Goal: Task Accomplishment & Management: Manage account settings

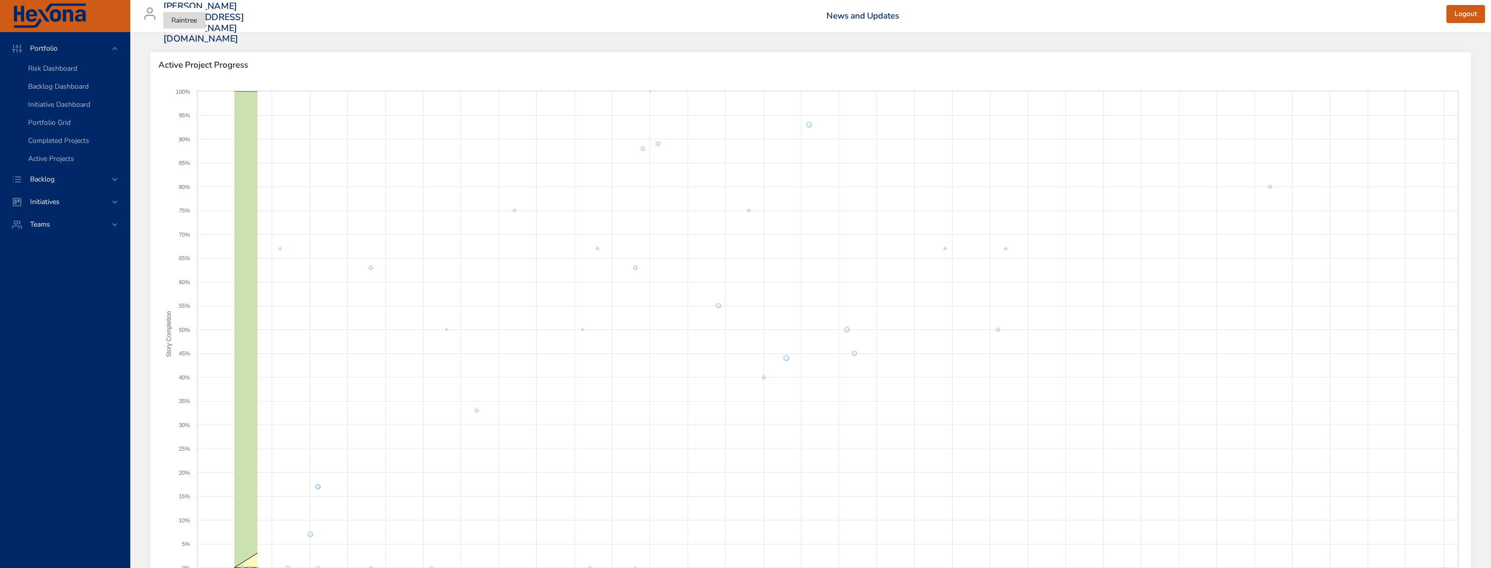
click at [185, 18] on body "Portfolio Risk Dashboard Backlog Dashboard Initiative Dashboard Portfolio Grid …" at bounding box center [745, 284] width 1491 height 568
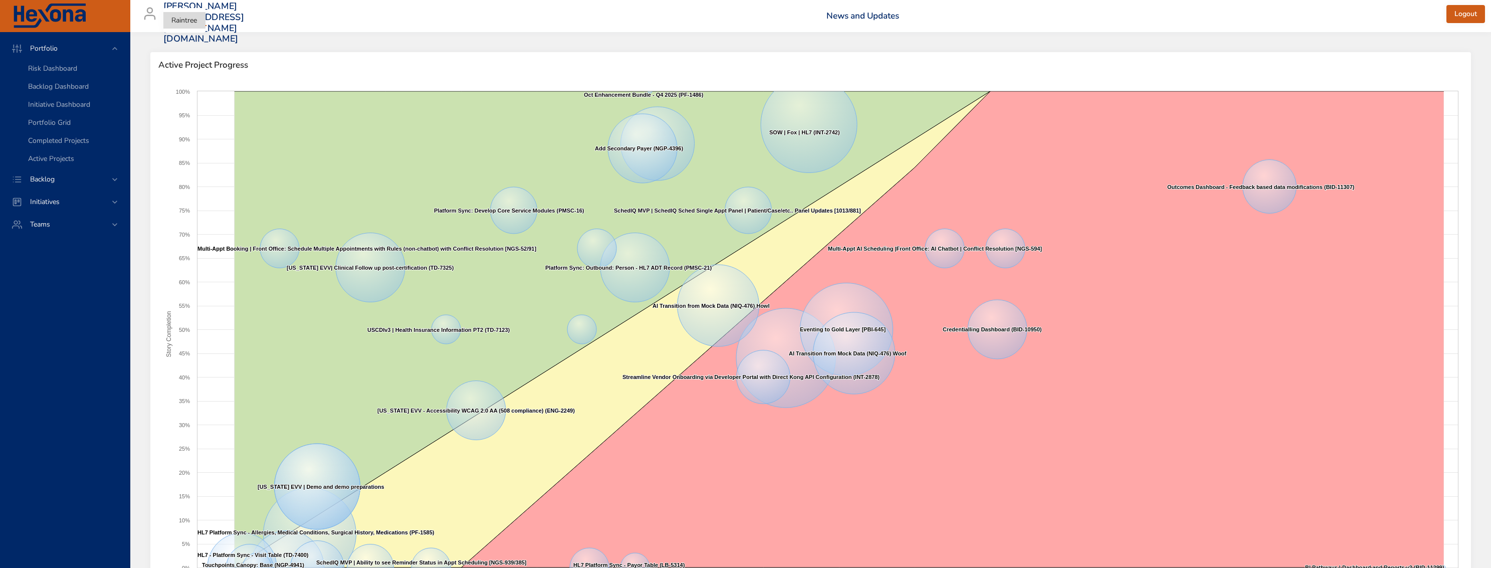
click at [186, 21] on li "Raintree" at bounding box center [184, 20] width 42 height 17
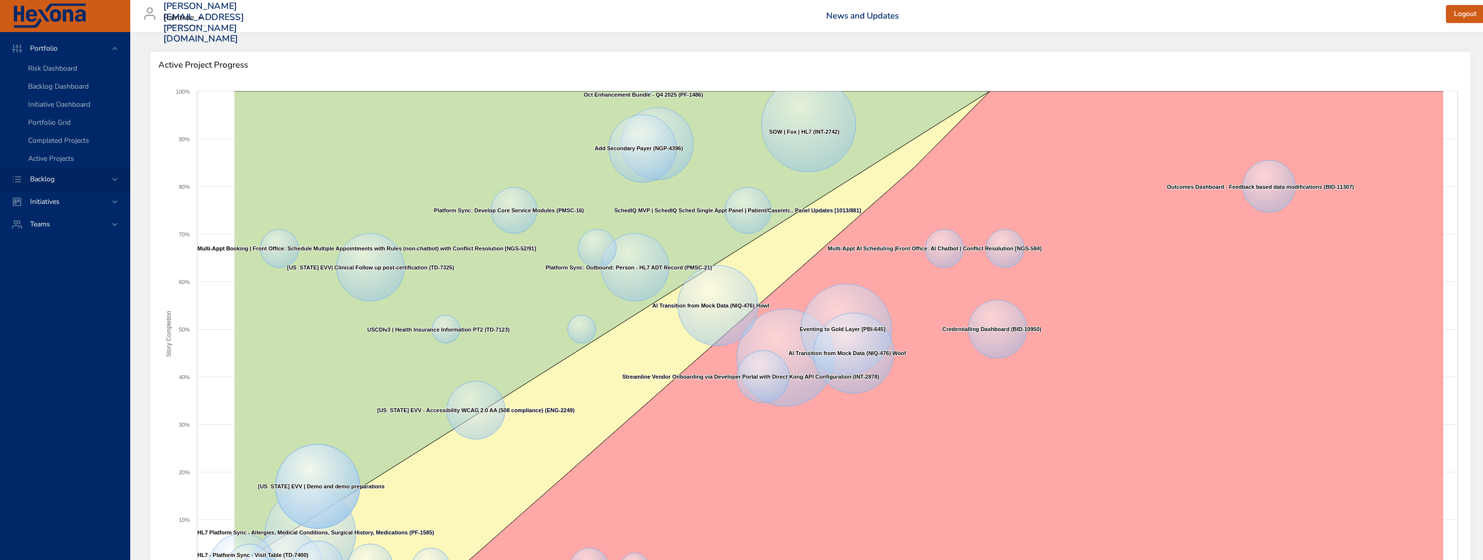
click at [51, 183] on span "Backlog" at bounding box center [42, 179] width 41 height 10
click at [67, 92] on span "Backlog Details" at bounding box center [52, 91] width 48 height 10
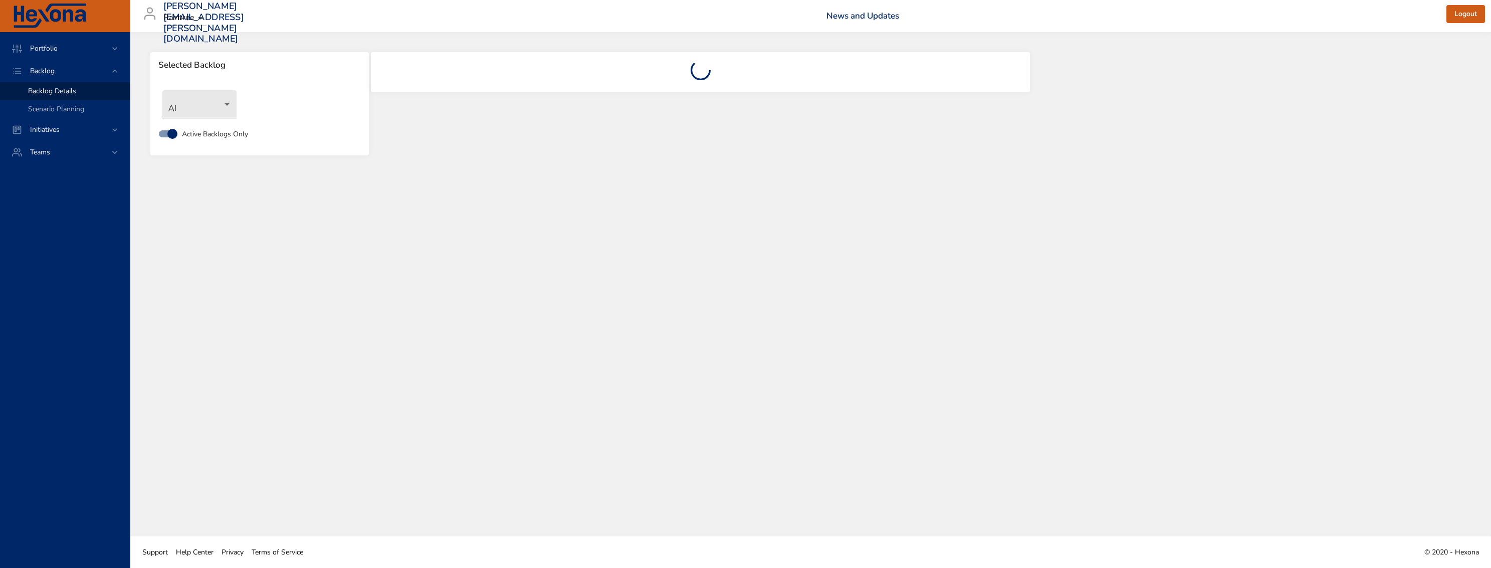
click at [202, 99] on body "Portfolio Backlog Backlog Details Scenario Planning Initiatives Teams darren.mc…" at bounding box center [745, 284] width 1491 height 568
click at [216, 122] on li "Architecture" at bounding box center [213, 121] width 103 height 17
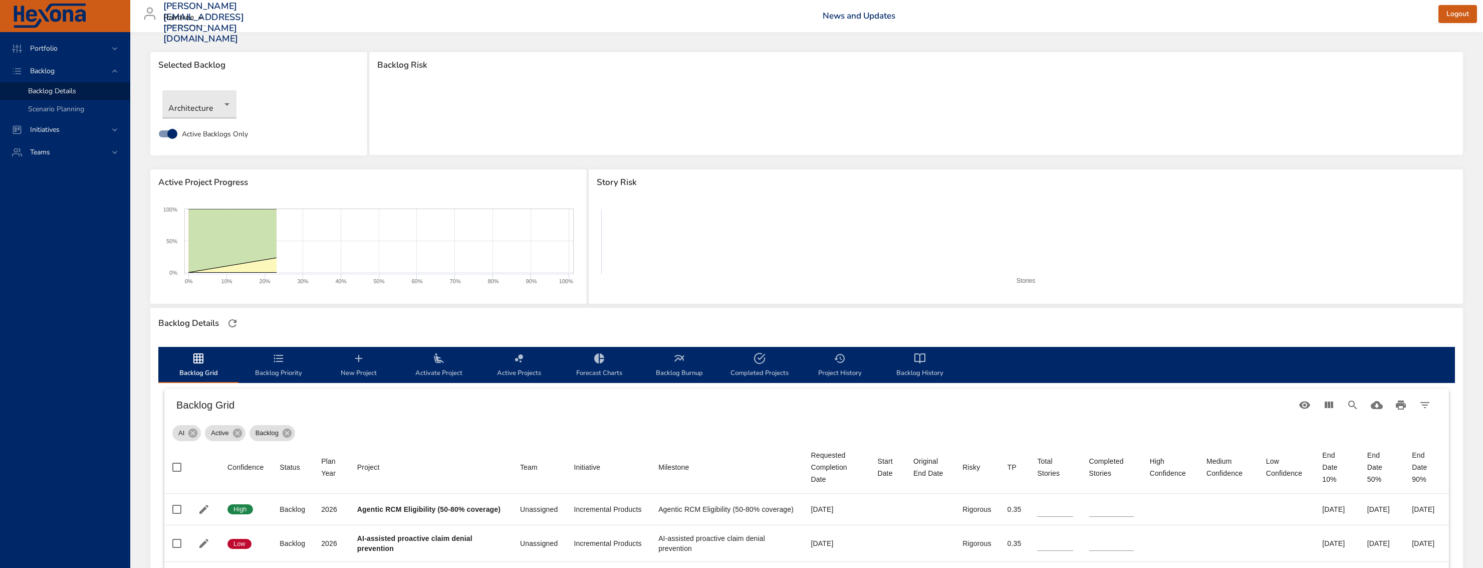
type input "*"
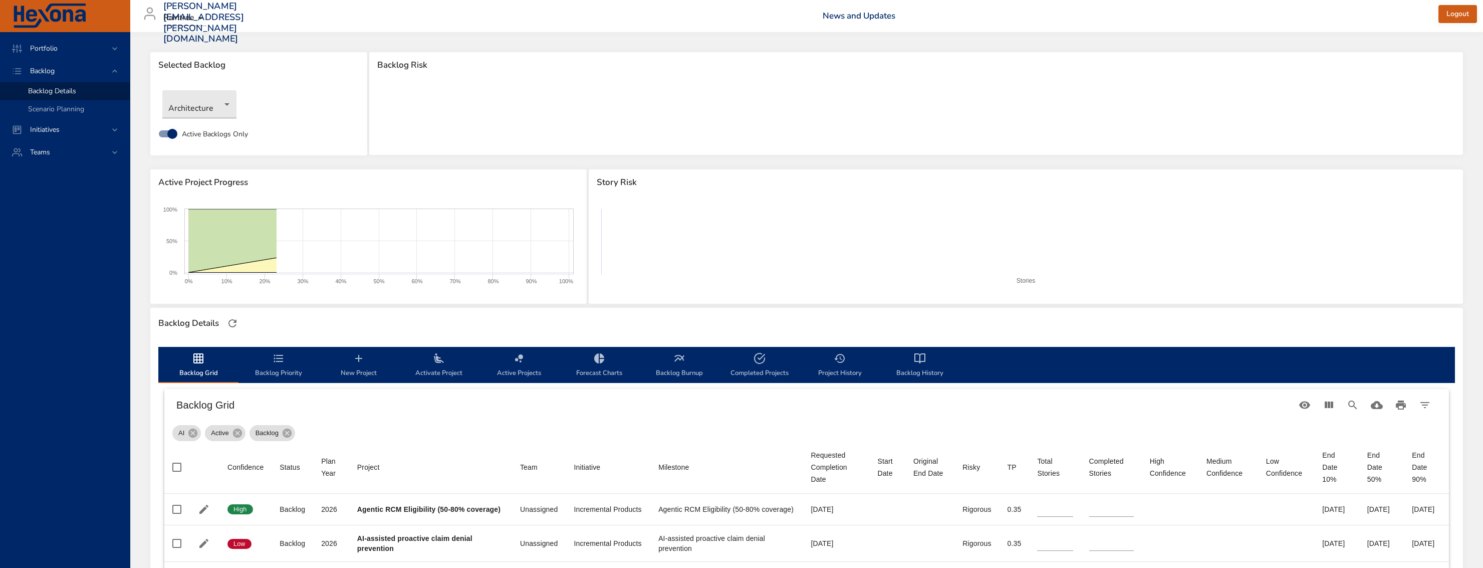
type input "*"
type input "**"
type input "*"
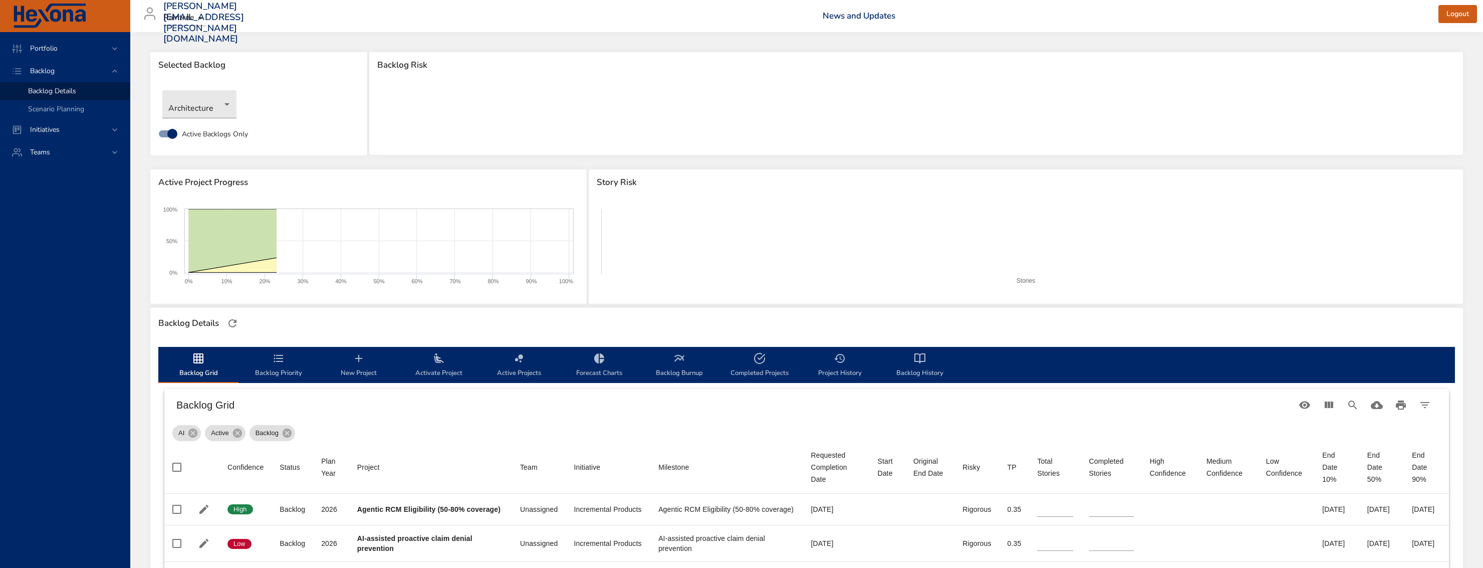
type input "*"
type input "**"
type input "*"
type input "**"
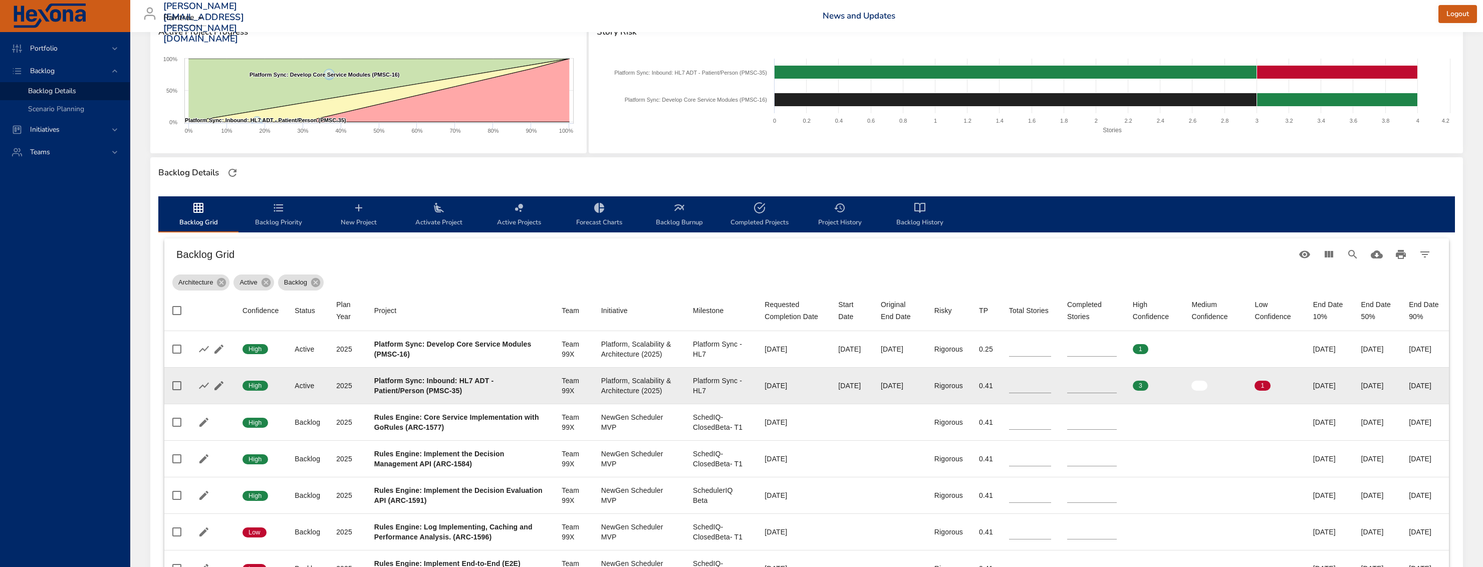
scroll to position [202, 0]
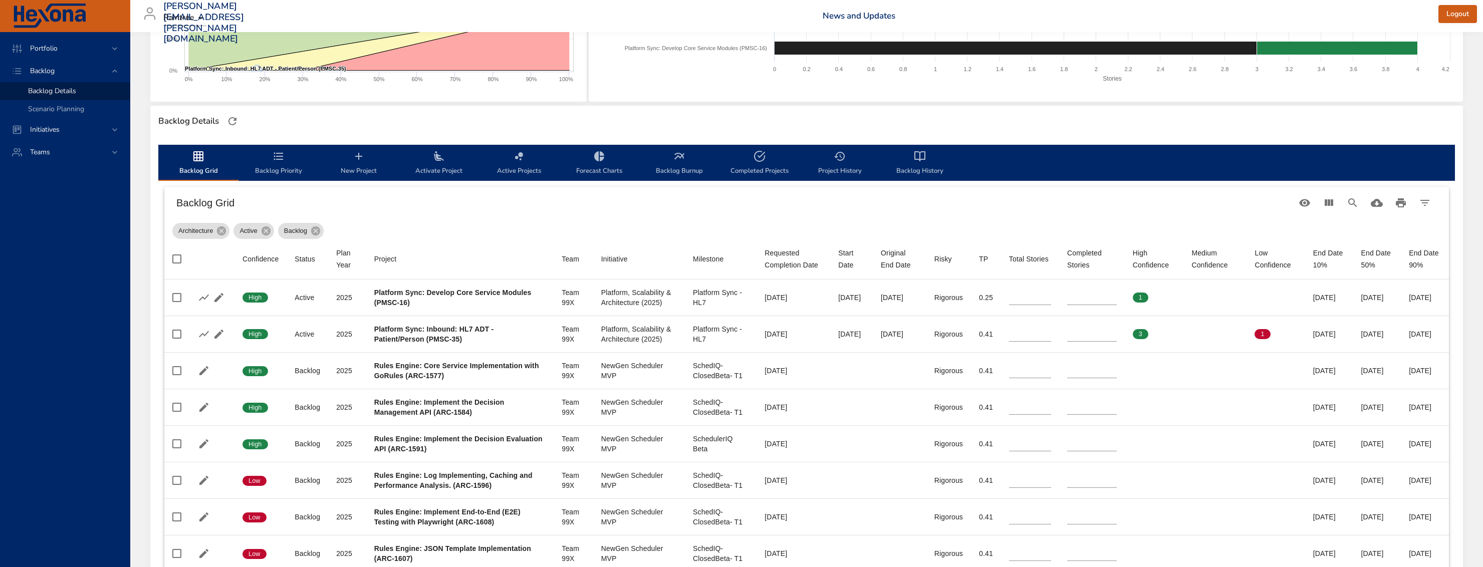
click at [444, 155] on icon "backlog-tab" at bounding box center [439, 156] width 12 height 12
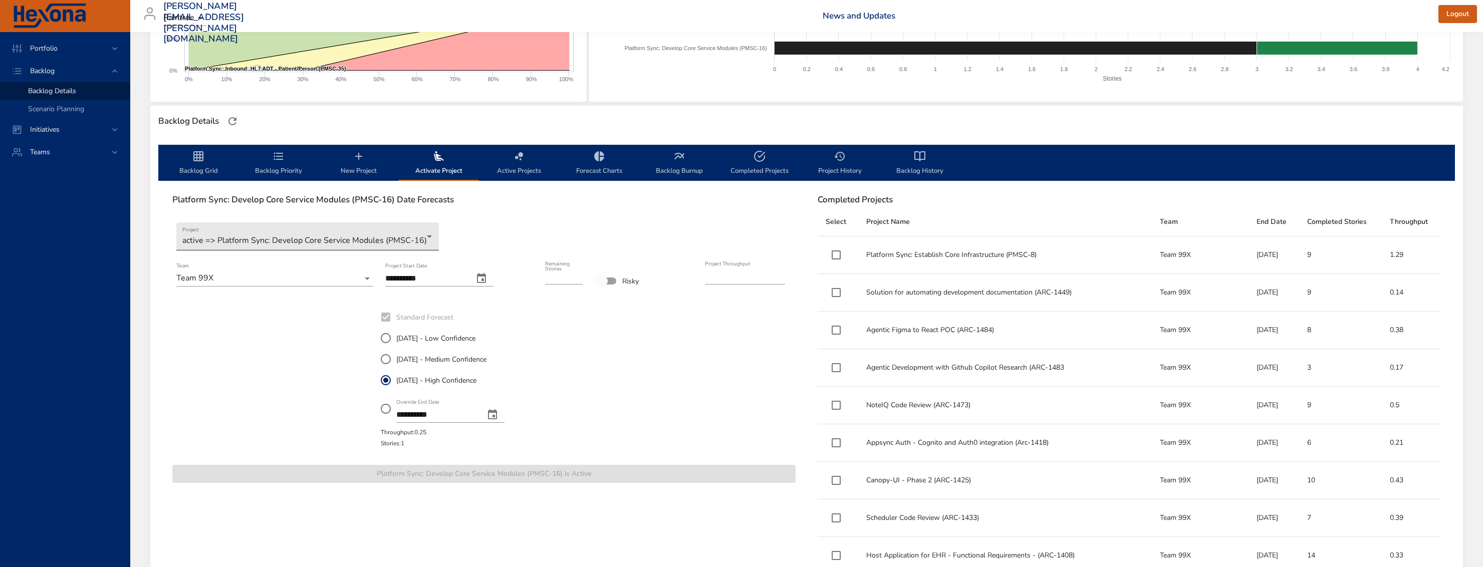
click at [305, 241] on body "Portfolio Backlog Backlog Details Scenario Planning Initiatives Teams darren.mc…" at bounding box center [741, 81] width 1483 height 567
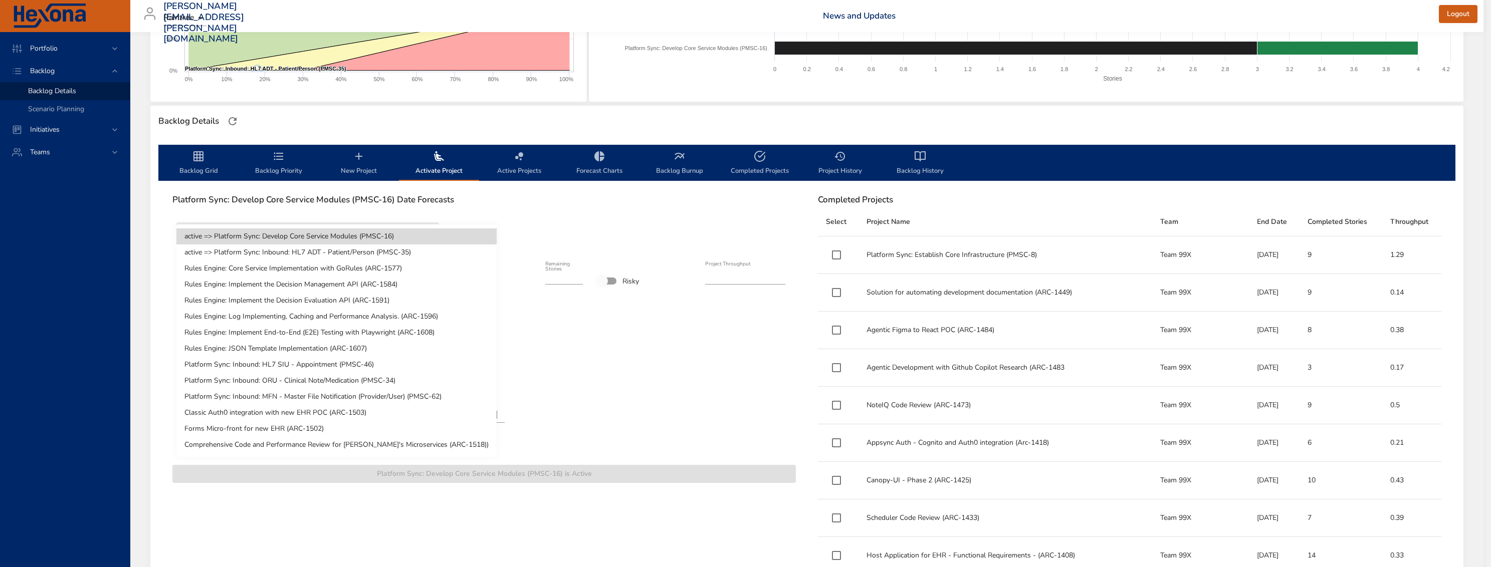
click at [370, 271] on li "Rules Engine: Core Service Implementation with GoRules (ARC-1577)" at bounding box center [336, 269] width 320 height 16
type input "*"
type input "****"
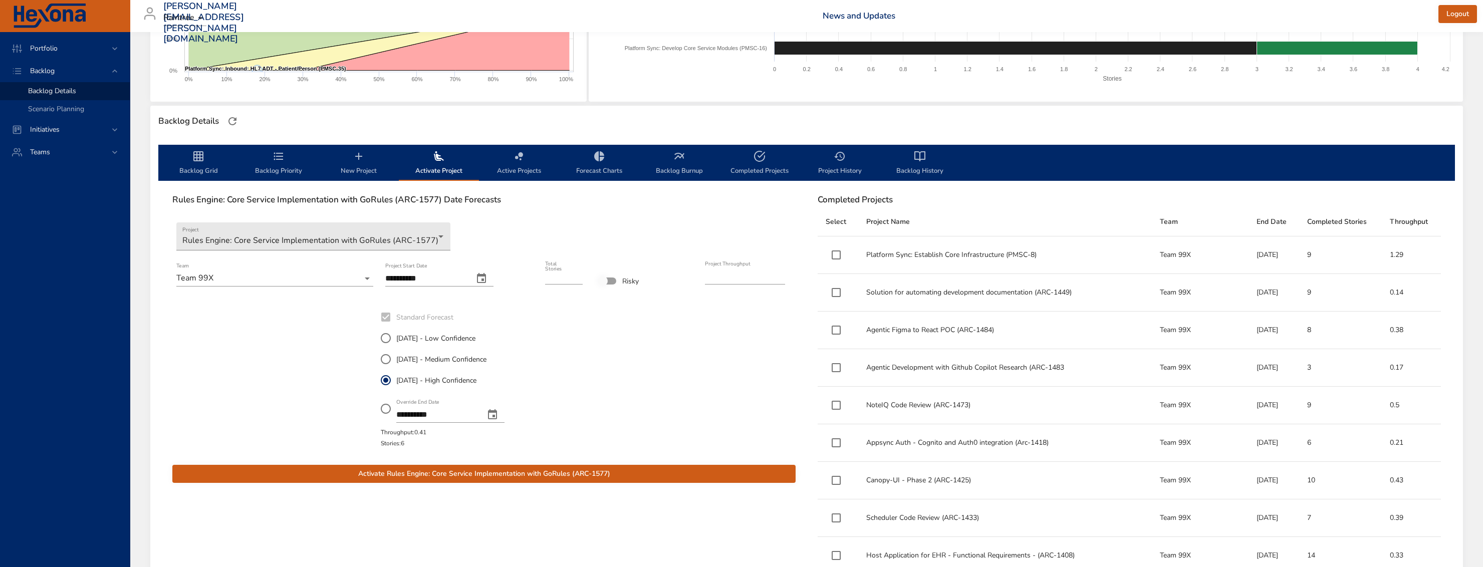
click at [599, 476] on span "Activate Rules Engine: Core Service Implementation with GoRules (ARC-1577)" at bounding box center [483, 474] width 607 height 13
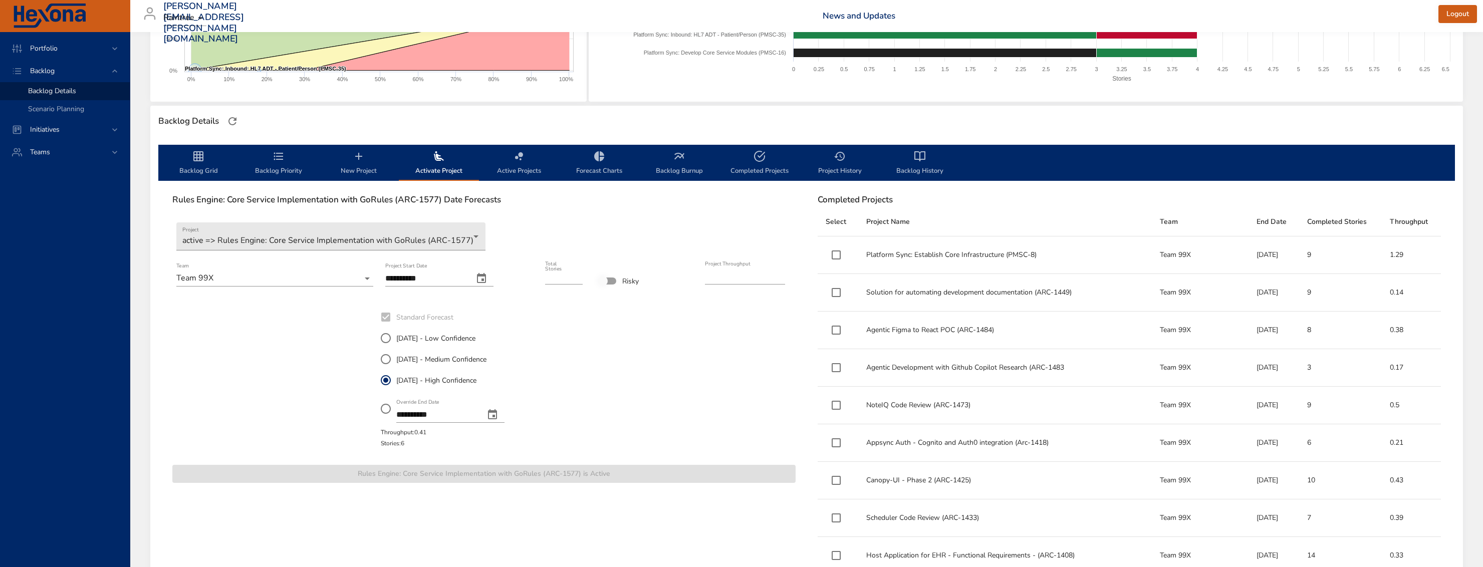
click at [206, 158] on span "Backlog Grid" at bounding box center [198, 163] width 68 height 27
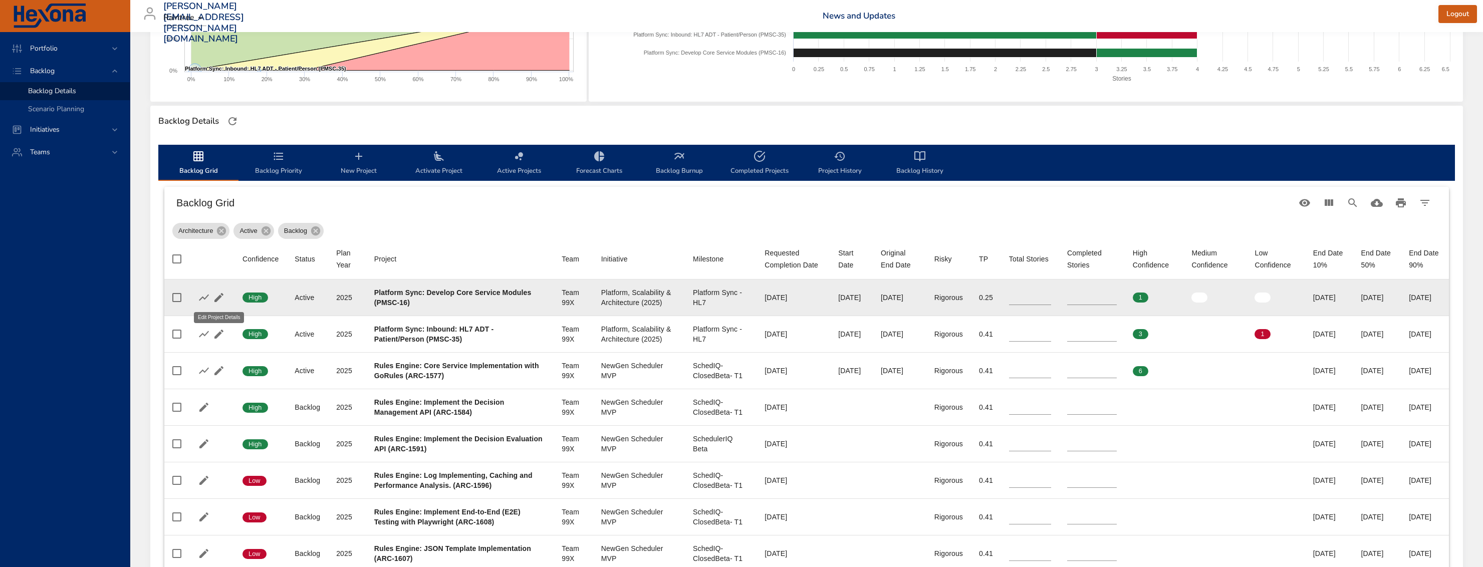
click at [217, 297] on icon "button" at bounding box center [219, 298] width 12 height 12
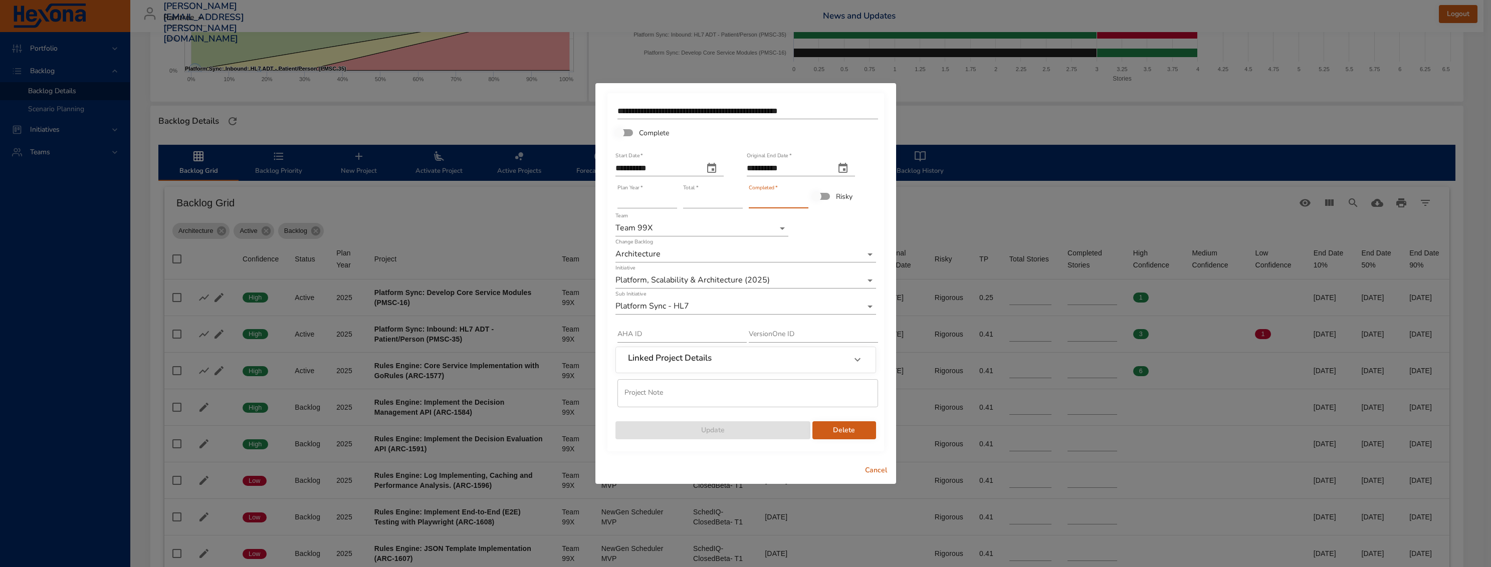
drag, startPoint x: 764, startPoint y: 205, endPoint x: 745, endPoint y: 201, distance: 19.5
click at [746, 201] on div "Completed   * *" at bounding box center [779, 196] width 66 height 30
type input "*"
click at [659, 169] on input "**********" at bounding box center [655, 168] width 80 height 16
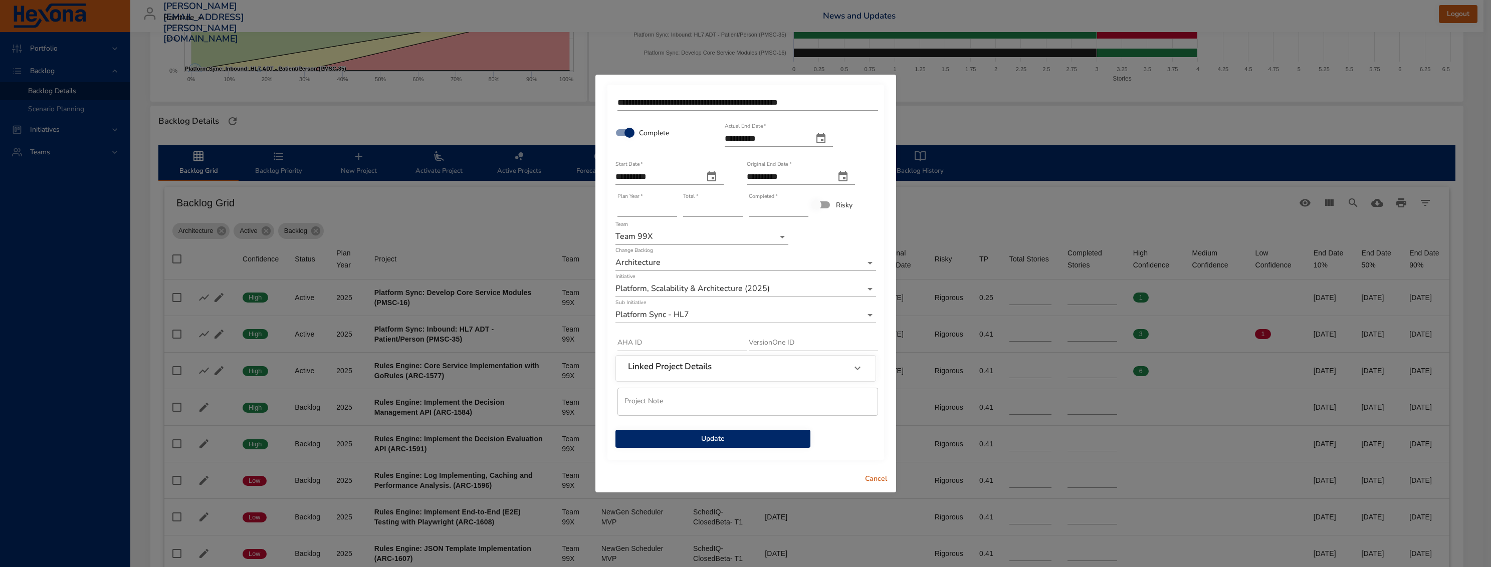
click at [753, 439] on span "Update" at bounding box center [712, 439] width 179 height 13
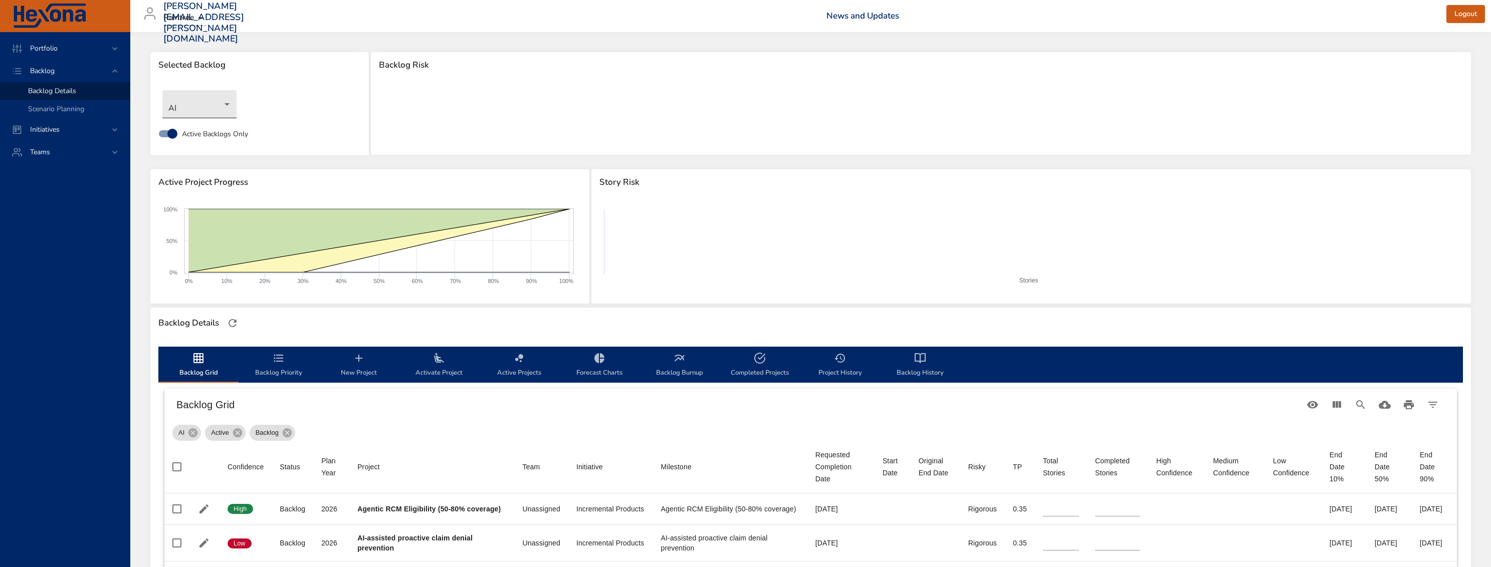
click at [199, 110] on body "Portfolio Backlog Backlog Details Scenario Planning Initiatives Teams [PERSON_N…" at bounding box center [745, 283] width 1491 height 567
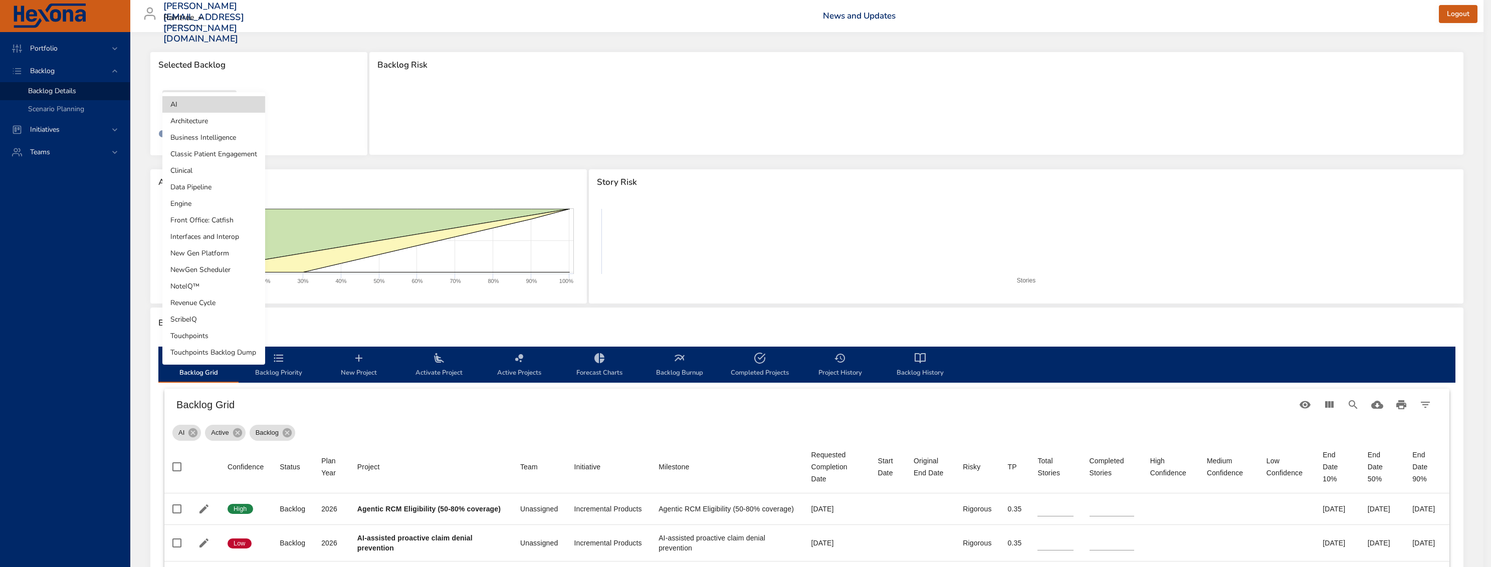
click at [210, 120] on li "Architecture" at bounding box center [213, 121] width 103 height 17
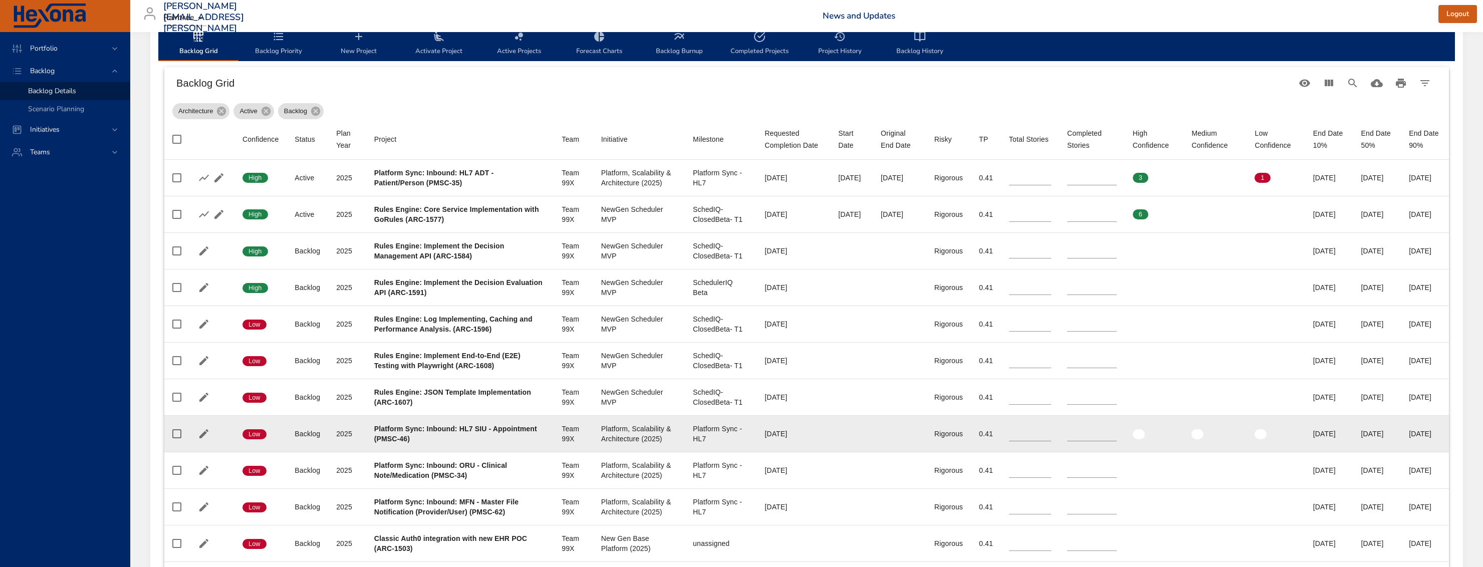
scroll to position [363, 0]
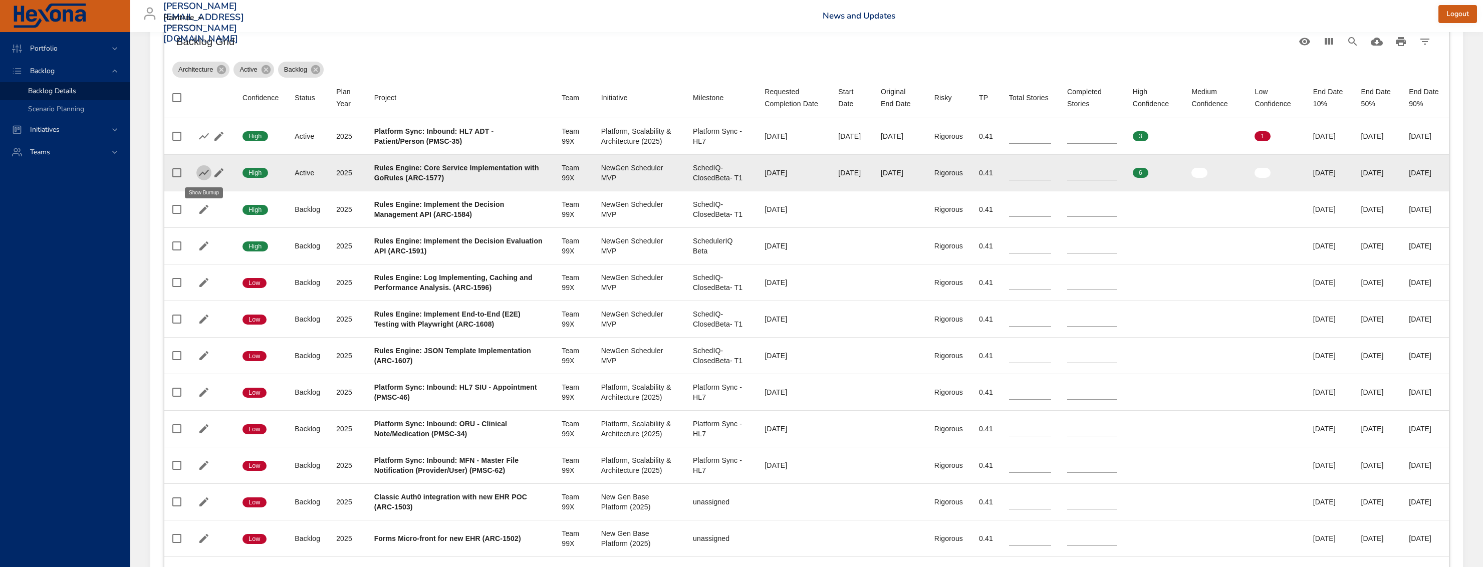
click at [209, 173] on icon "button" at bounding box center [204, 173] width 12 height 12
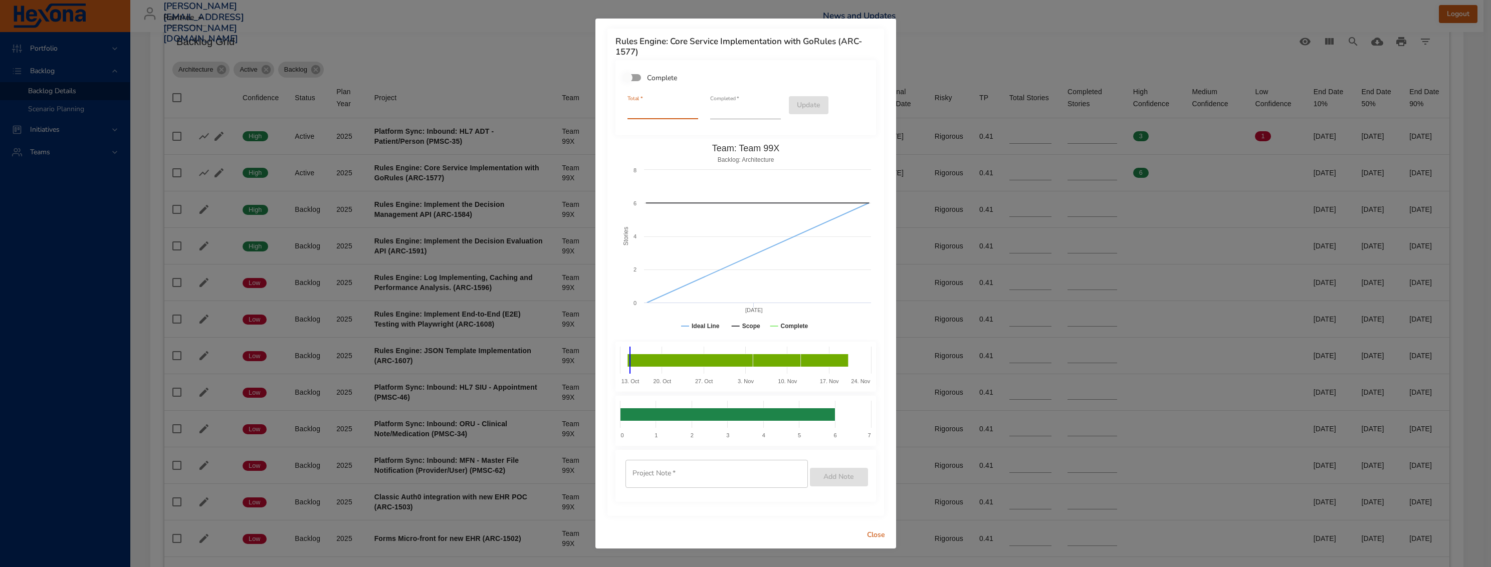
drag, startPoint x: 661, startPoint y: 108, endPoint x: 568, endPoint y: 106, distance: 92.7
click at [568, 106] on div "Rules Engine: Core Service Implementation with GoRules (ARC-1577) Complete Tota…" at bounding box center [745, 283] width 1491 height 567
type input "*"
click at [809, 107] on span "Update" at bounding box center [809, 105] width 24 height 13
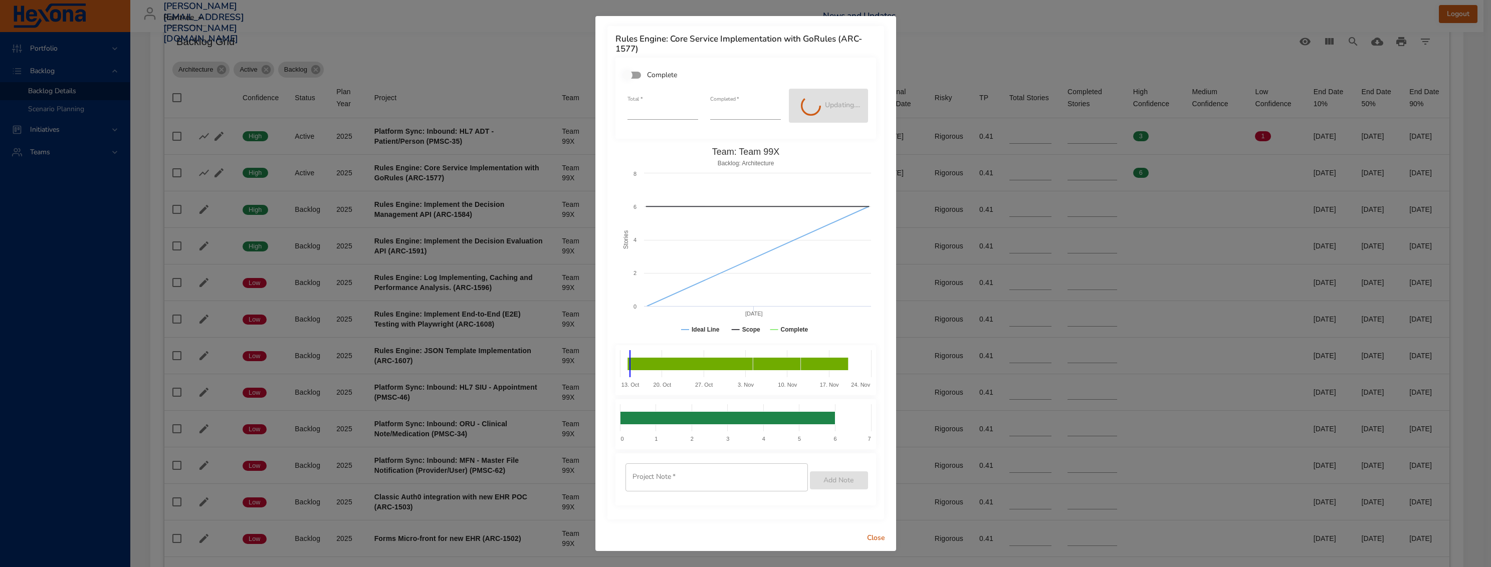
type input "*"
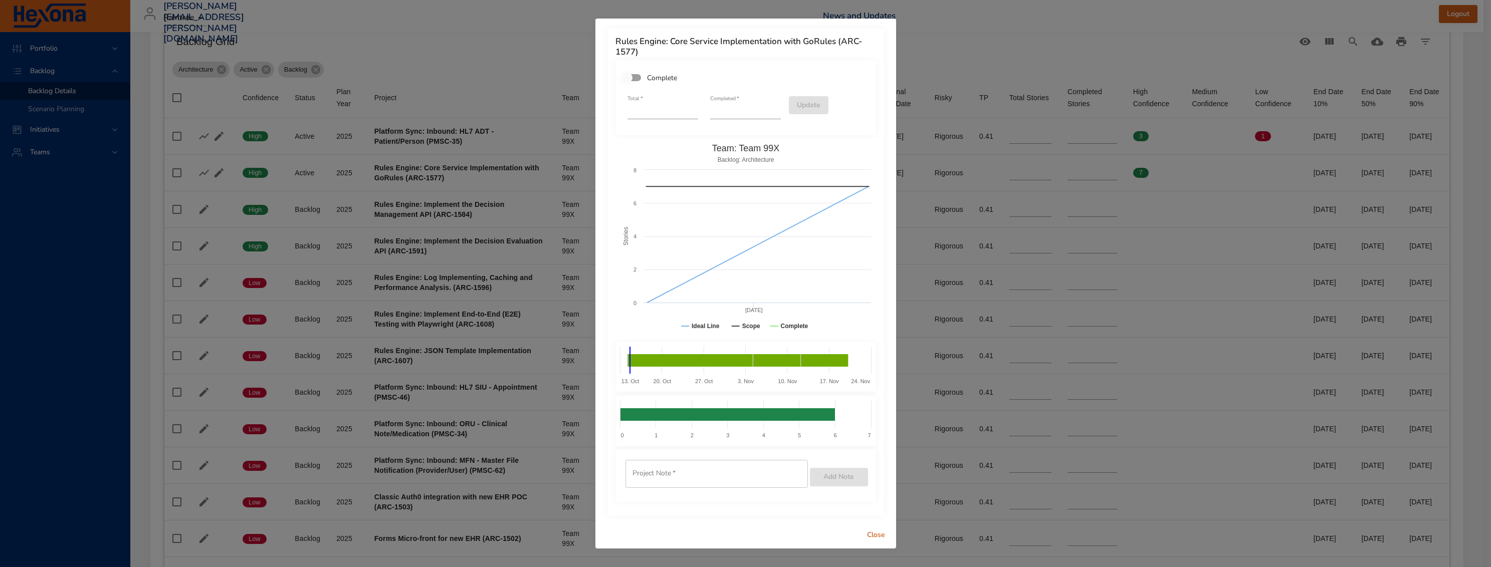
click at [966, 43] on div "Rules Engine: Core Service Implementation with GoRules (ARC-1577) Complete Tota…" at bounding box center [745, 283] width 1491 height 567
click at [879, 536] on span "Close" at bounding box center [876, 535] width 24 height 13
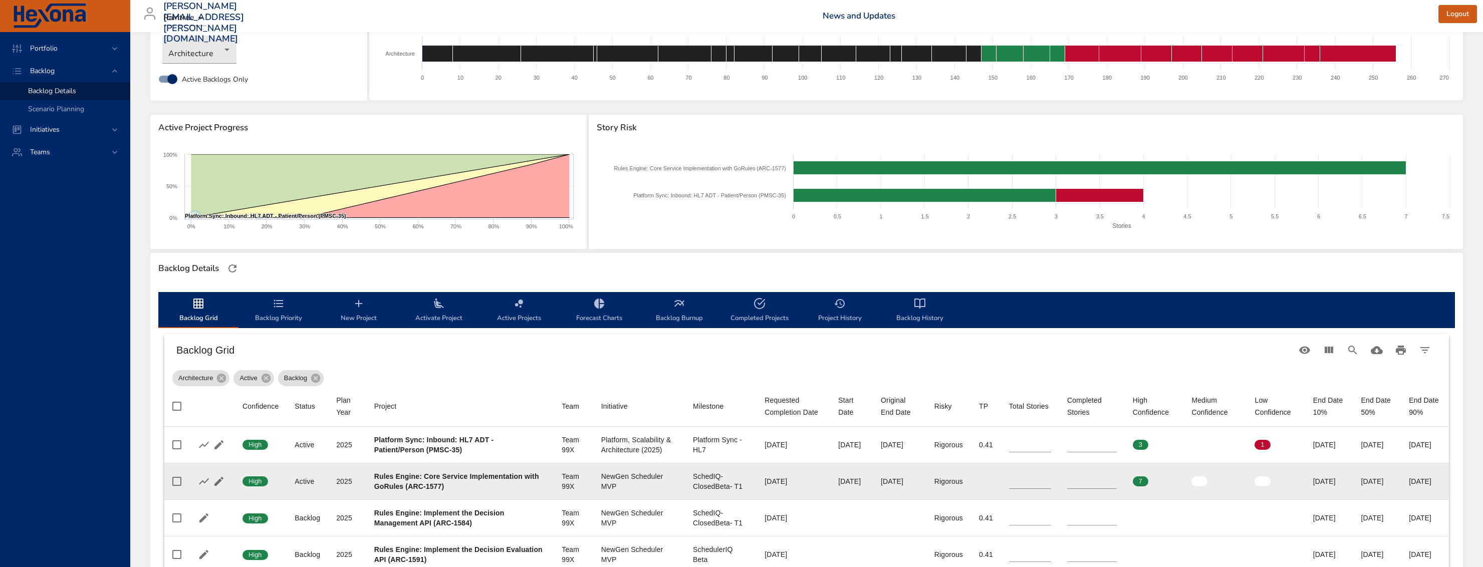
scroll to position [0, 0]
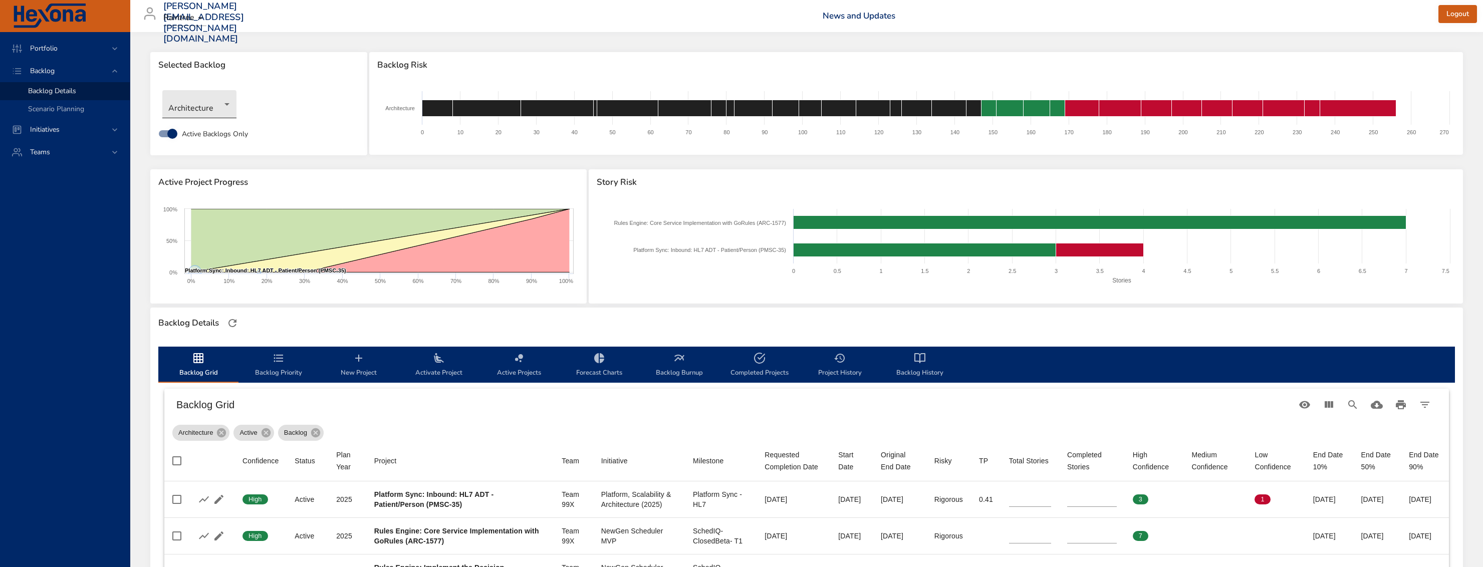
click at [211, 111] on body "Portfolio Backlog Backlog Details Scenario Planning Initiatives Teams [PERSON_N…" at bounding box center [741, 283] width 1483 height 567
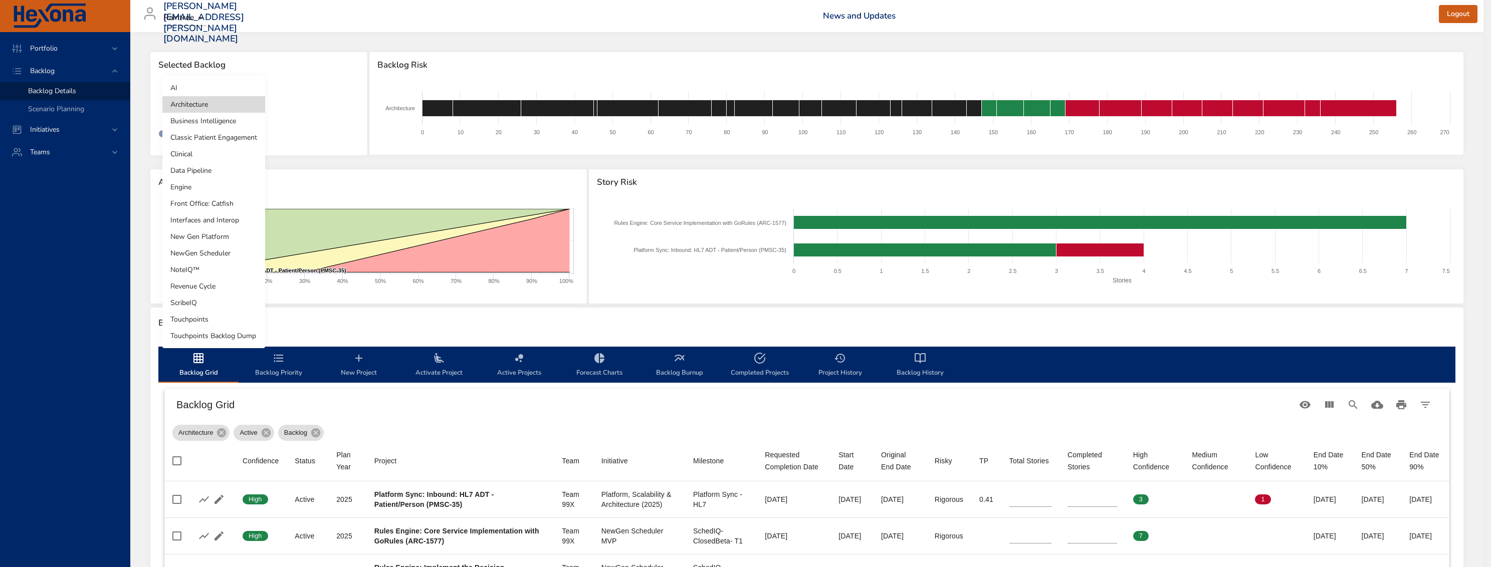
click at [238, 238] on li "New Gen Platform" at bounding box center [213, 237] width 103 height 17
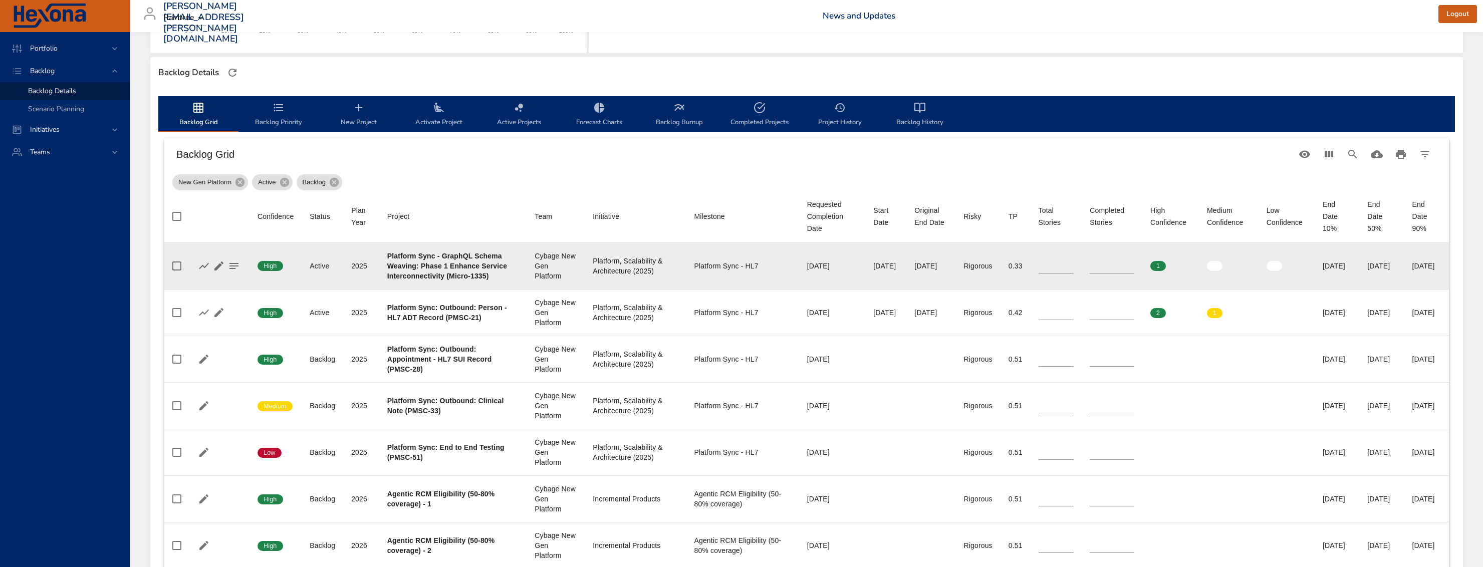
scroll to position [303, 0]
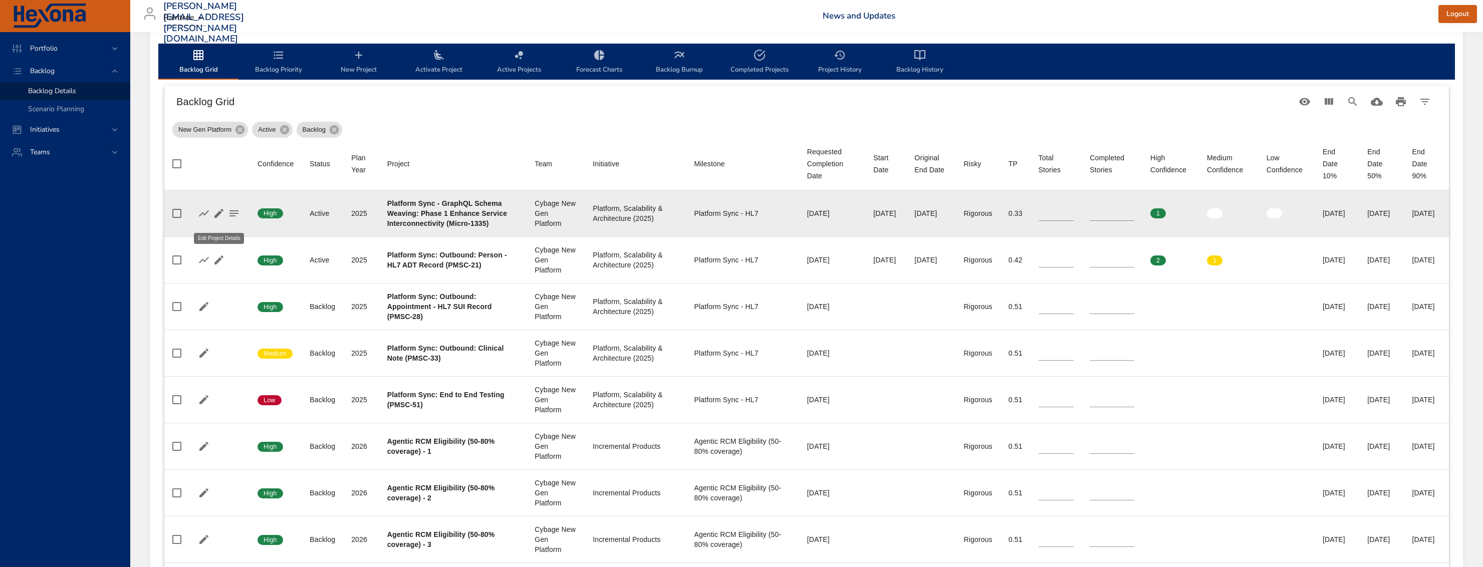
click at [216, 218] on icon "button" at bounding box center [219, 213] width 12 height 12
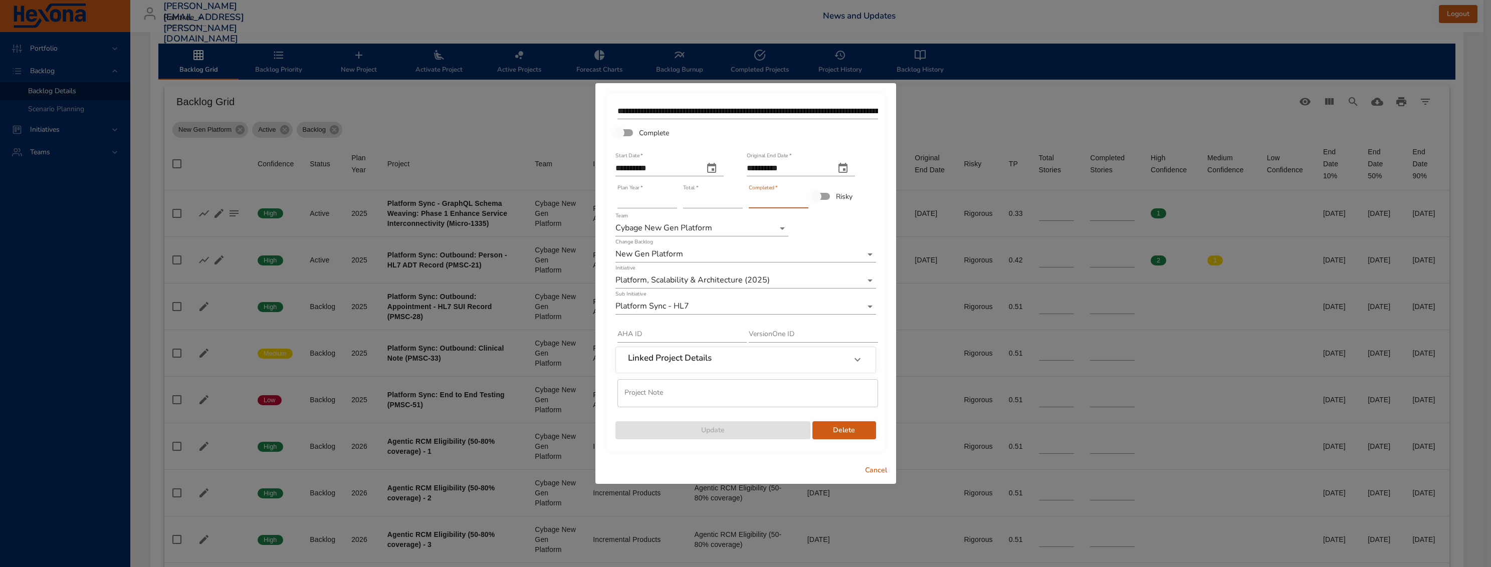
drag, startPoint x: 760, startPoint y: 196, endPoint x: 716, endPoint y: 195, distance: 44.1
click at [716, 195] on div "**********" at bounding box center [745, 270] width 263 height 340
type input "*"
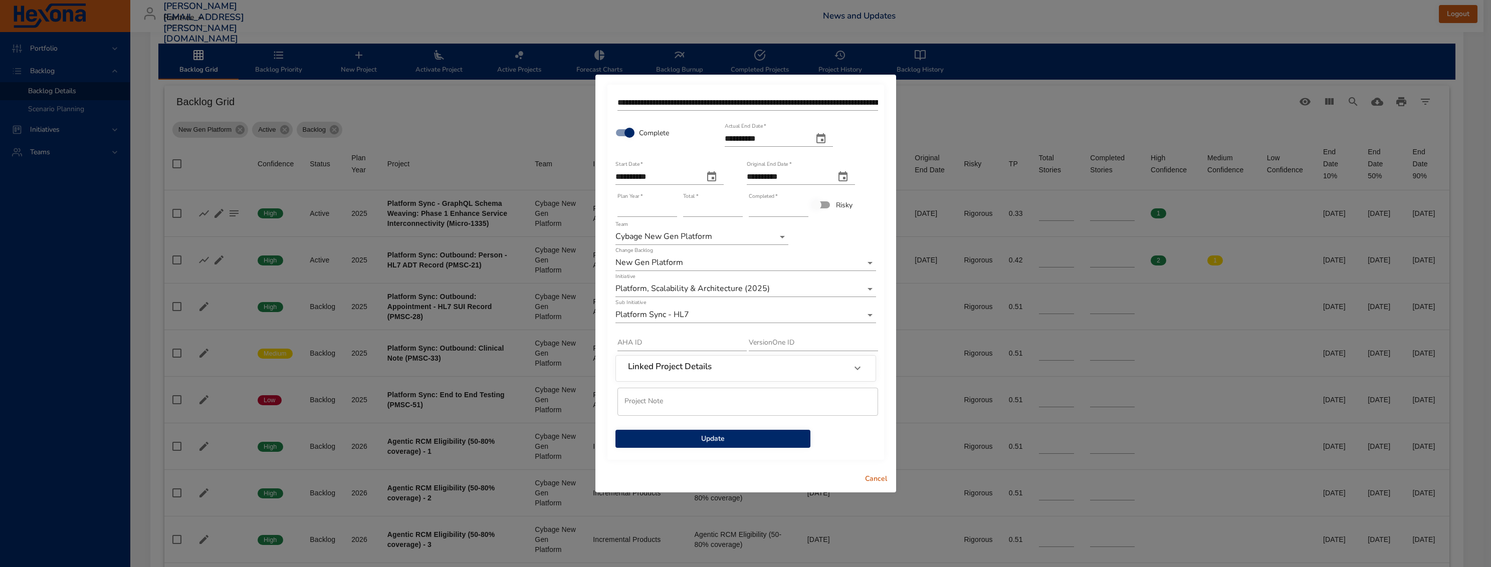
click at [773, 440] on span "Update" at bounding box center [712, 439] width 179 height 13
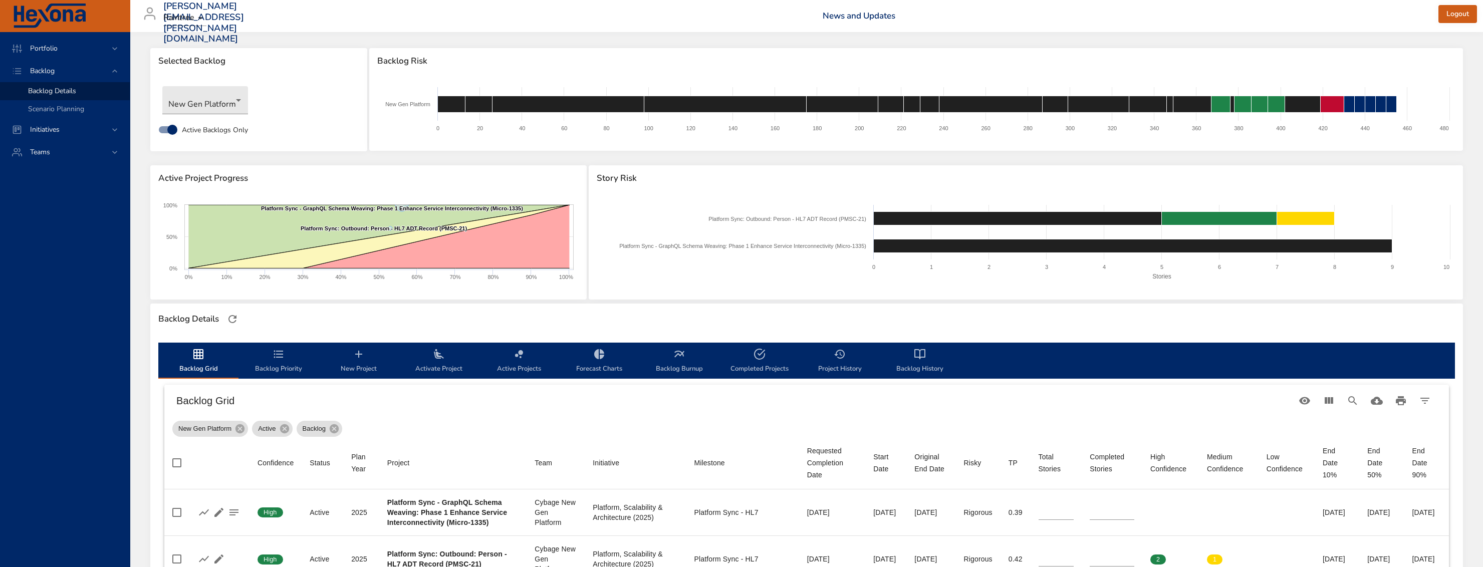
scroll to position [88, 0]
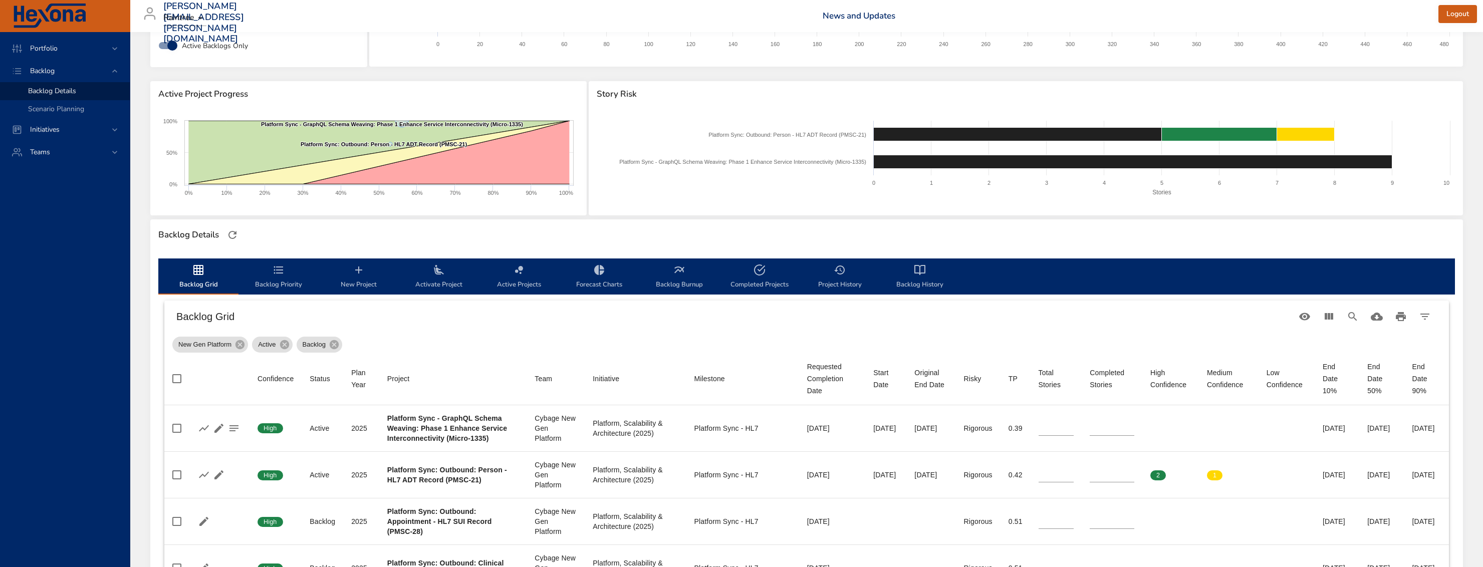
click at [268, 272] on span "Backlog Priority" at bounding box center [279, 277] width 68 height 27
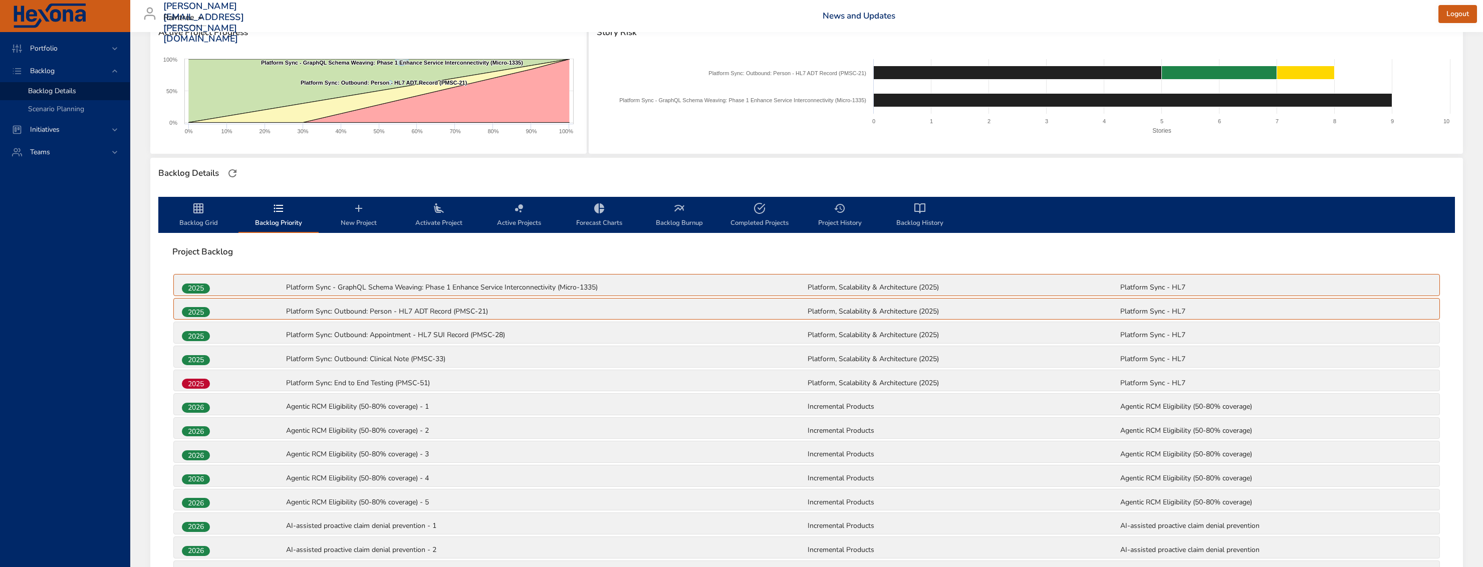
scroll to position [143, 0]
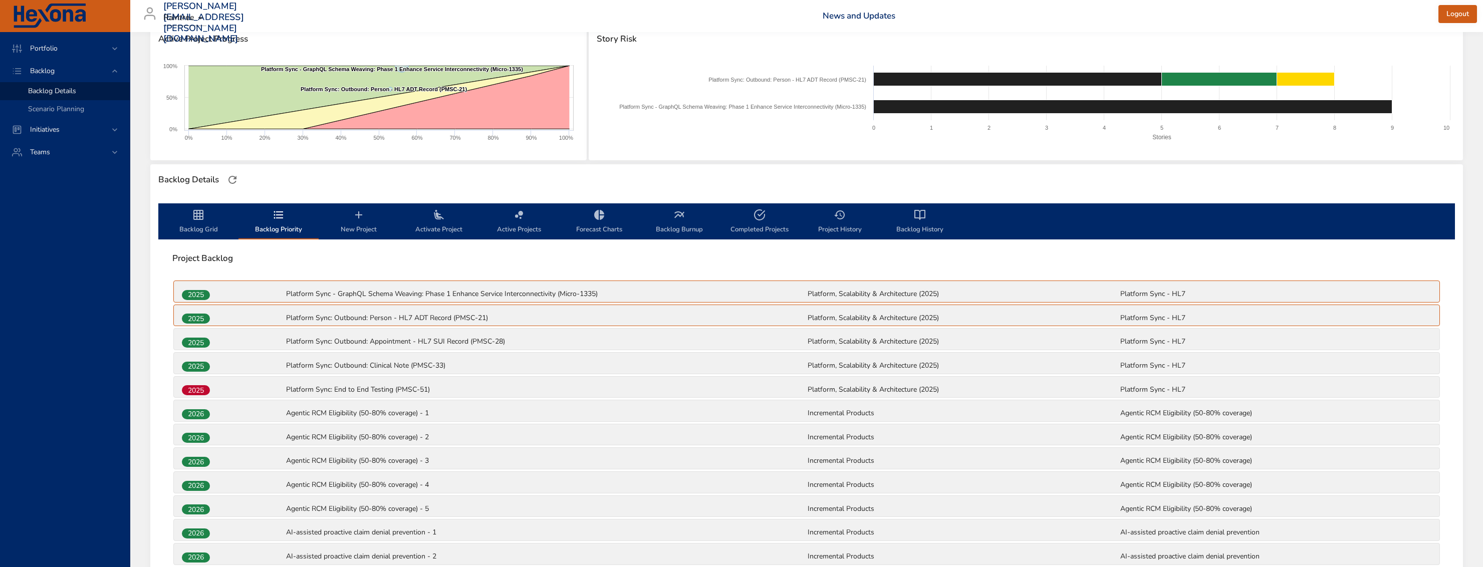
click at [357, 212] on icon "backlog-tab" at bounding box center [359, 215] width 12 height 12
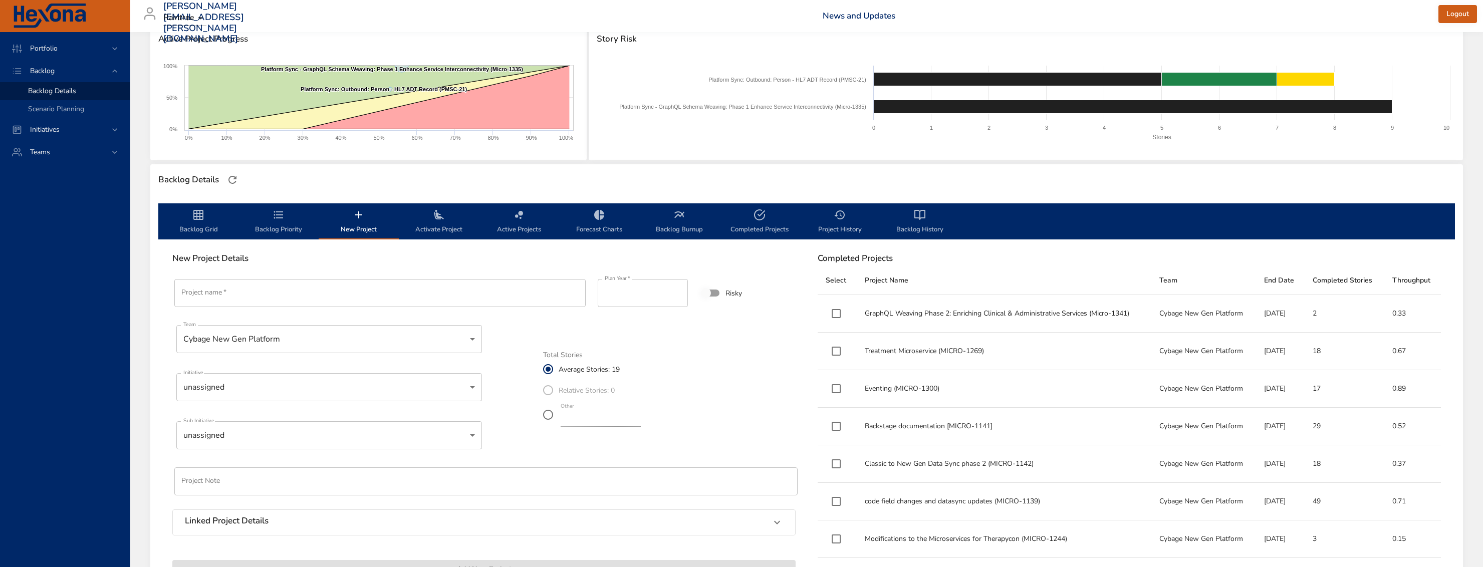
click at [389, 293] on input "Project name   *" at bounding box center [379, 293] width 411 height 28
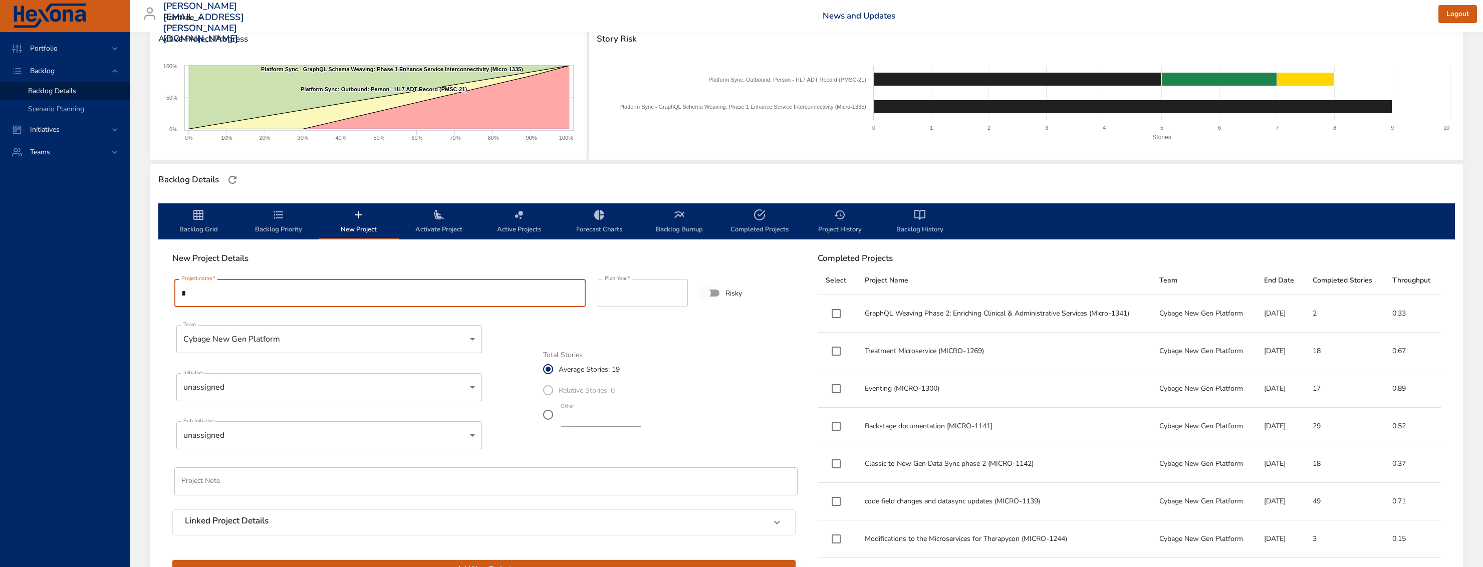
paste input "*******"
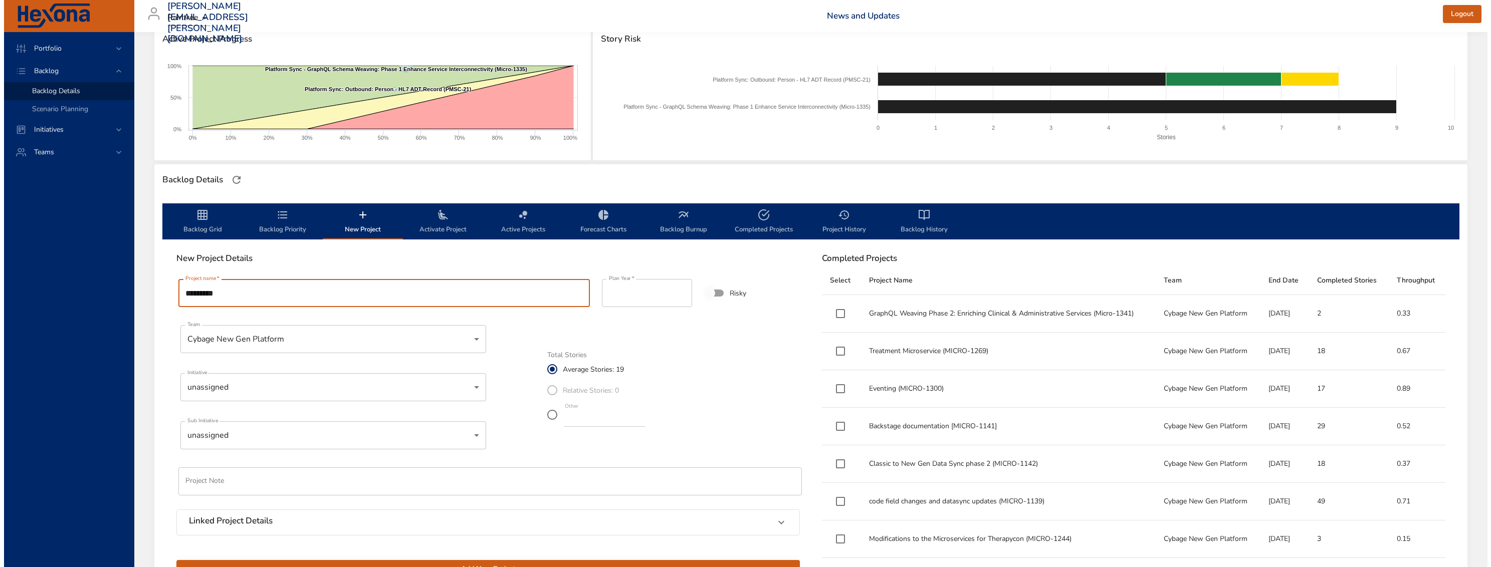
scroll to position [305, 0]
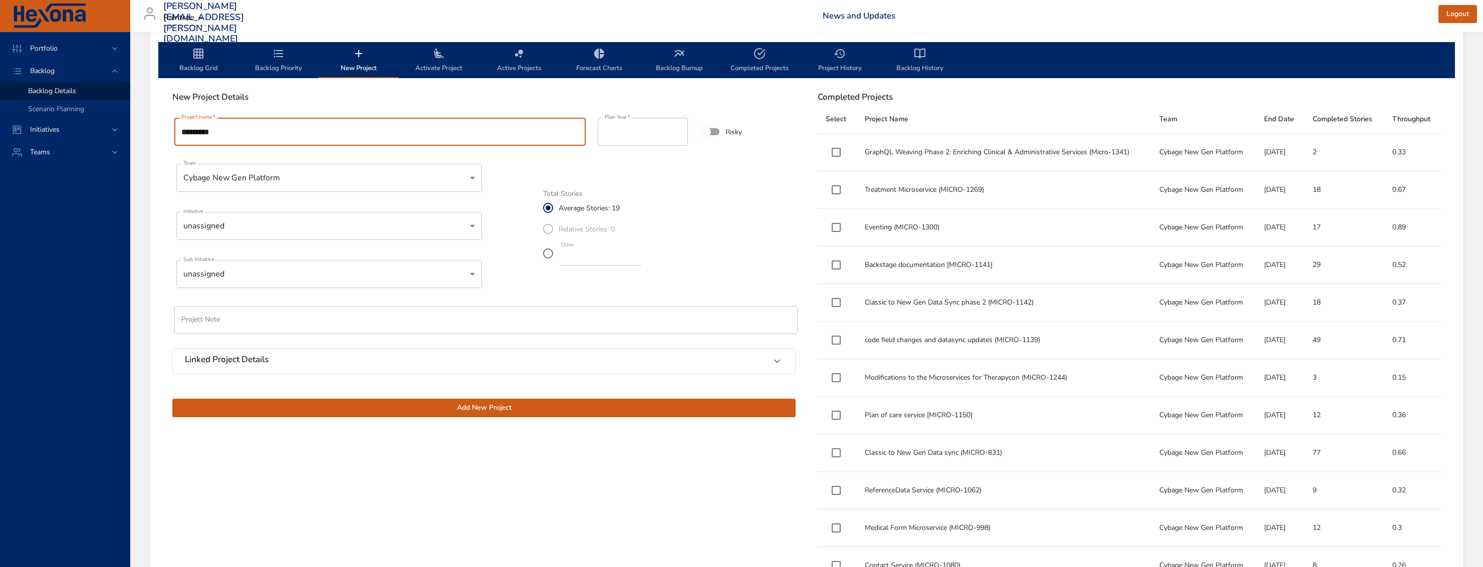
type input "*********"
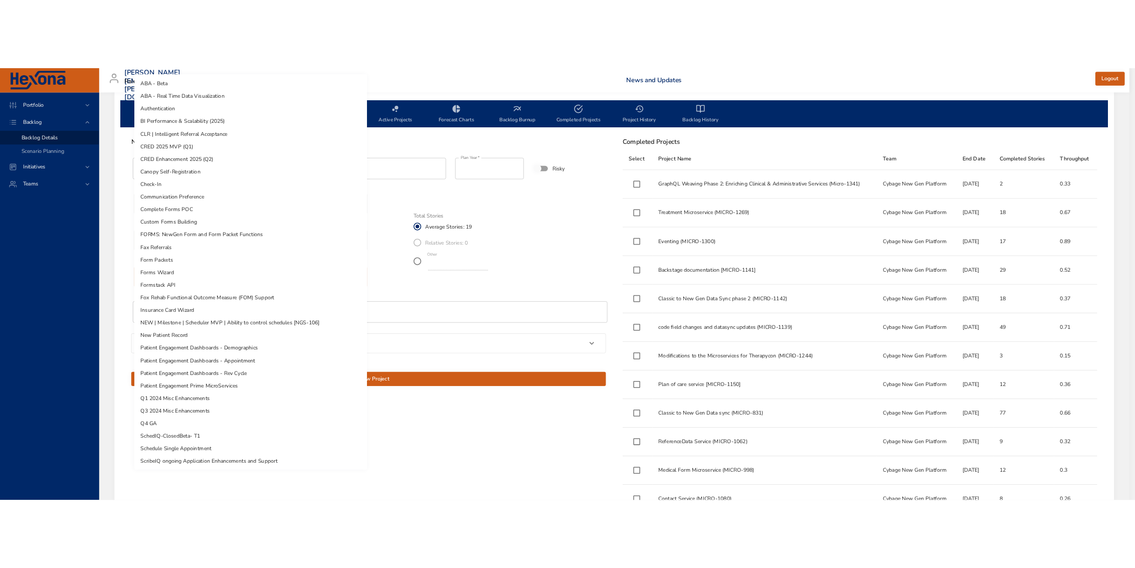
scroll to position [101, 0]
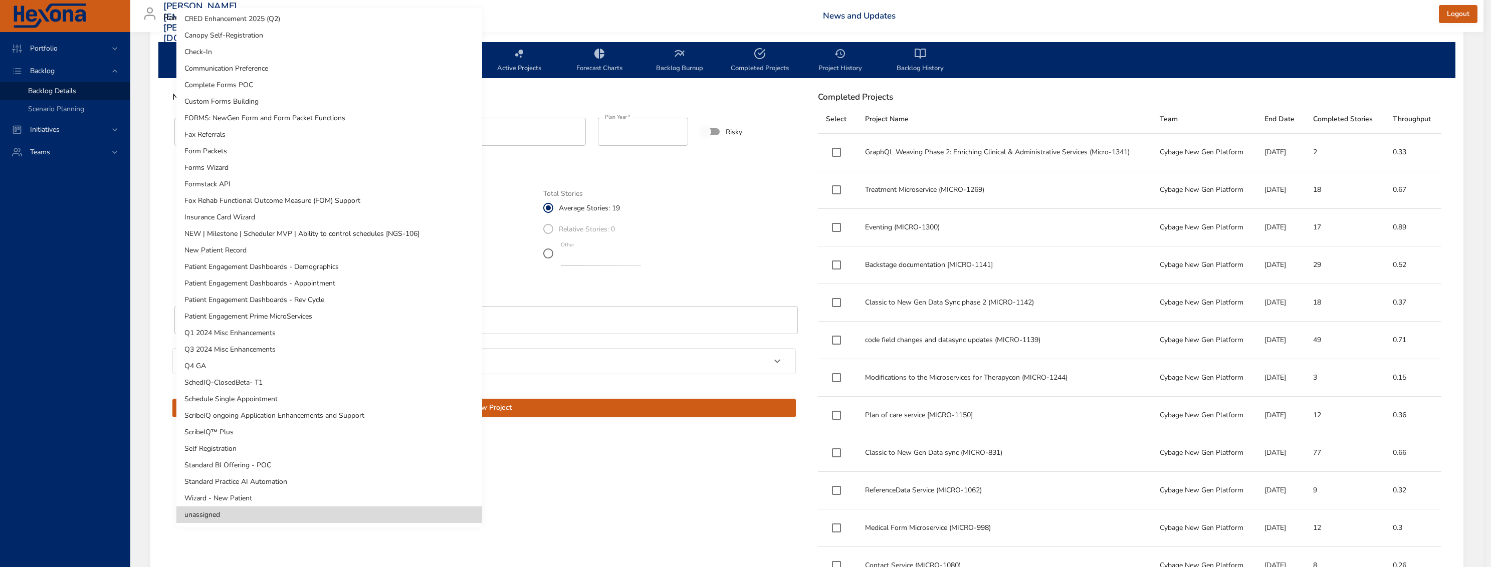
click at [598, 301] on div at bounding box center [745, 283] width 1491 height 567
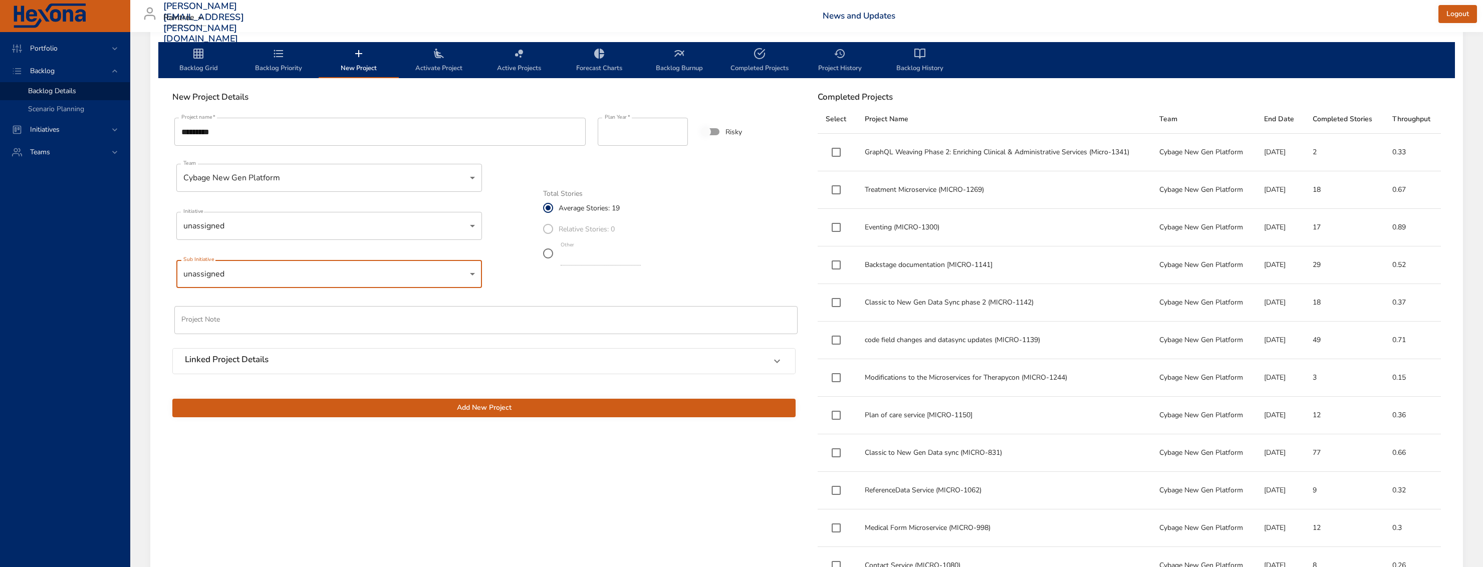
click at [251, 365] on h6 "Linked Project Details" at bounding box center [227, 360] width 84 height 10
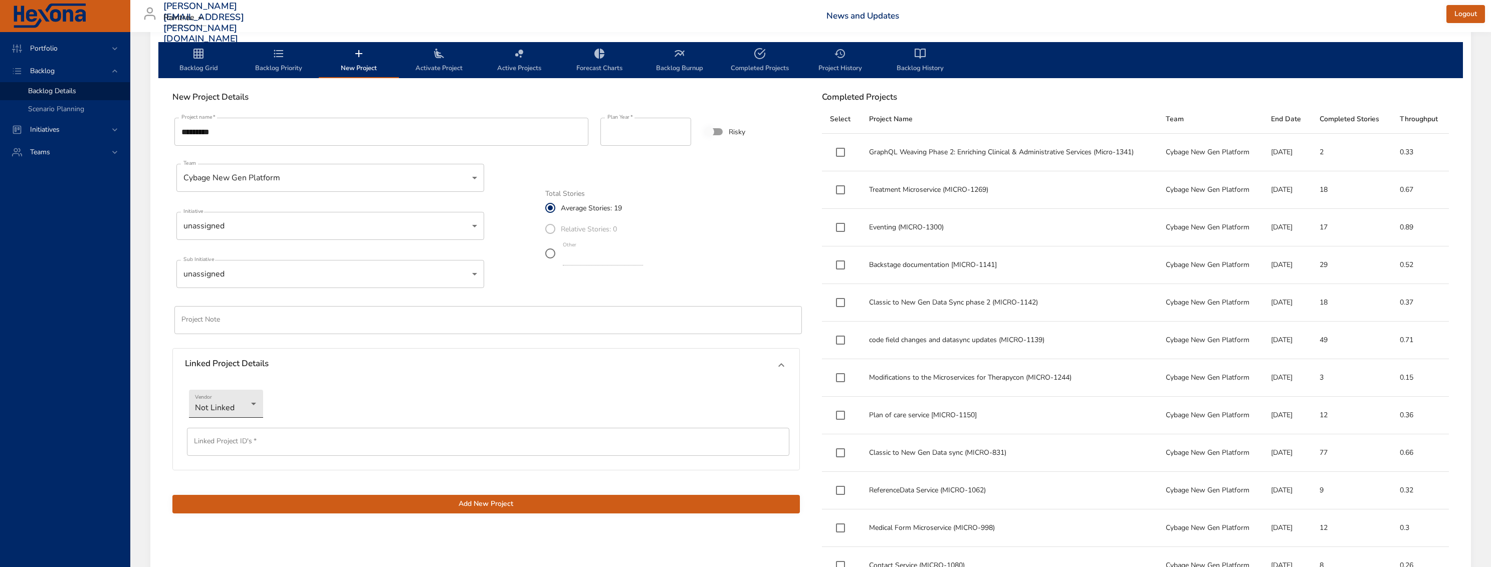
click at [233, 424] on li "Jira" at bounding box center [226, 420] width 74 height 17
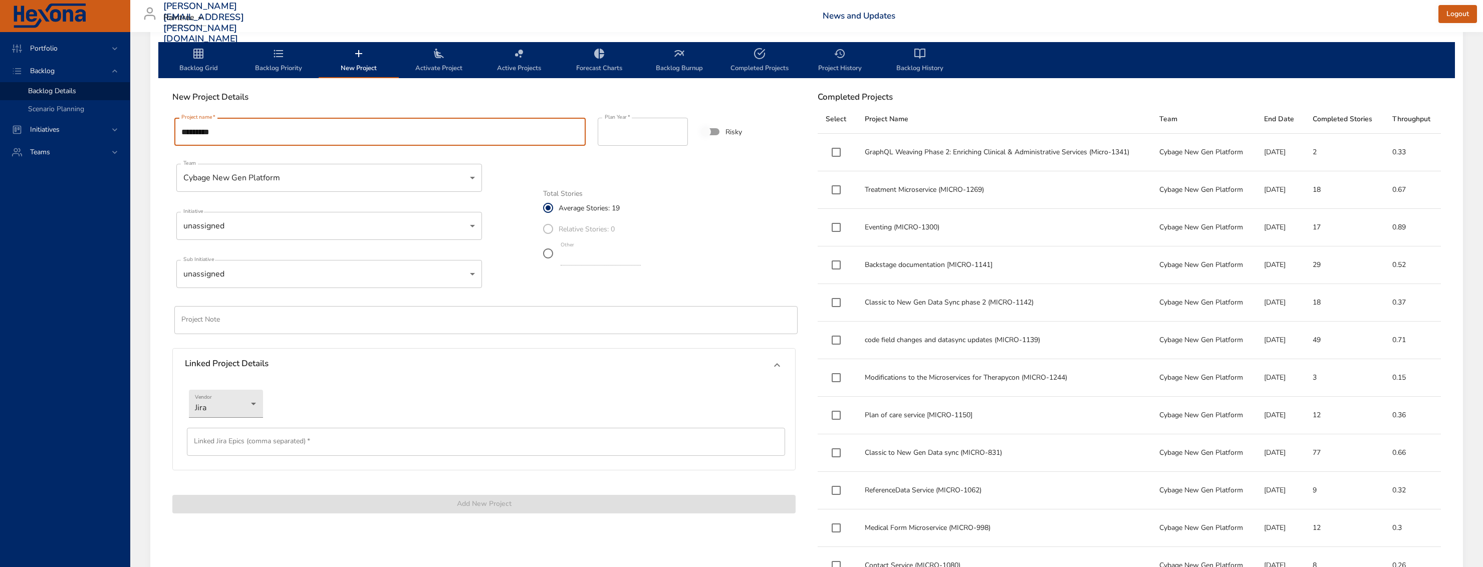
drag, startPoint x: 219, startPoint y: 132, endPoint x: 185, endPoint y: 131, distance: 34.1
click at [185, 131] on input "*********" at bounding box center [379, 132] width 411 height 28
click at [250, 453] on input "text" at bounding box center [486, 442] width 598 height 28
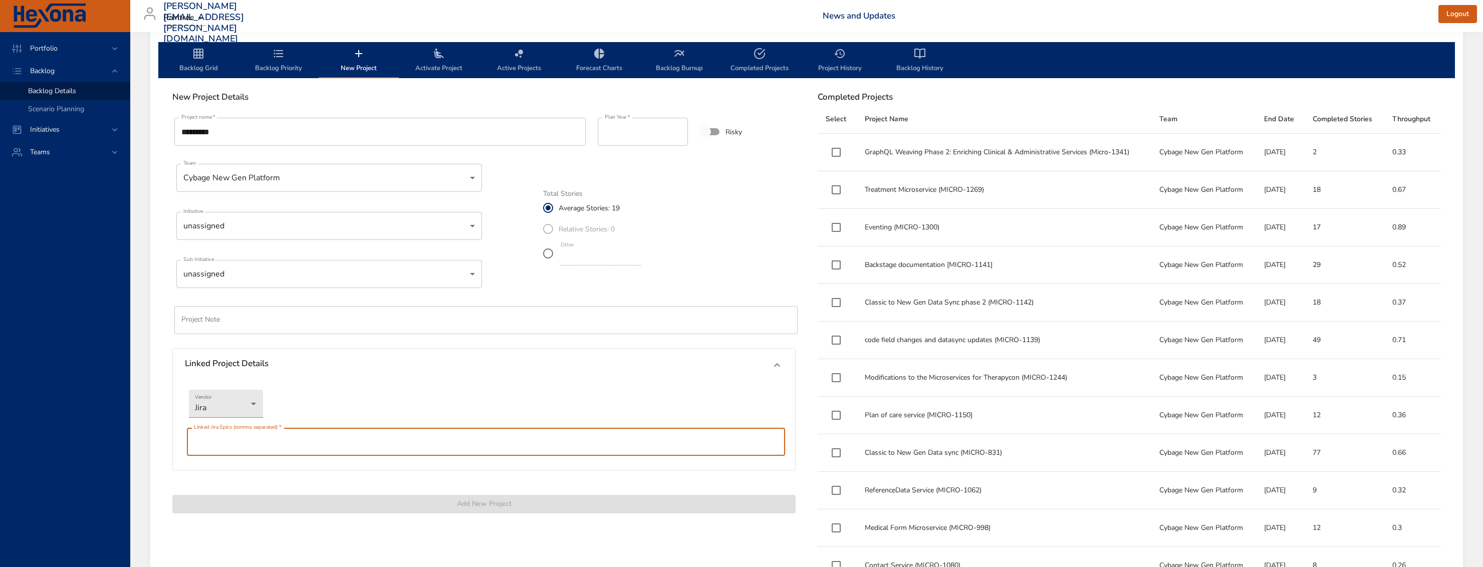
paste input "*******"
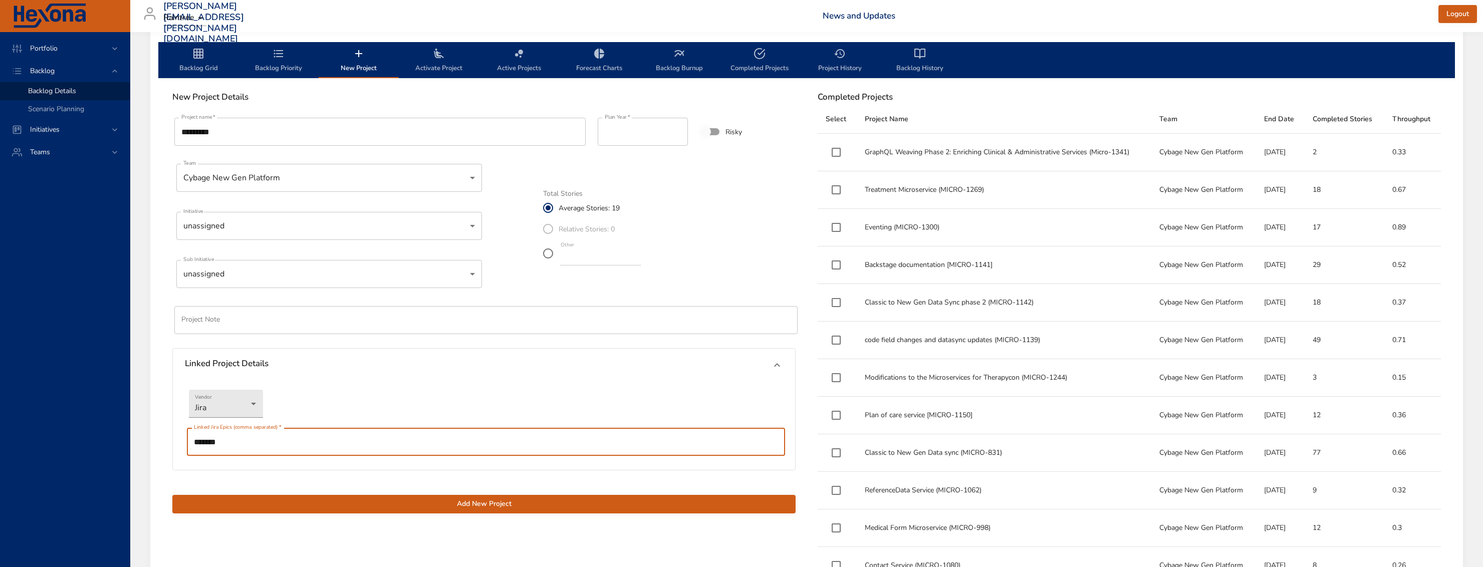
type input "*******"
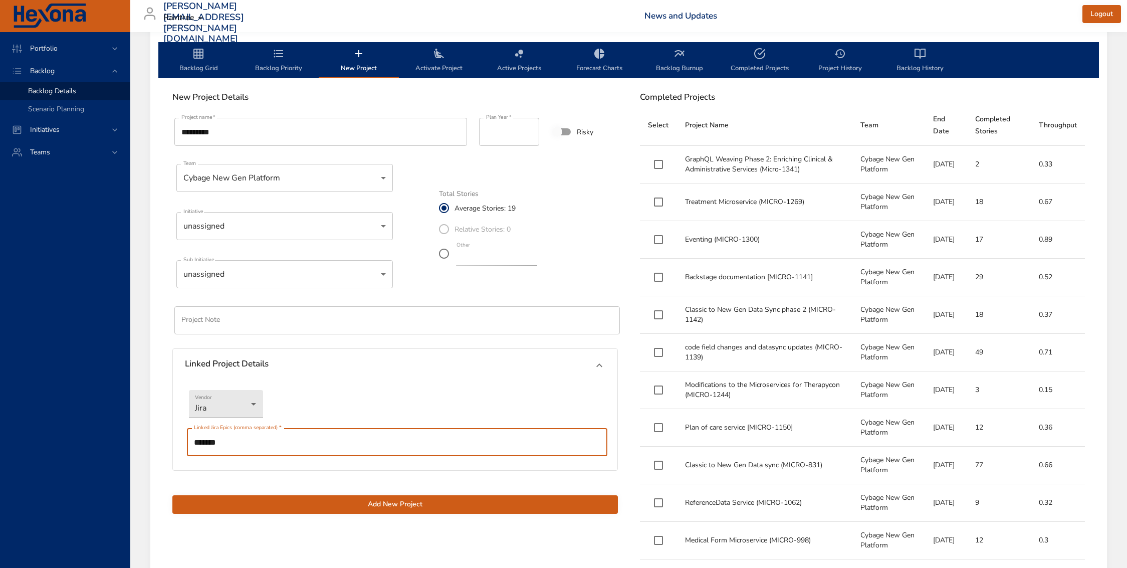
click at [239, 129] on input "*********" at bounding box center [320, 132] width 293 height 28
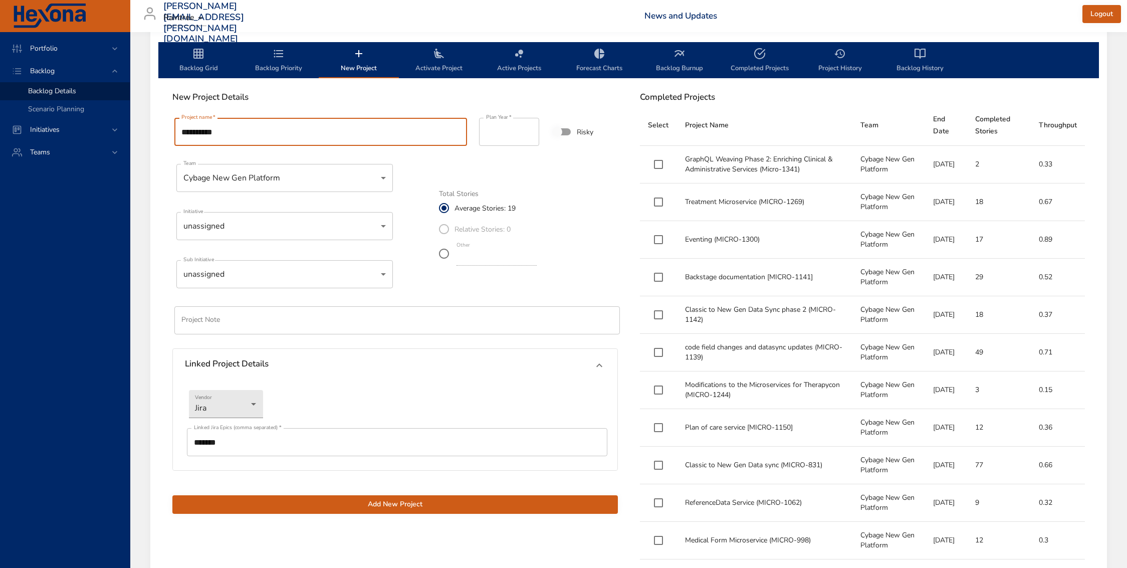
paste input "**********"
type input "**********"
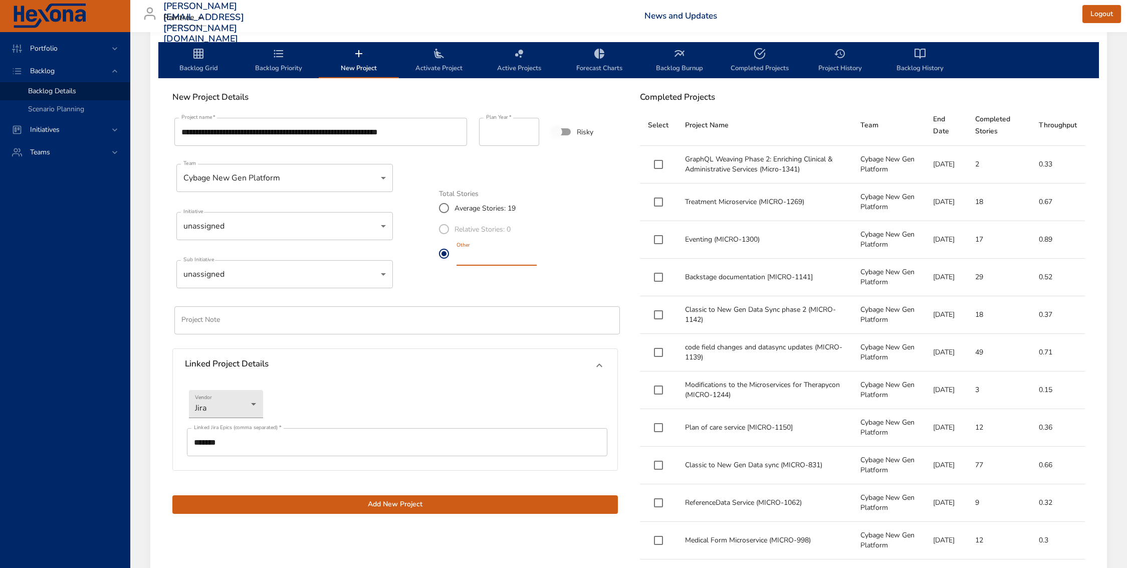
drag, startPoint x: 476, startPoint y: 258, endPoint x: 431, endPoint y: 254, distance: 44.8
click at [431, 254] on div "**********" at bounding box center [395, 315] width 458 height 410
type input "*"
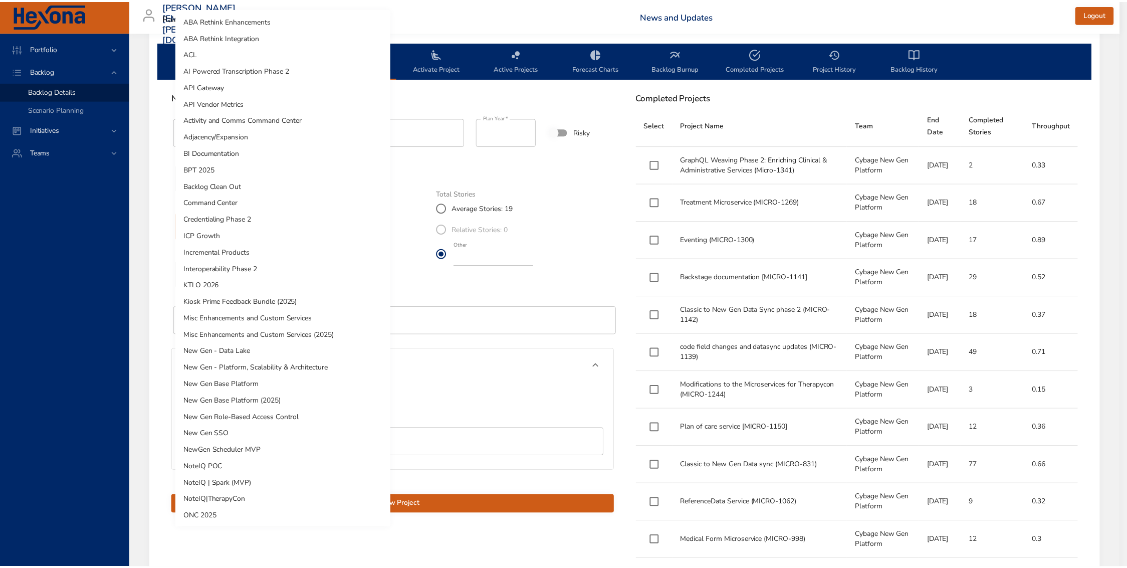
scroll to position [431, 0]
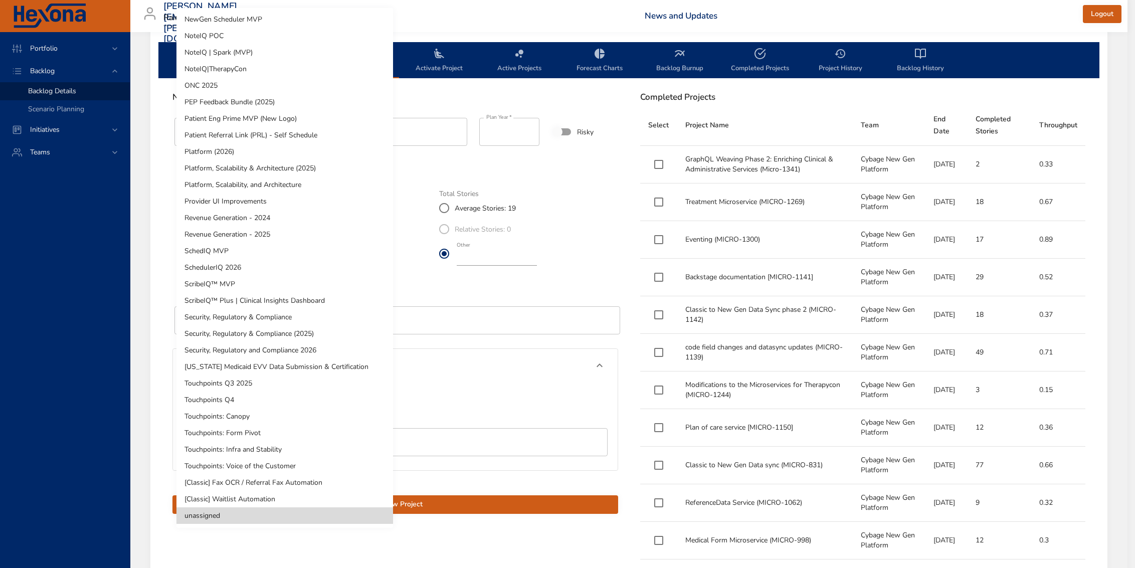
click at [460, 285] on div at bounding box center [567, 284] width 1135 height 568
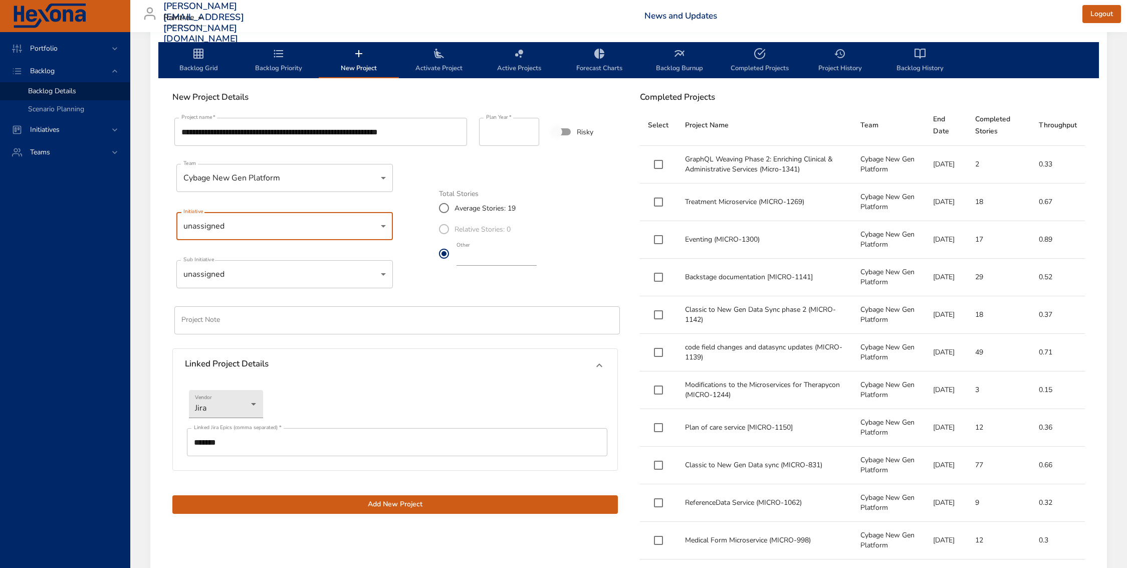
click at [430, 506] on span "Add New Project" at bounding box center [394, 504] width 429 height 13
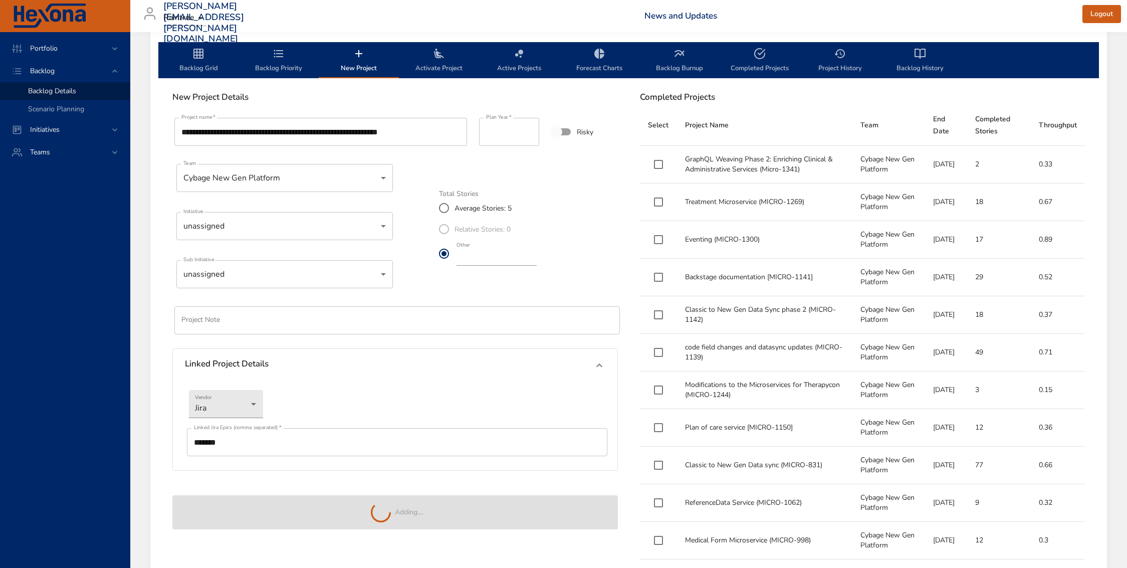
type input "**"
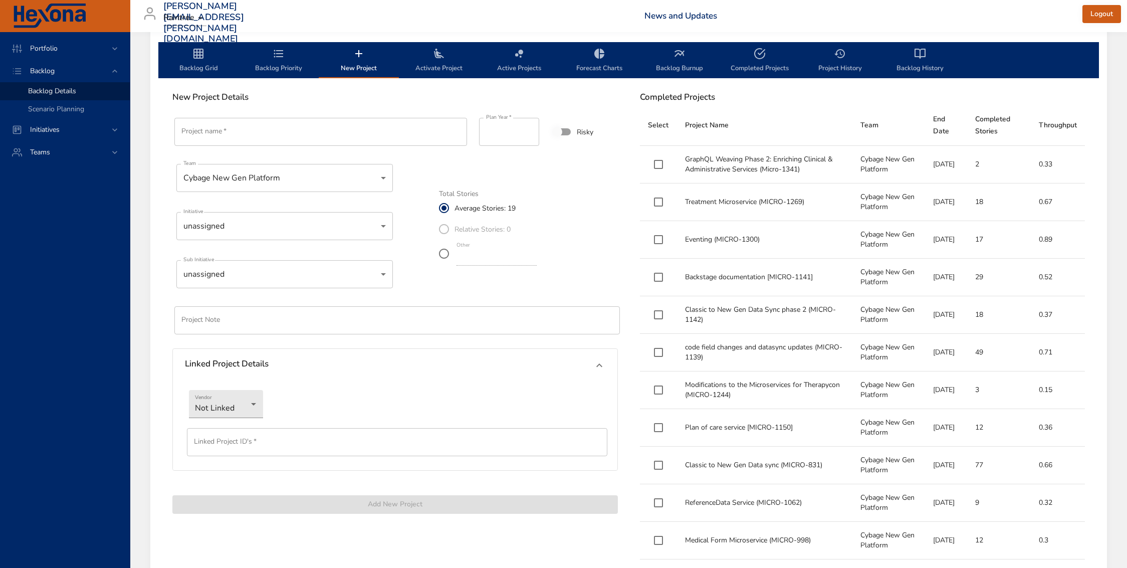
click at [273, 55] on icon "backlog-tab" at bounding box center [279, 54] width 12 height 12
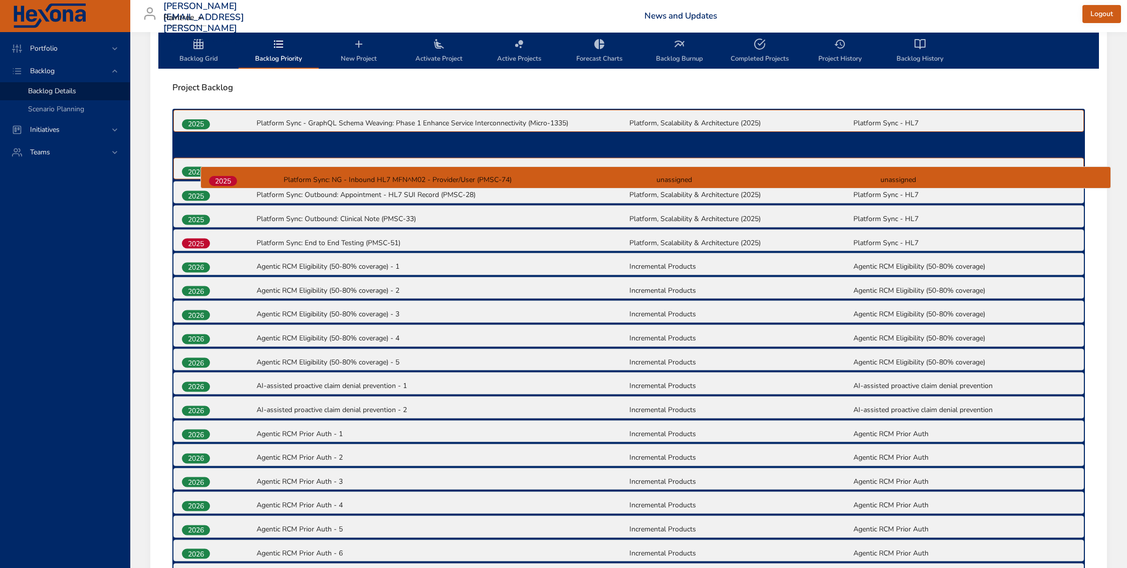
scroll to position [290, 0]
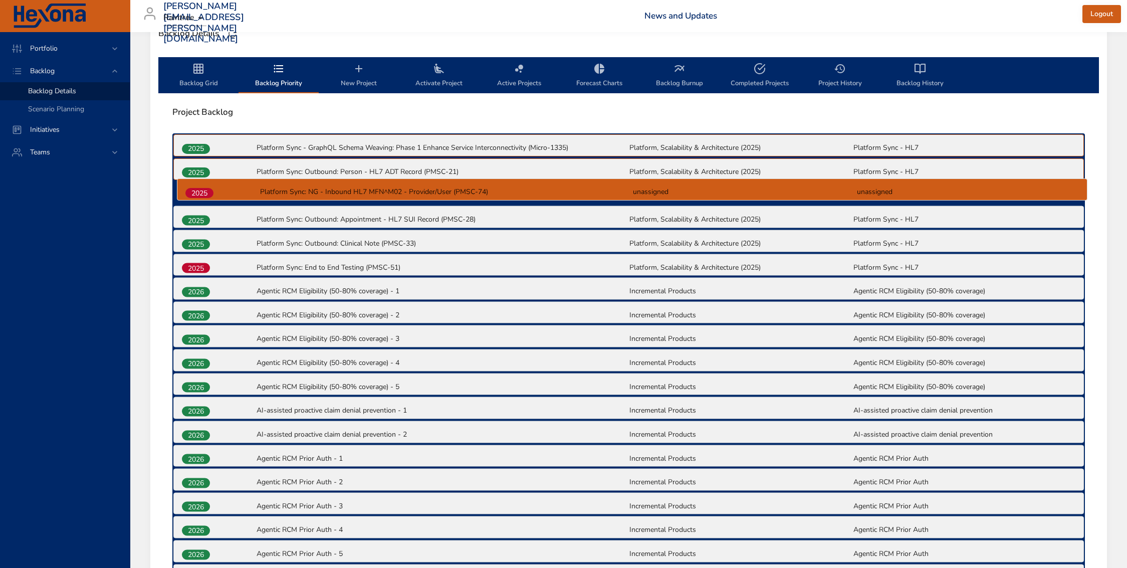
drag, startPoint x: 207, startPoint y: 462, endPoint x: 212, endPoint y: 186, distance: 275.7
click at [212, 186] on div "2025 Platform Sync - GraphQL Schema Weaving: Phase 1 Enhance Service Interconne…" at bounding box center [628, 482] width 913 height 698
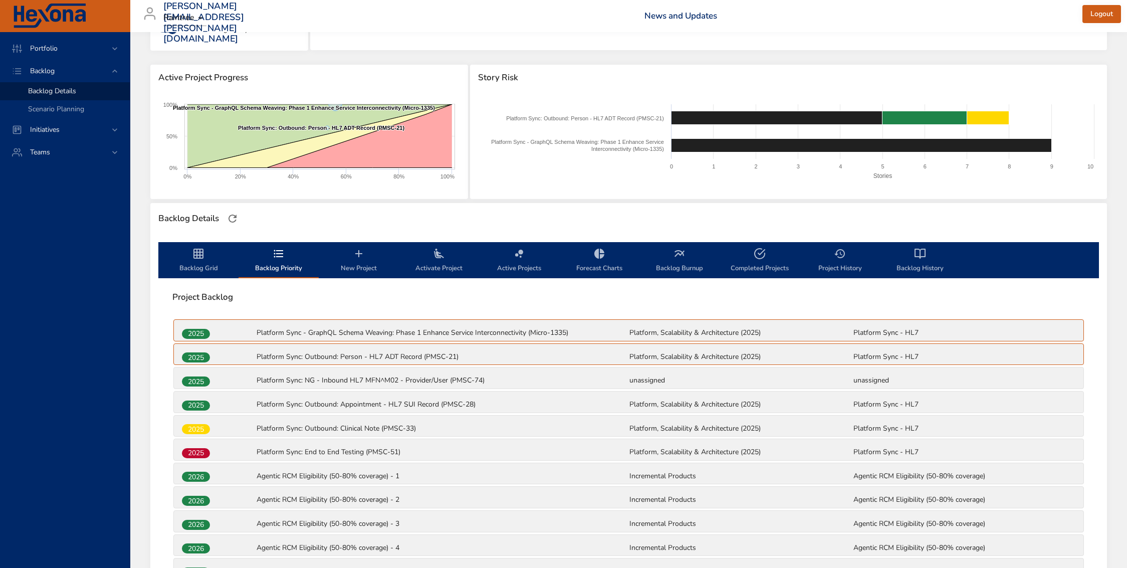
click at [197, 248] on icon "backlog-tab" at bounding box center [198, 254] width 12 height 12
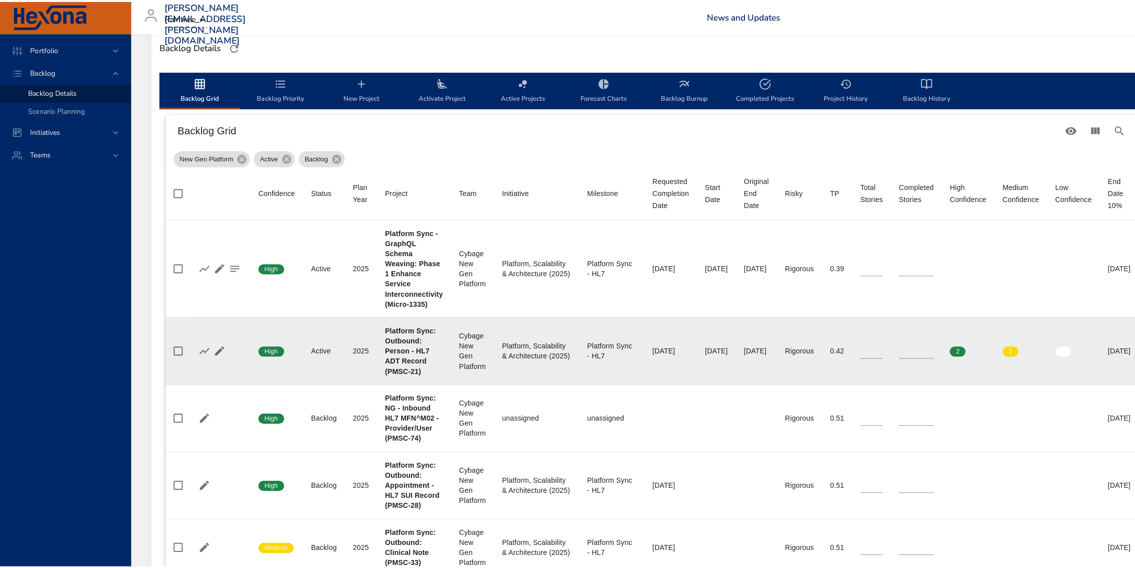
scroll to position [331, 0]
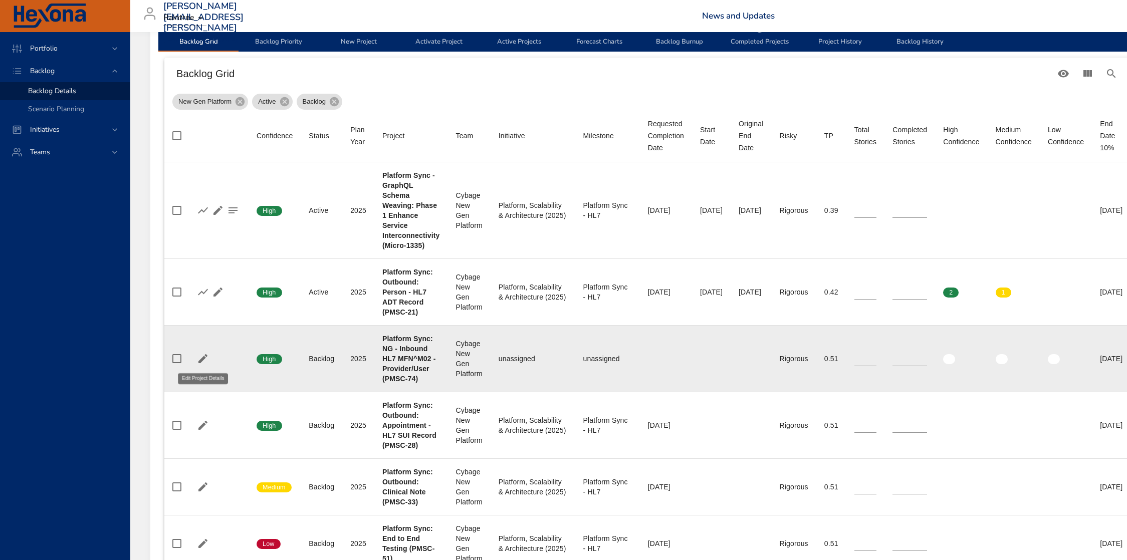
click at [205, 362] on icon "button" at bounding box center [203, 359] width 12 height 12
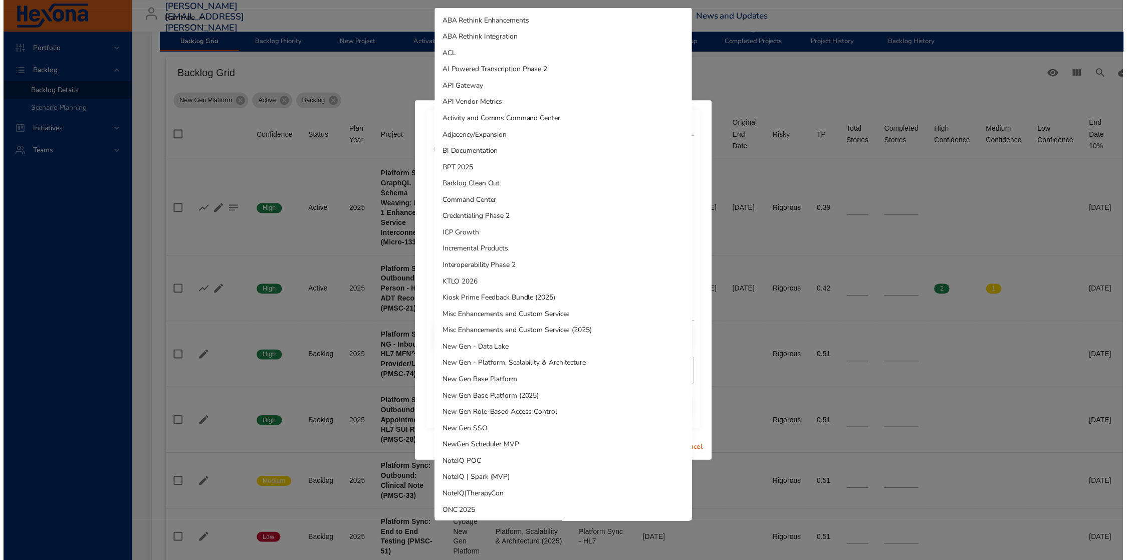
scroll to position [431, 0]
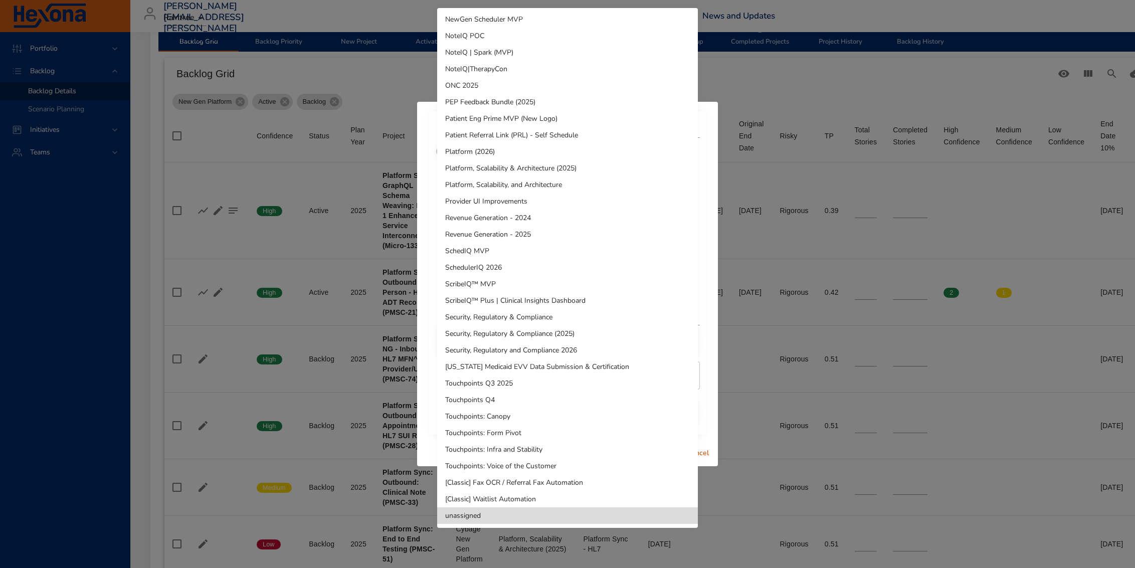
click at [586, 164] on li "Platform, Scalability & Architecture (2025)" at bounding box center [567, 168] width 261 height 17
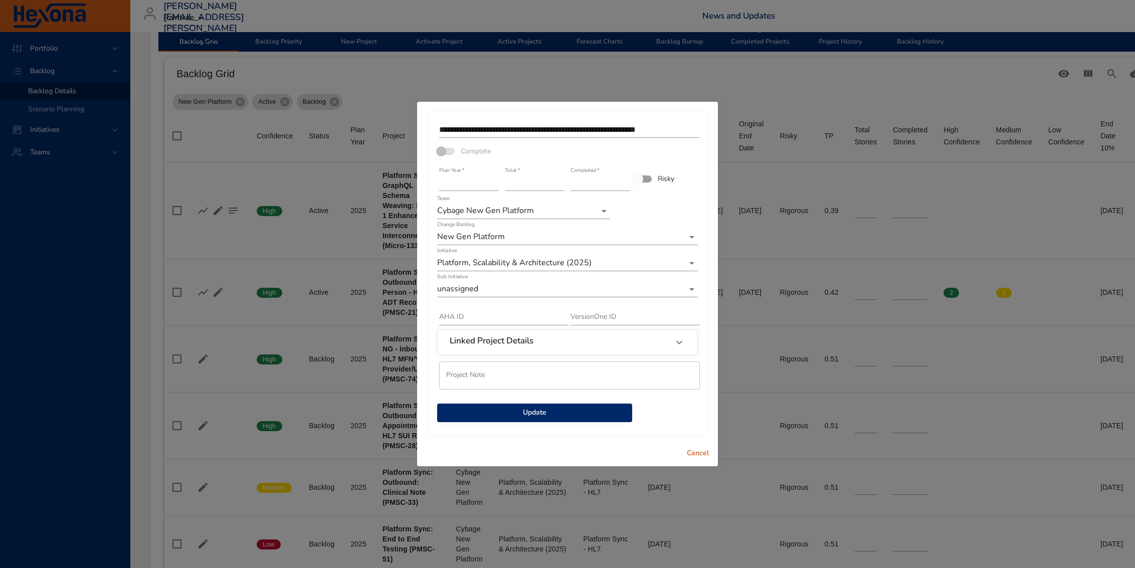
click at [521, 278] on div "Sub Initiative unassigned" at bounding box center [567, 285] width 261 height 24
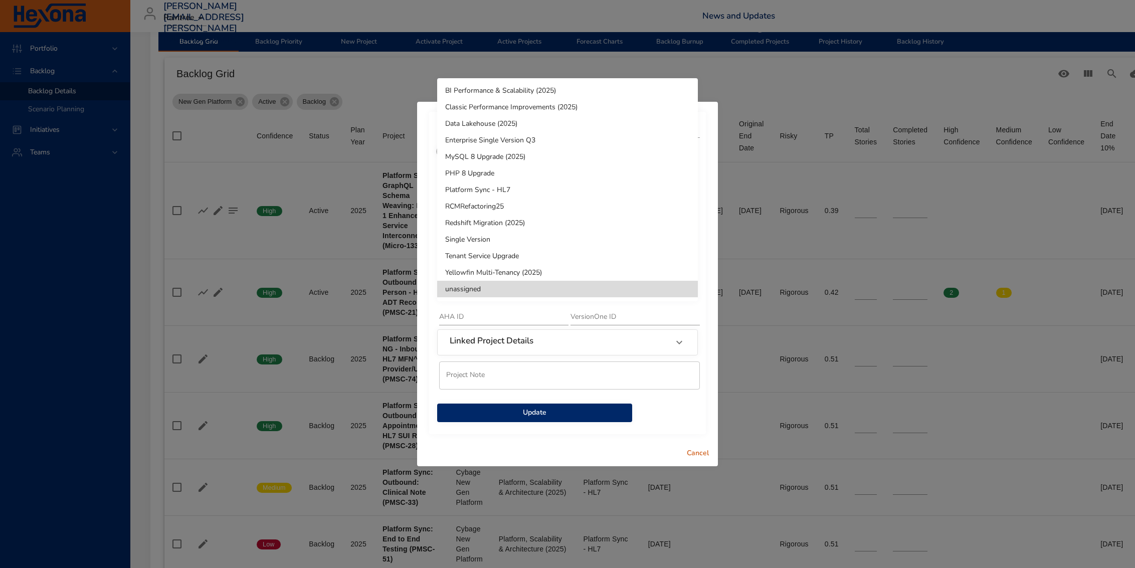
click at [569, 189] on li "Platform Sync - HL7" at bounding box center [567, 189] width 261 height 17
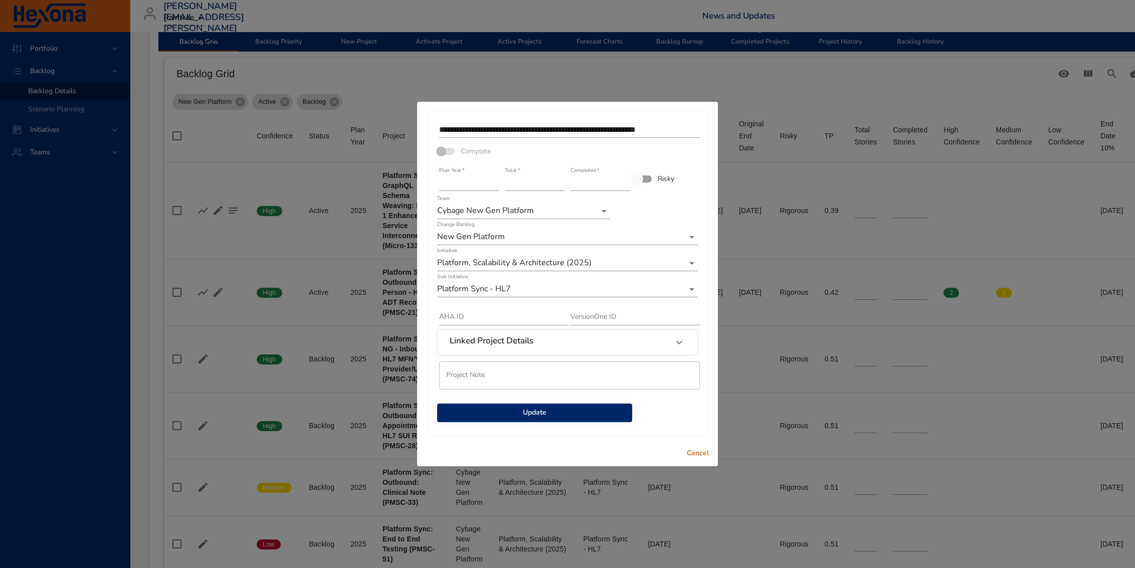
click at [565, 413] on span "Update" at bounding box center [534, 412] width 179 height 13
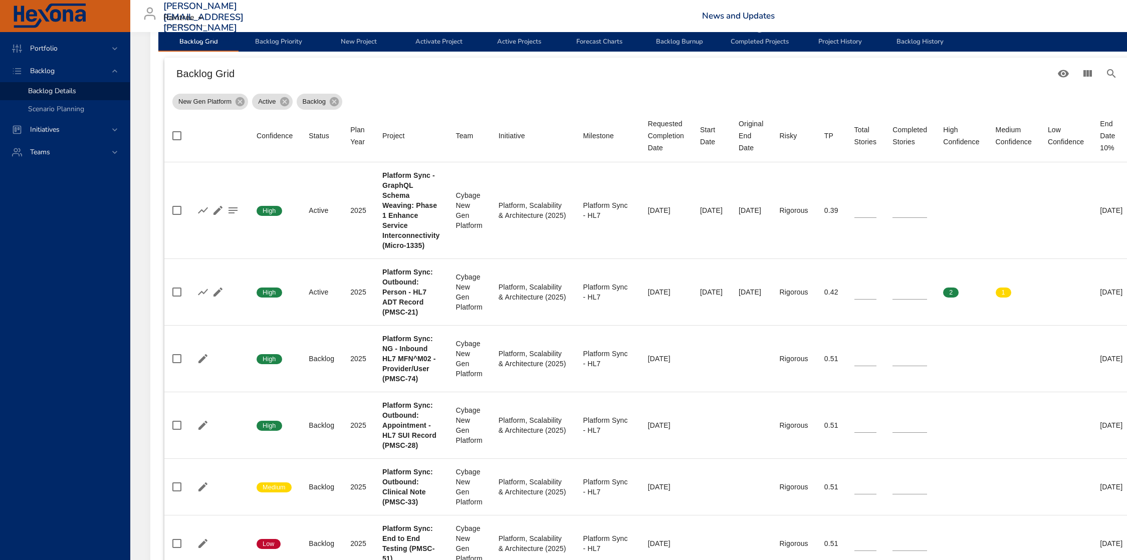
scroll to position [239, 0]
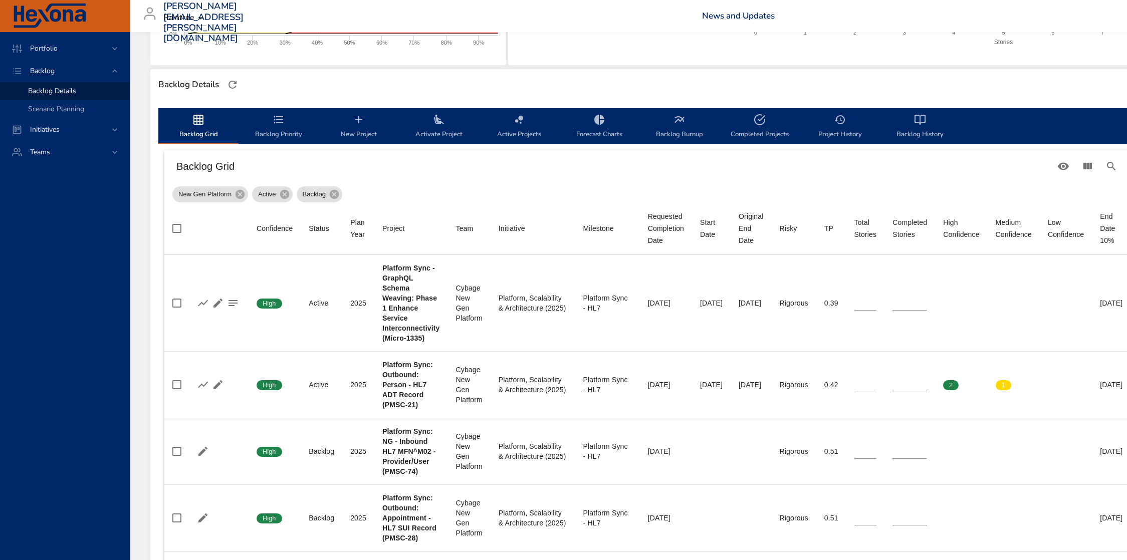
click at [442, 131] on span "Activate Project" at bounding box center [439, 127] width 68 height 27
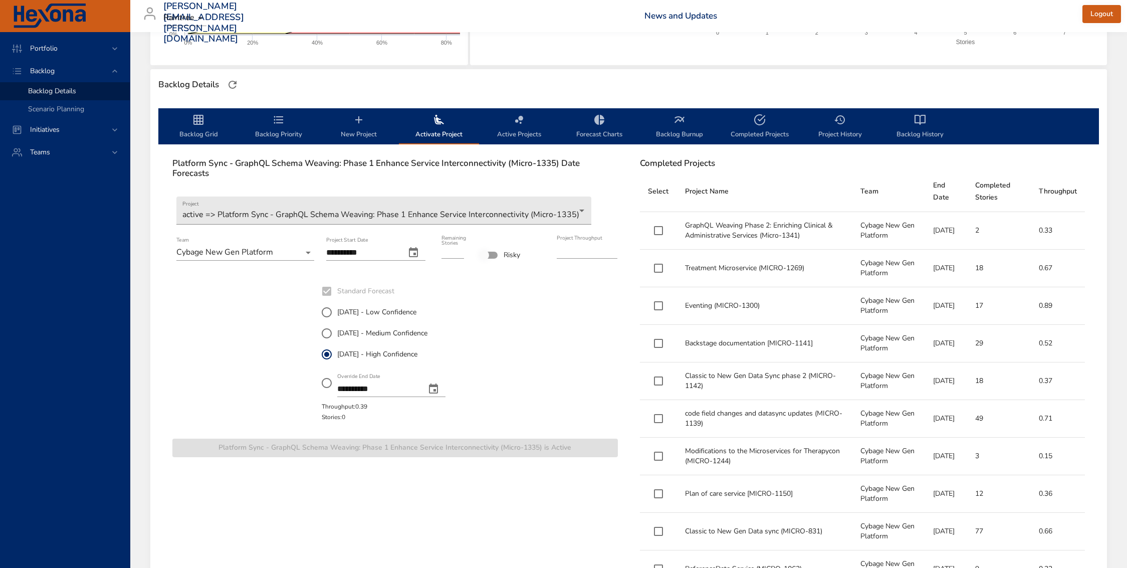
click at [298, 165] on h6 "Platform Sync - GraphQL Schema Weaving: Phase 1 Enhance Service Interconnectivi…" at bounding box center [394, 168] width 445 height 21
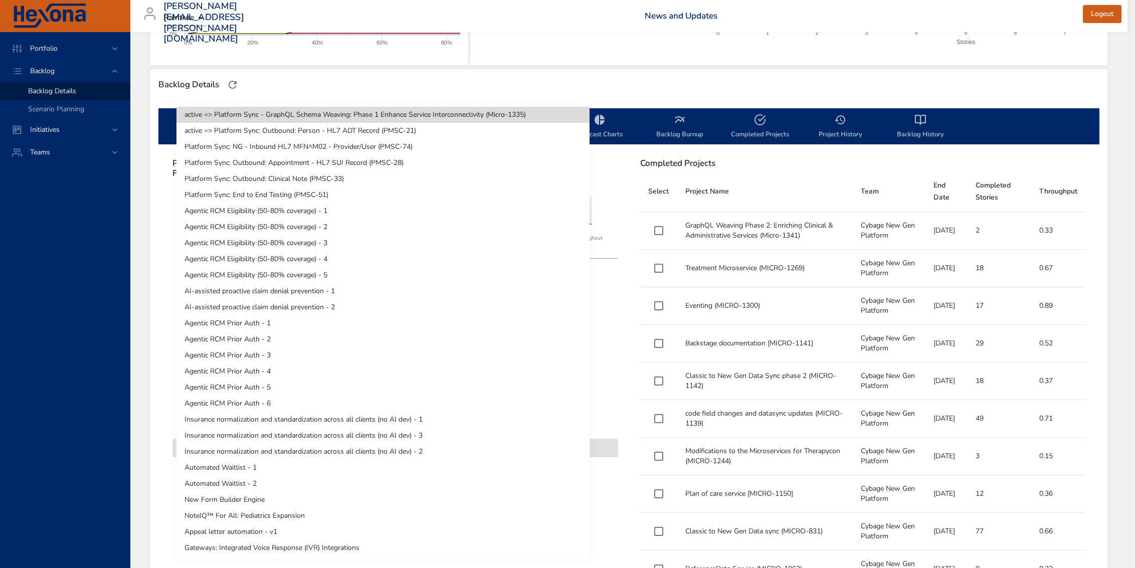
click at [282, 212] on body "Portfolio Backlog Backlog Details Scenario Planning Initiatives Teams [PERSON_N…" at bounding box center [567, 45] width 1135 height 568
click at [458, 142] on li "Platform Sync: NG - Inbound HL7 MFN^M02 - Provider/User (PMSC-74)" at bounding box center [382, 147] width 413 height 16
type input "*"
type input "****"
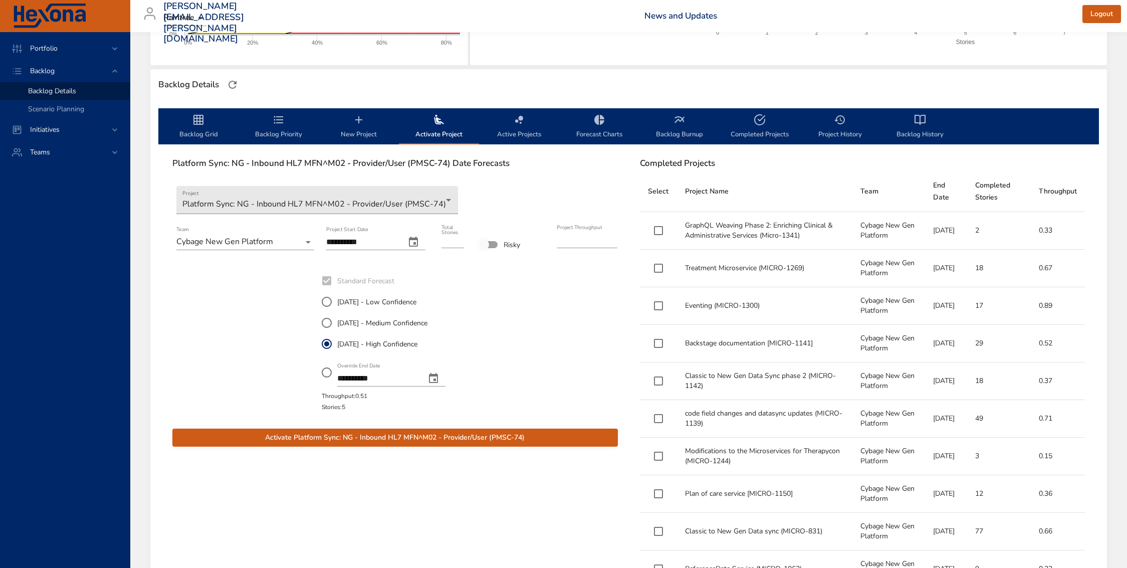
click at [490, 433] on span "Activate Platform Sync: NG - Inbound HL7 MFN^M02 - Provider/User (PMSC-74)" at bounding box center [394, 437] width 429 height 13
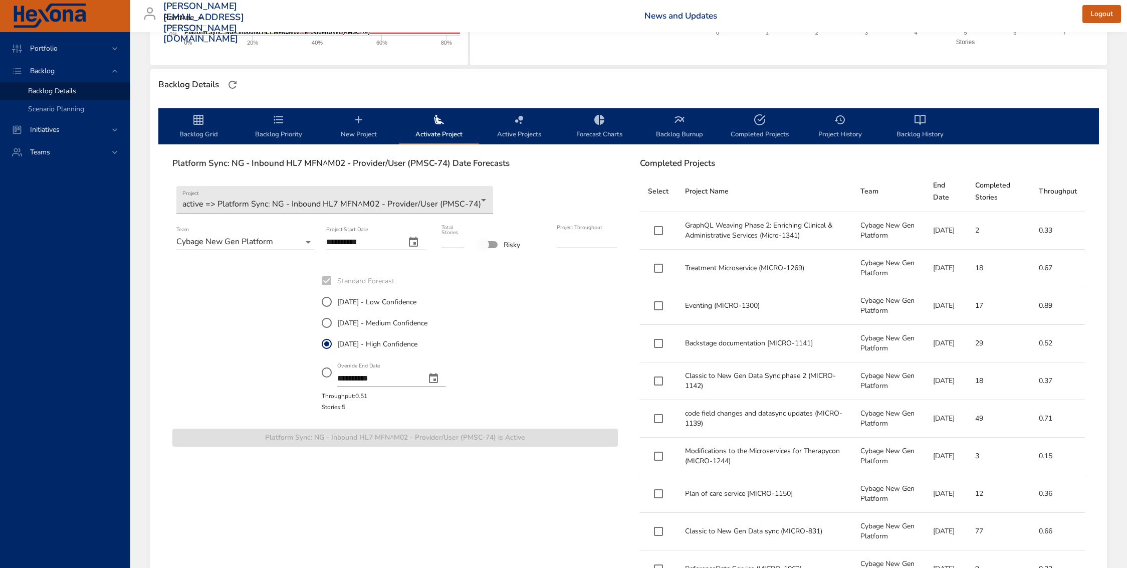
click at [202, 125] on icon "backlog-tab" at bounding box center [198, 120] width 12 height 12
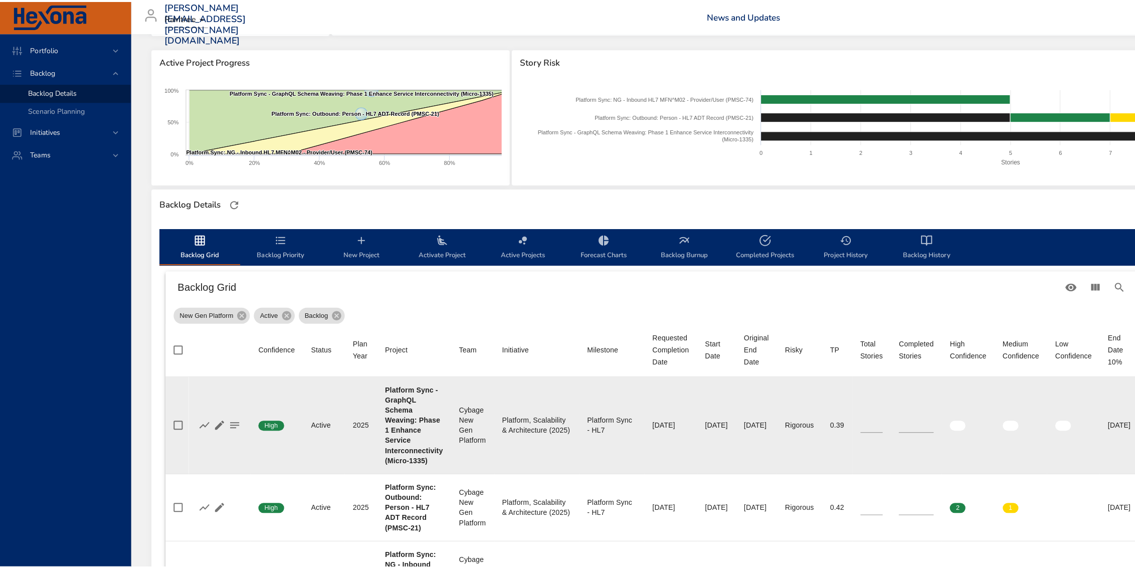
scroll to position [224, 0]
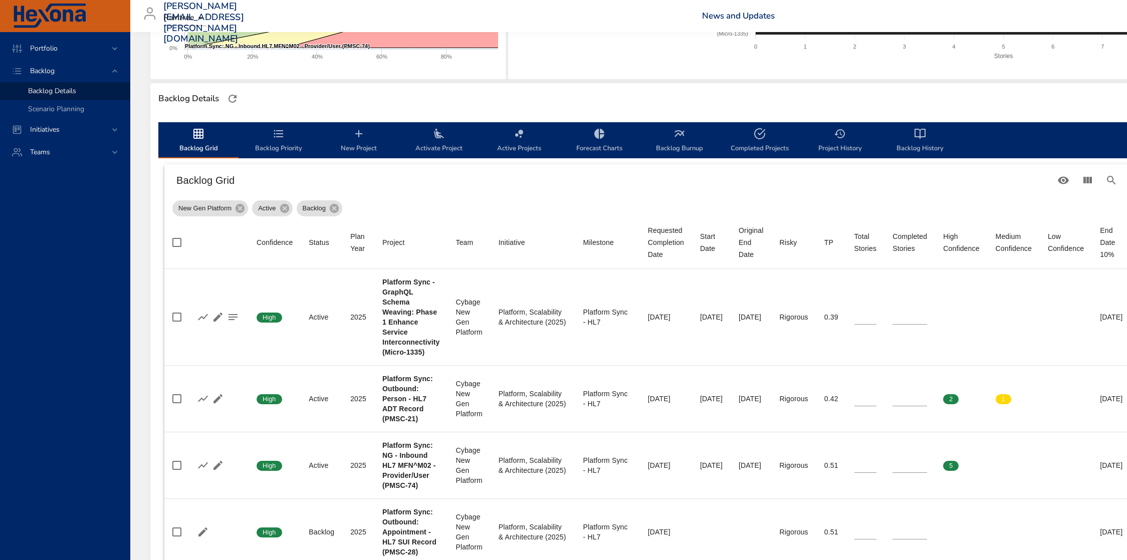
click at [355, 135] on icon "backlog-tab" at bounding box center [359, 134] width 12 height 12
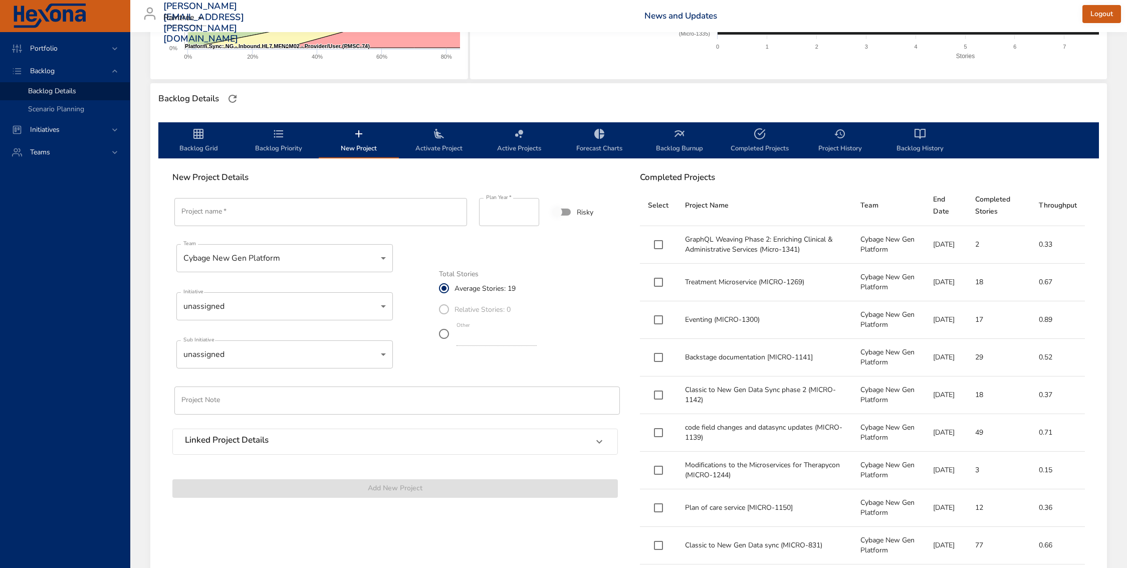
click at [306, 207] on input "Project name   *" at bounding box center [320, 212] width 293 height 28
paste input "**********"
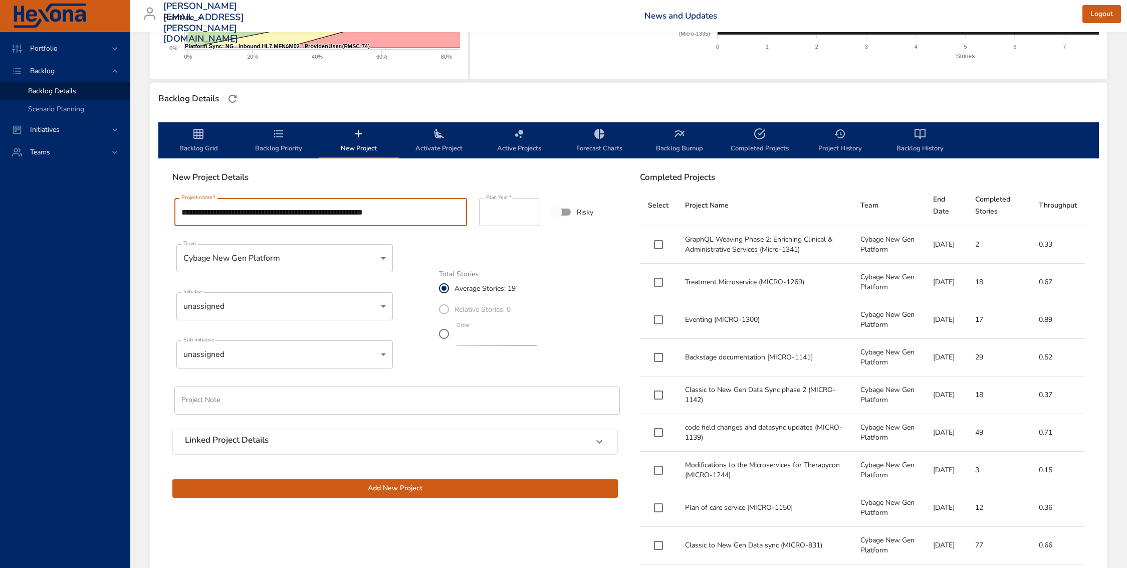
type input "**********"
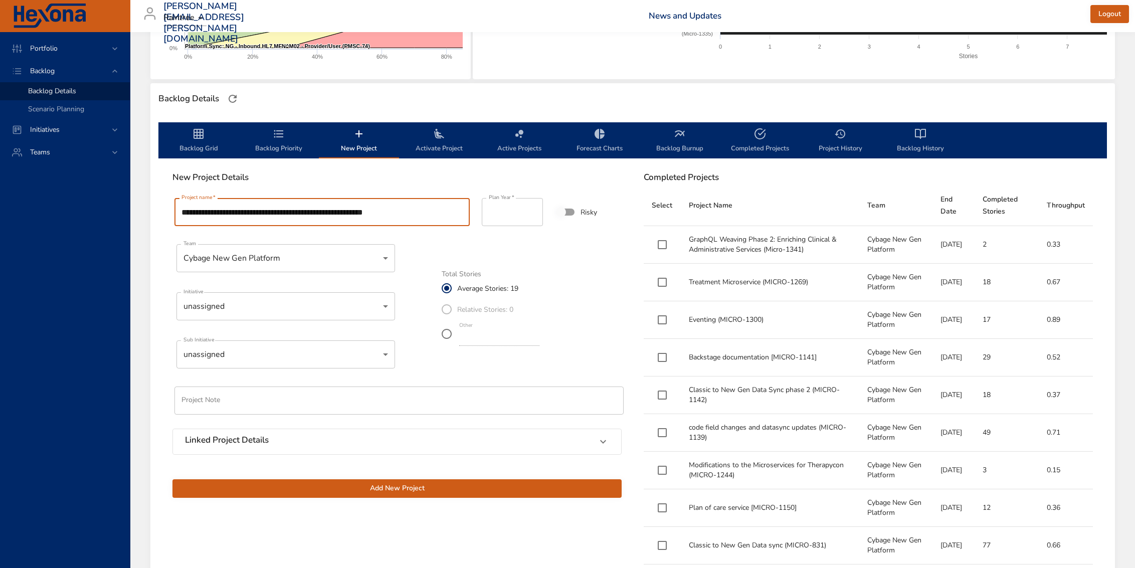
click at [366, 301] on body "Portfolio Backlog Backlog Details Scenario Planning Initiatives Teams [PERSON_N…" at bounding box center [567, 60] width 1135 height 568
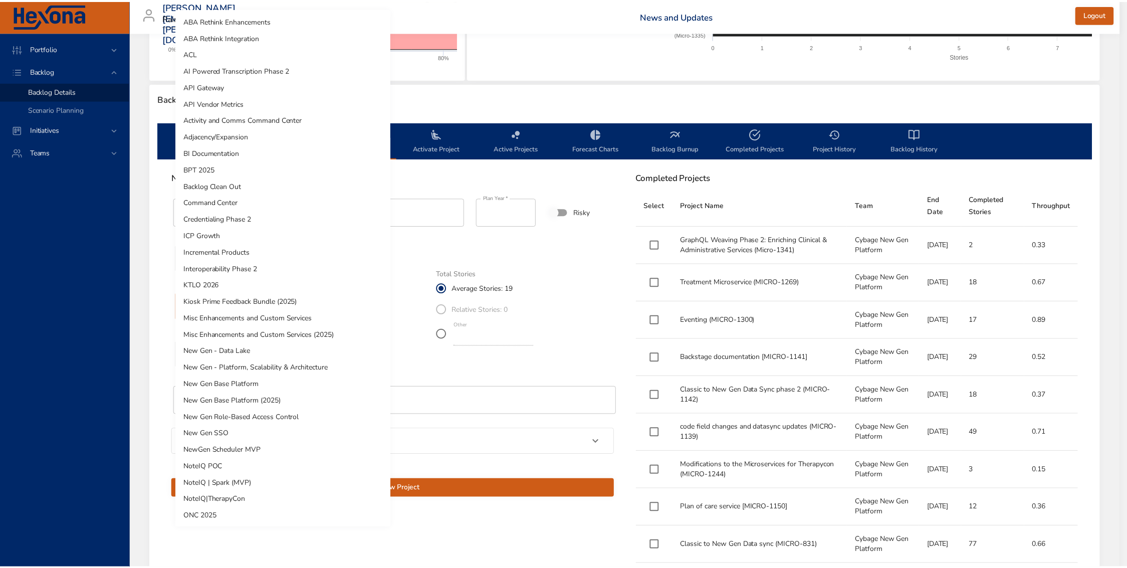
scroll to position [431, 0]
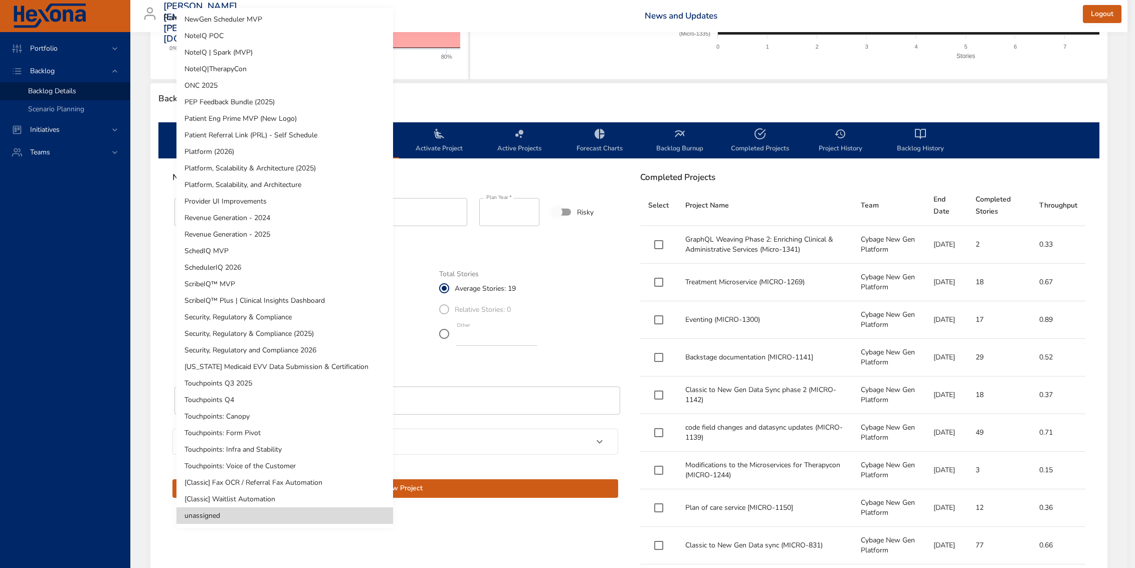
click at [334, 168] on li "Platform, Scalability & Architecture (2025)" at bounding box center [284, 168] width 216 height 17
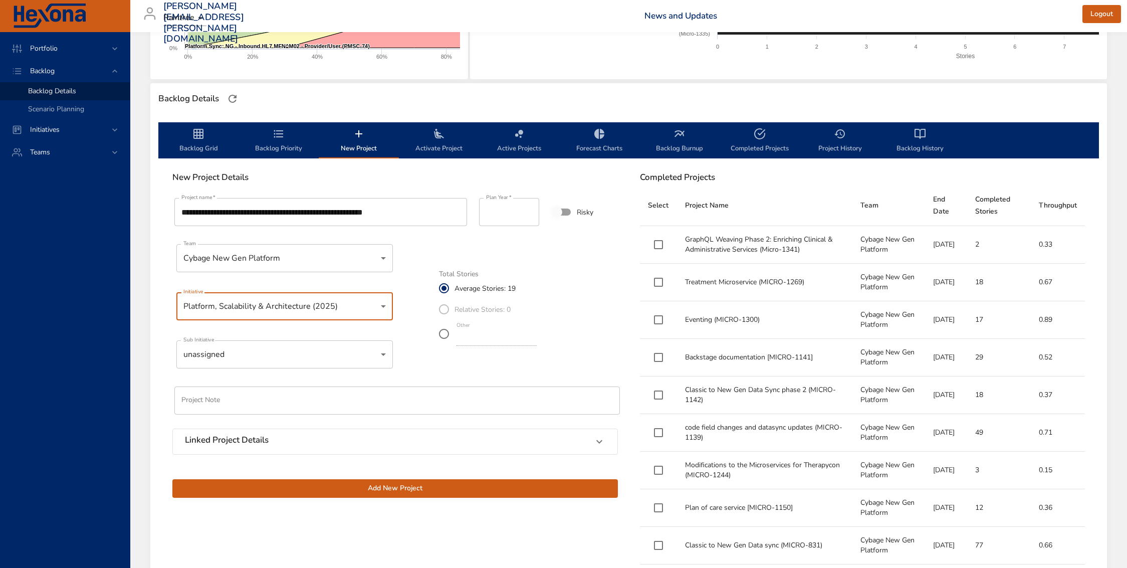
click at [299, 343] on body "Portfolio Backlog Backlog Details Scenario Planning Initiatives Teams [PERSON_N…" at bounding box center [563, 60] width 1127 height 568
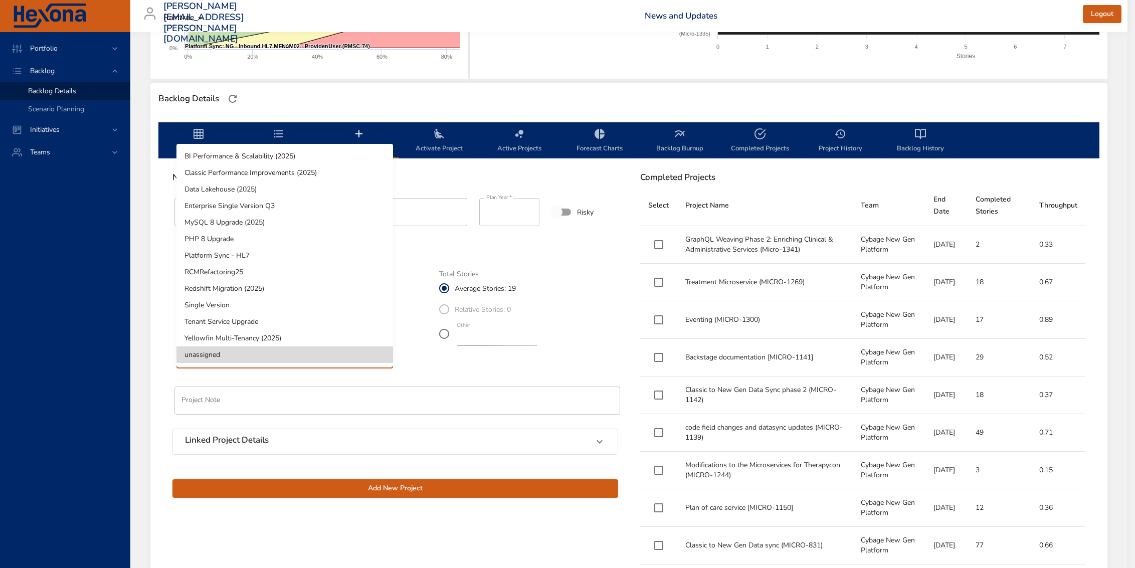
click at [307, 245] on li "PHP 8 Upgrade" at bounding box center [284, 239] width 216 height 17
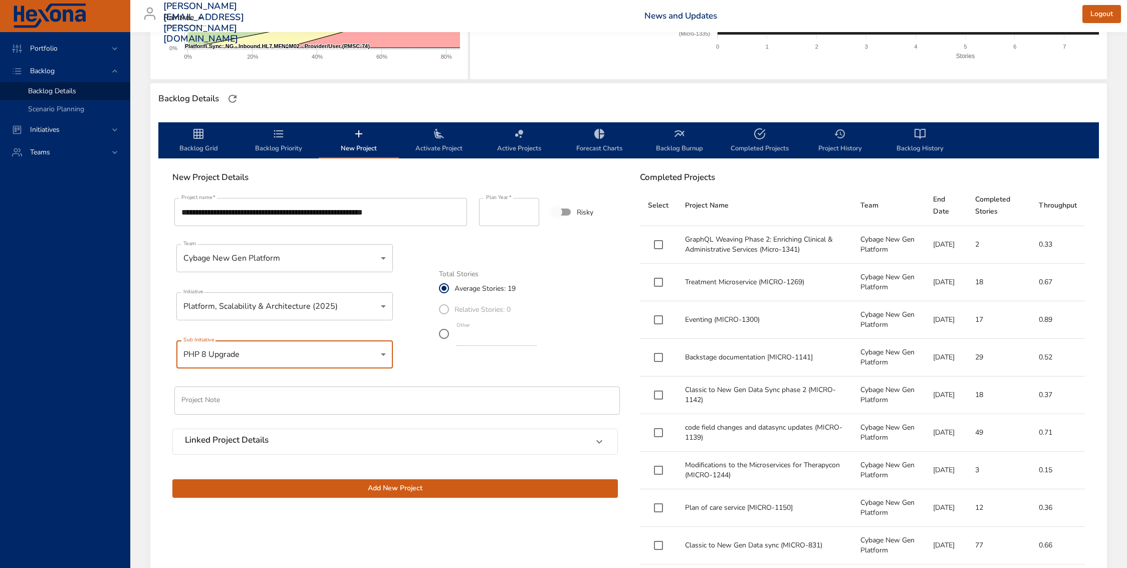
click at [260, 343] on body "Portfolio Backlog Backlog Details Scenario Planning Initiatives Teams [PERSON_N…" at bounding box center [563, 60] width 1127 height 568
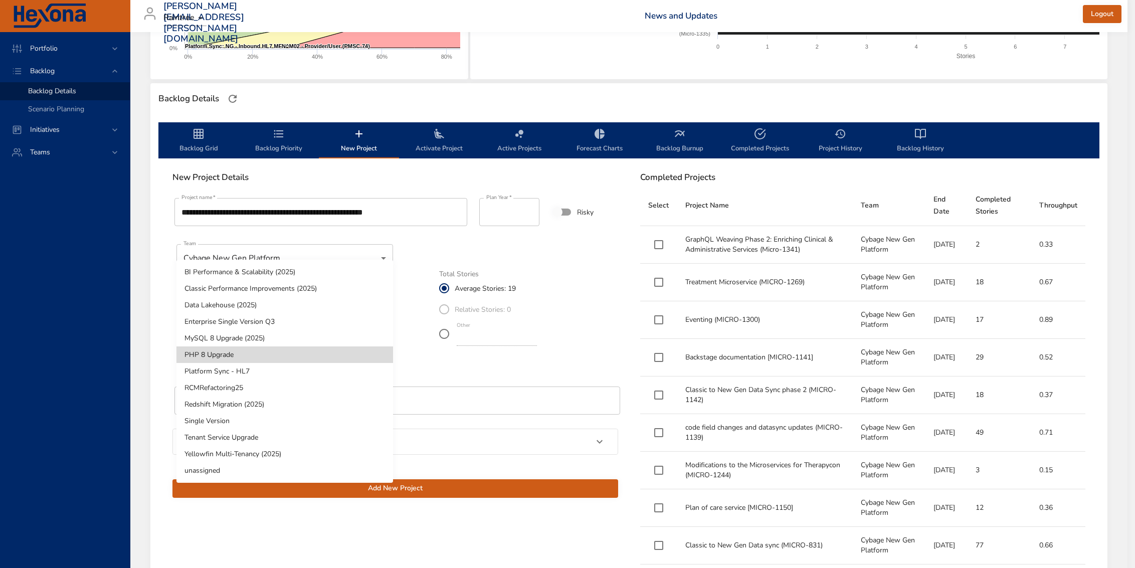
click at [258, 367] on li "Platform Sync - HL7" at bounding box center [284, 371] width 216 height 17
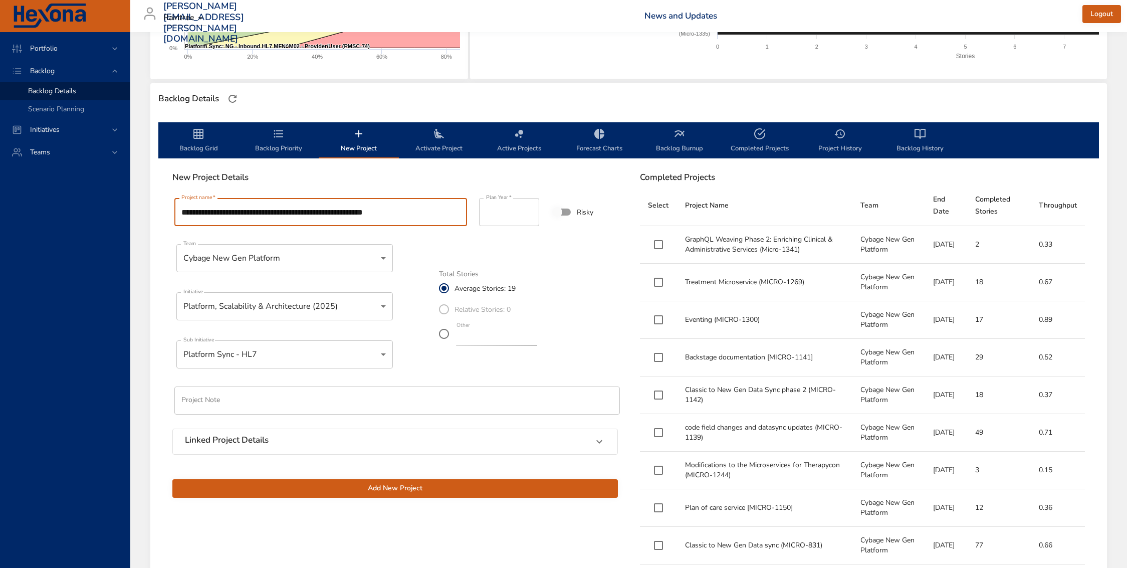
drag, startPoint x: 419, startPoint y: 217, endPoint x: 398, endPoint y: 212, distance: 21.6
click at [398, 212] on input "**********" at bounding box center [320, 212] width 293 height 28
click at [386, 214] on input "**********" at bounding box center [320, 212] width 293 height 28
click at [386, 213] on input "**********" at bounding box center [320, 212] width 293 height 28
drag, startPoint x: 386, startPoint y: 213, endPoint x: 418, endPoint y: 212, distance: 32.1
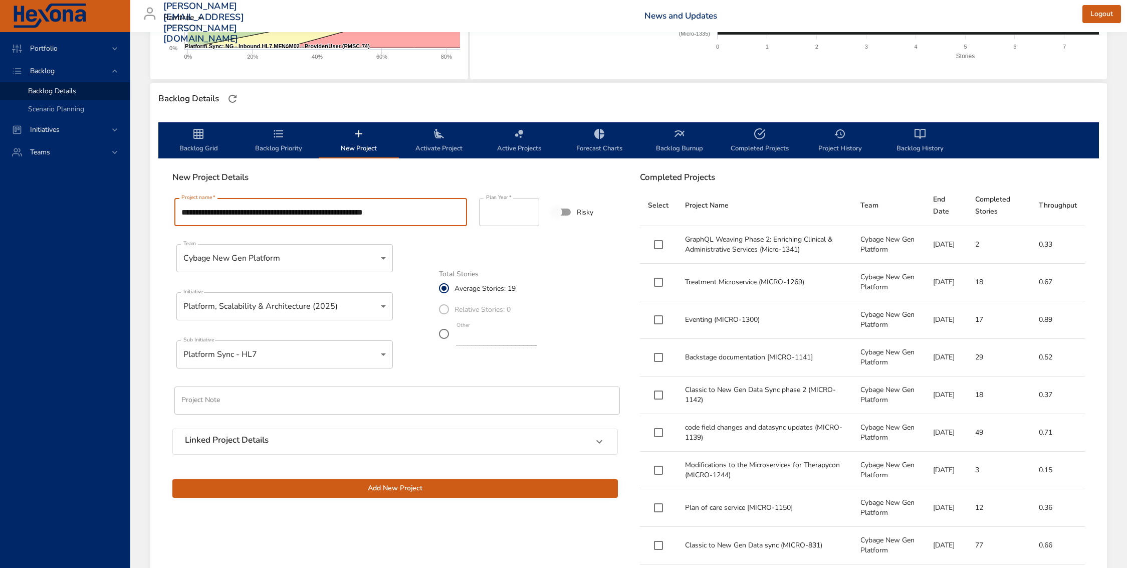
click at [418, 212] on input "**********" at bounding box center [320, 212] width 293 height 28
click at [332, 444] on div "Linked Project Details" at bounding box center [386, 441] width 402 height 13
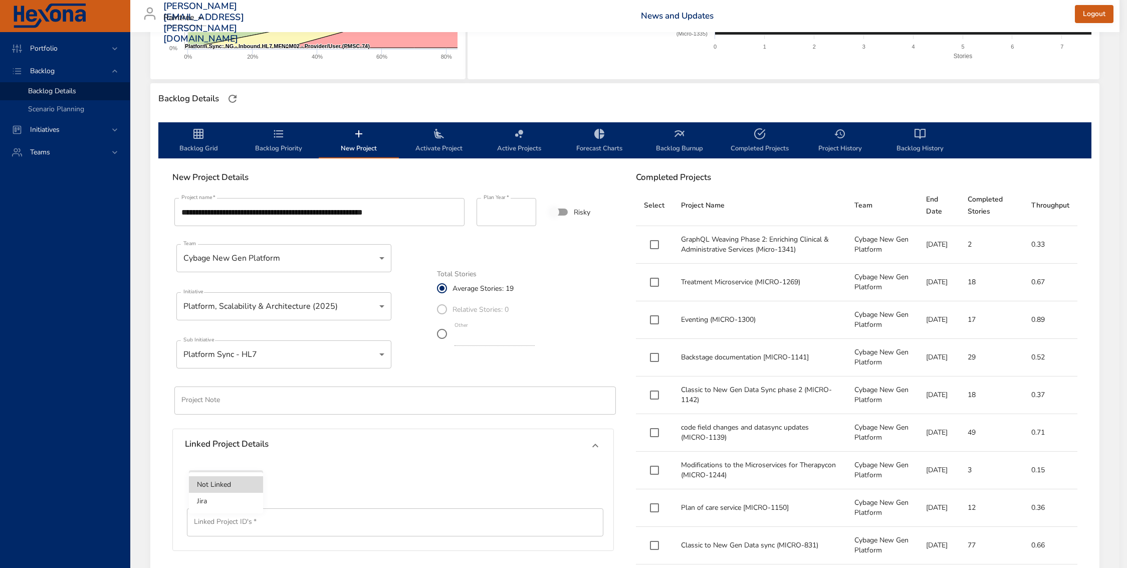
click at [242, 343] on body "Portfolio Backlog Backlog Details Scenario Planning Initiatives Teams [PERSON_N…" at bounding box center [563, 60] width 1127 height 568
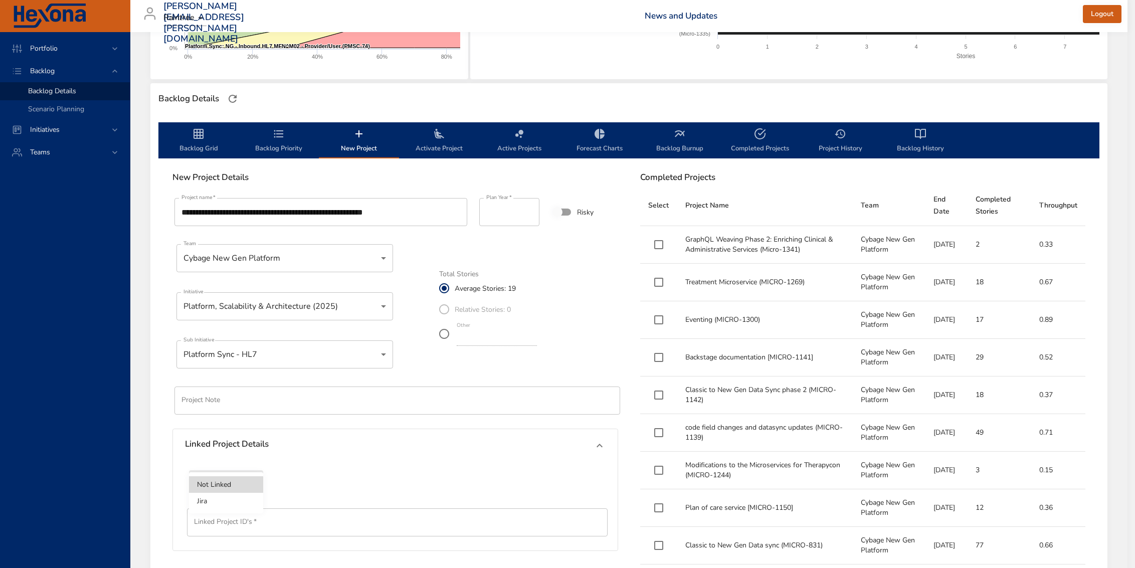
click at [237, 502] on li "Jira" at bounding box center [226, 501] width 74 height 17
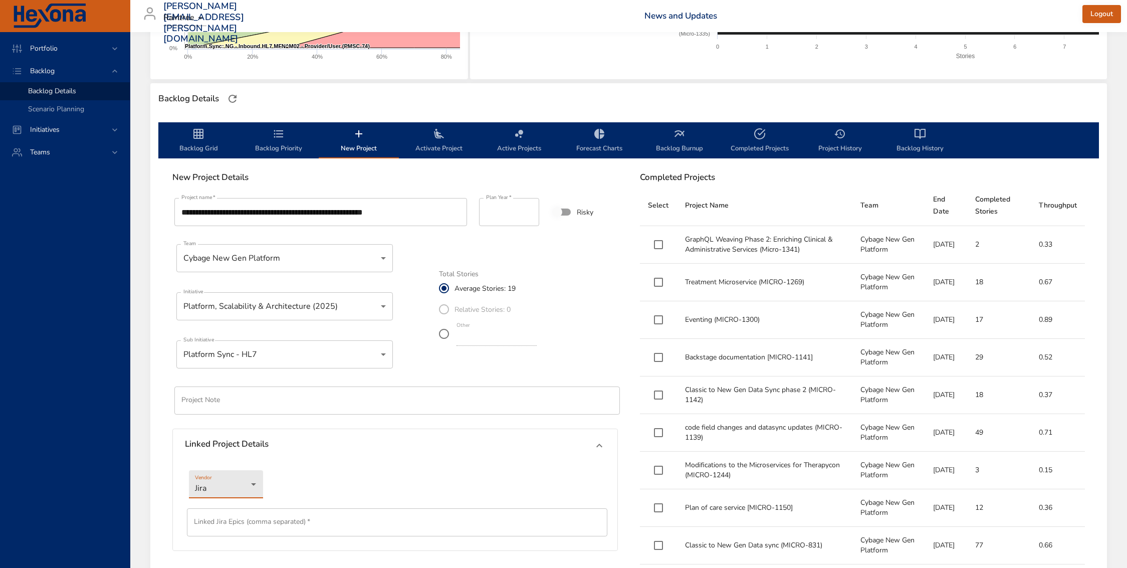
click at [253, 521] on input "text" at bounding box center [397, 522] width 420 height 28
paste input "*******"
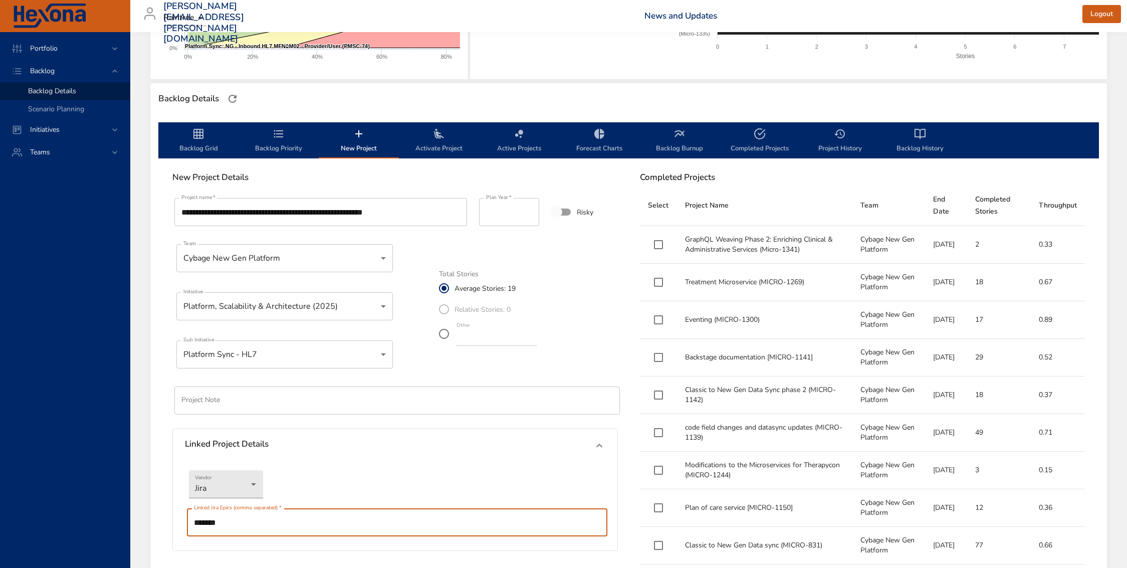
scroll to position [378, 0]
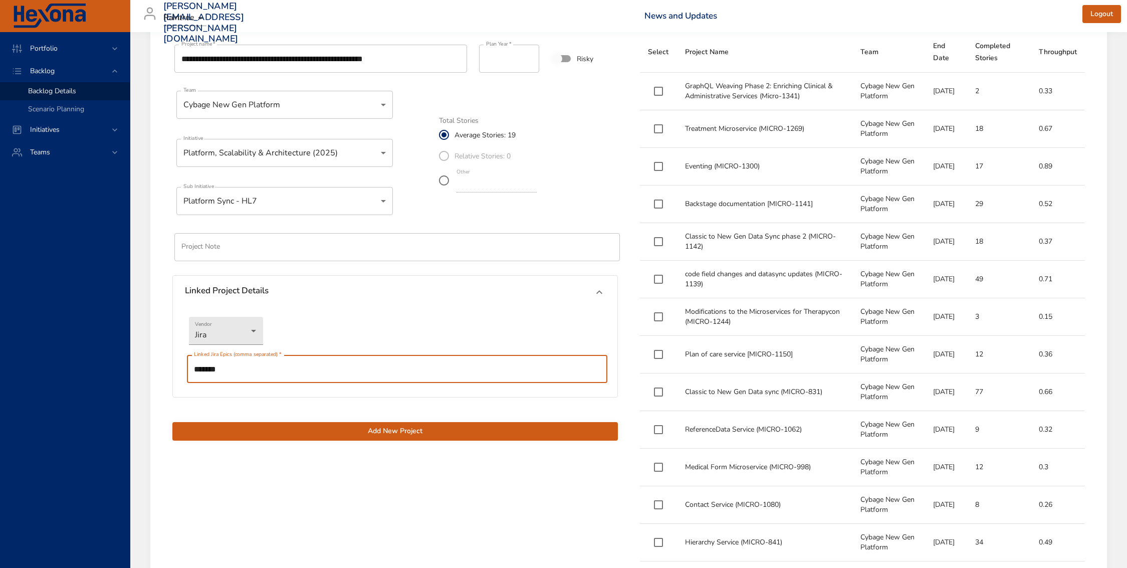
type input "*******"
click at [455, 430] on span "Add New Project" at bounding box center [394, 431] width 429 height 13
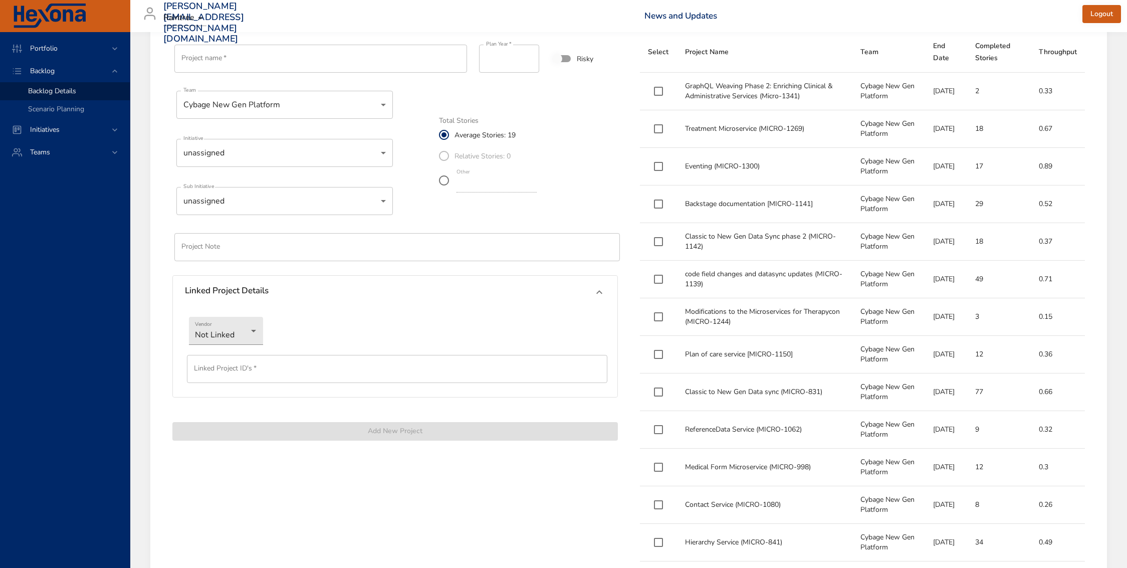
scroll to position [0, 0]
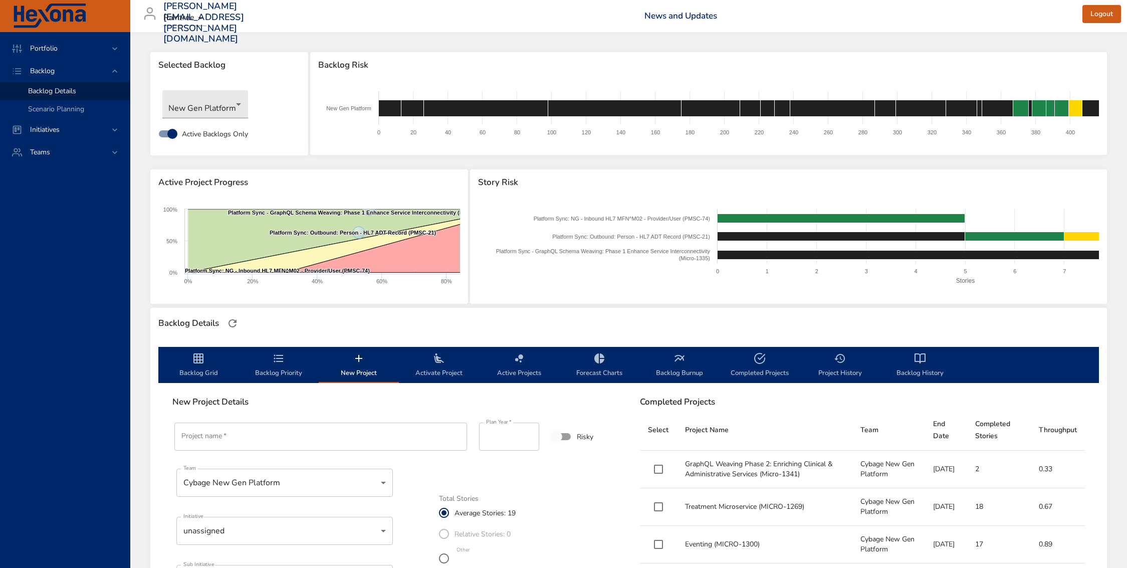
click at [485, 84] on div "Created with Highcharts 9.0.1 New Gen Platform 0 20 40 60 80 100 120 140 160 18…" at bounding box center [708, 116] width 797 height 77
click at [195, 357] on icon "backlog-tab" at bounding box center [198, 358] width 10 height 10
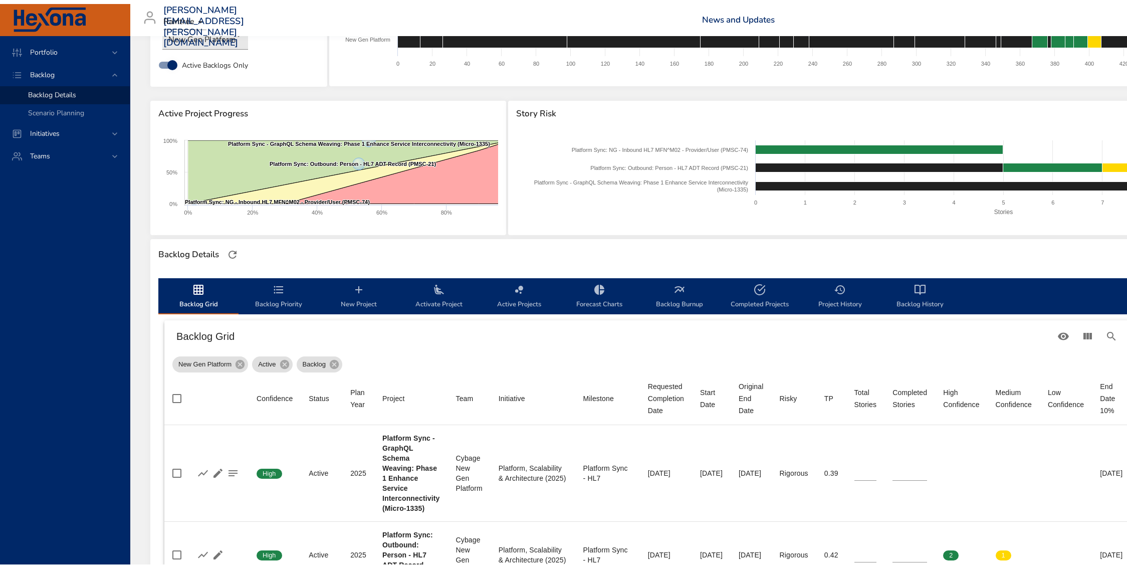
scroll to position [79, 0]
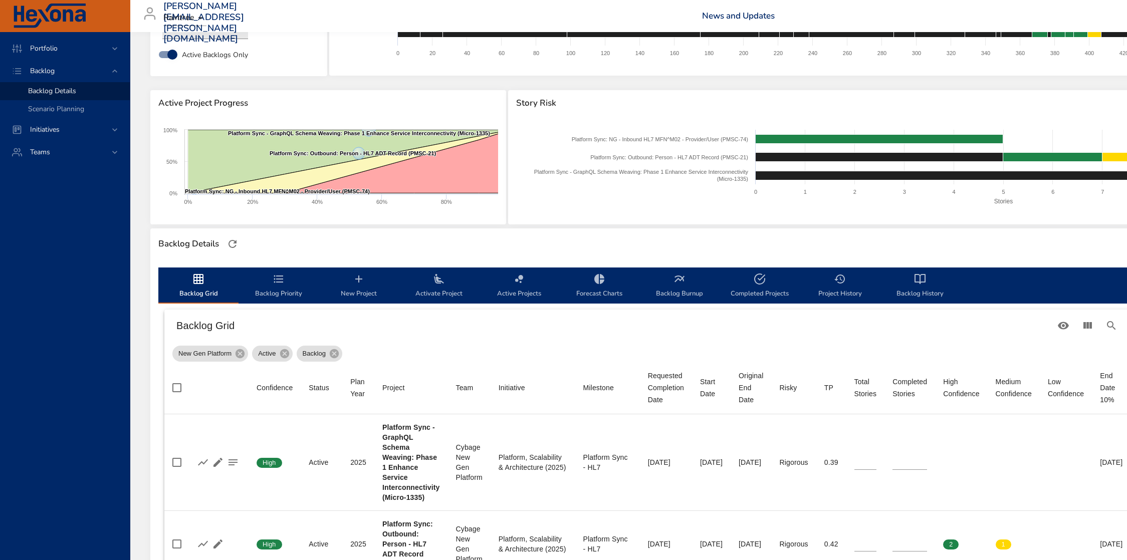
click at [282, 290] on span "Backlog Priority" at bounding box center [279, 286] width 68 height 27
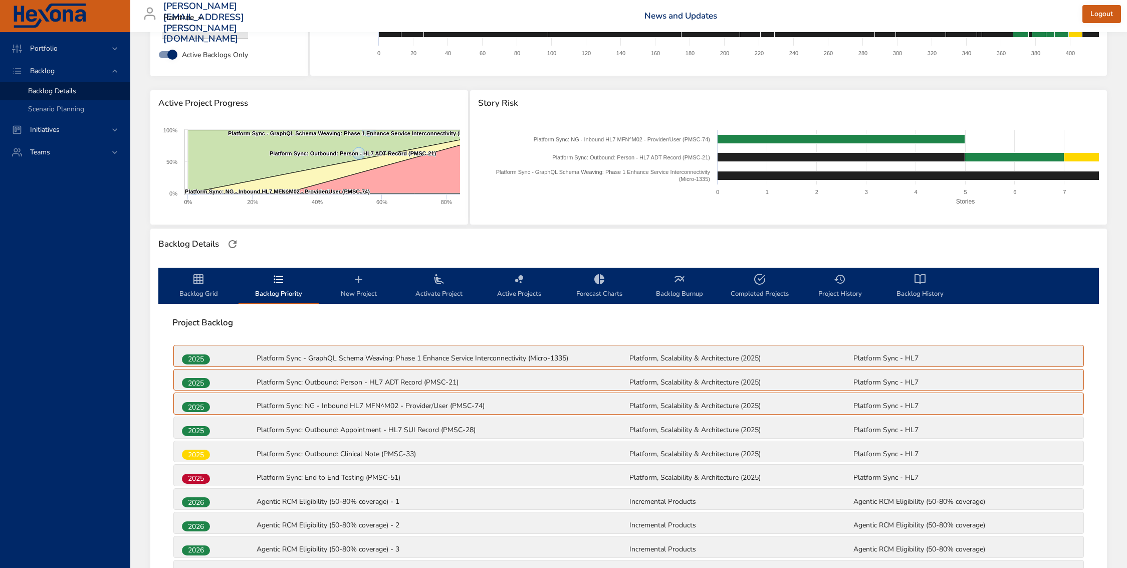
scroll to position [670, 0]
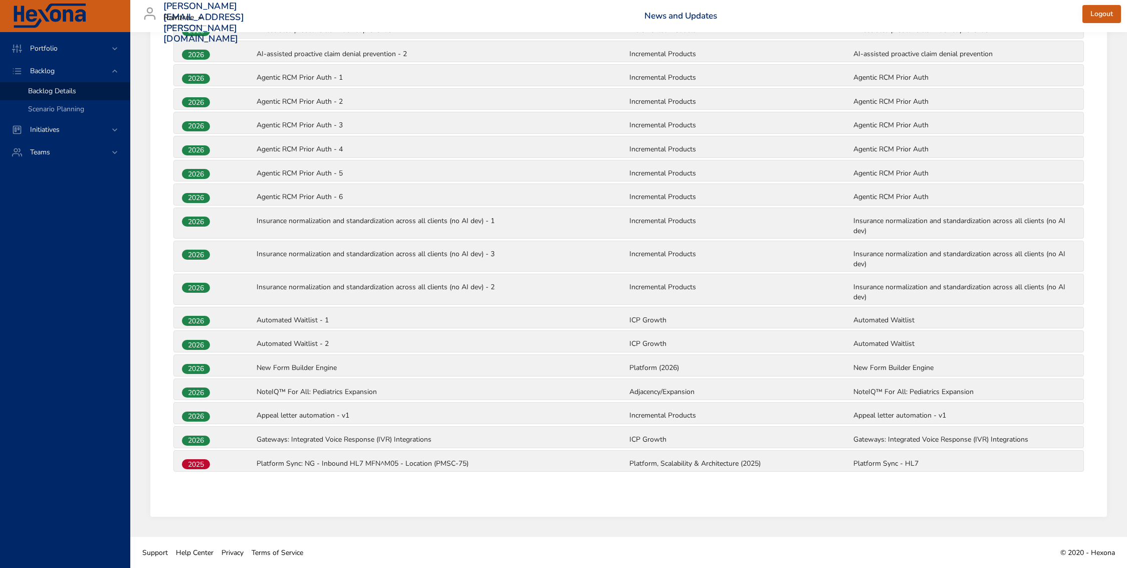
click at [200, 469] on div "2025 Platform Sync: NG - Inbound HL7 MFN^M05 - Location (PMSC-75) Platform, Sca…" at bounding box center [629, 460] width 910 height 21
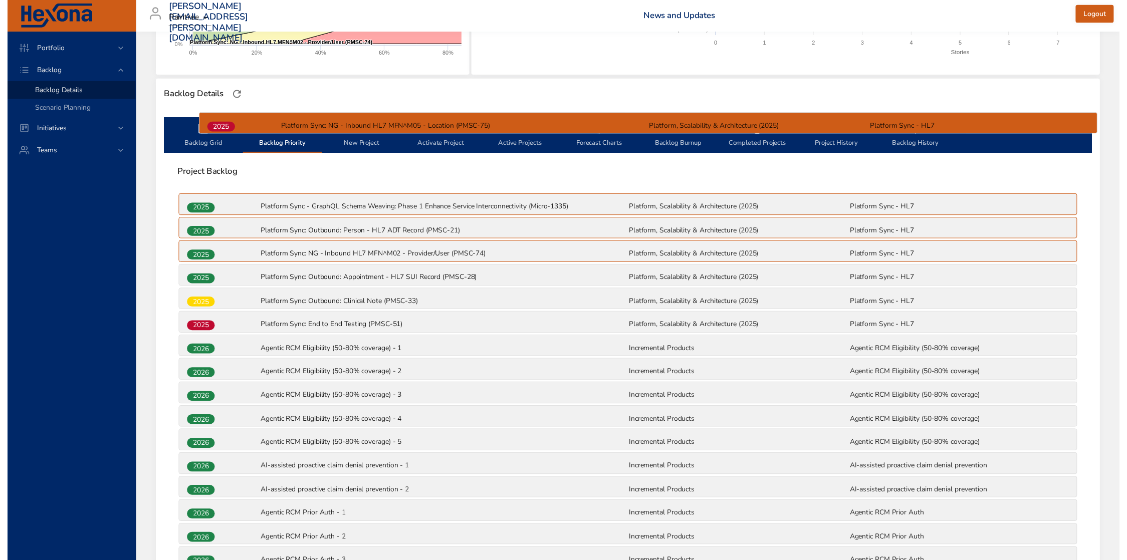
scroll to position [223, 0]
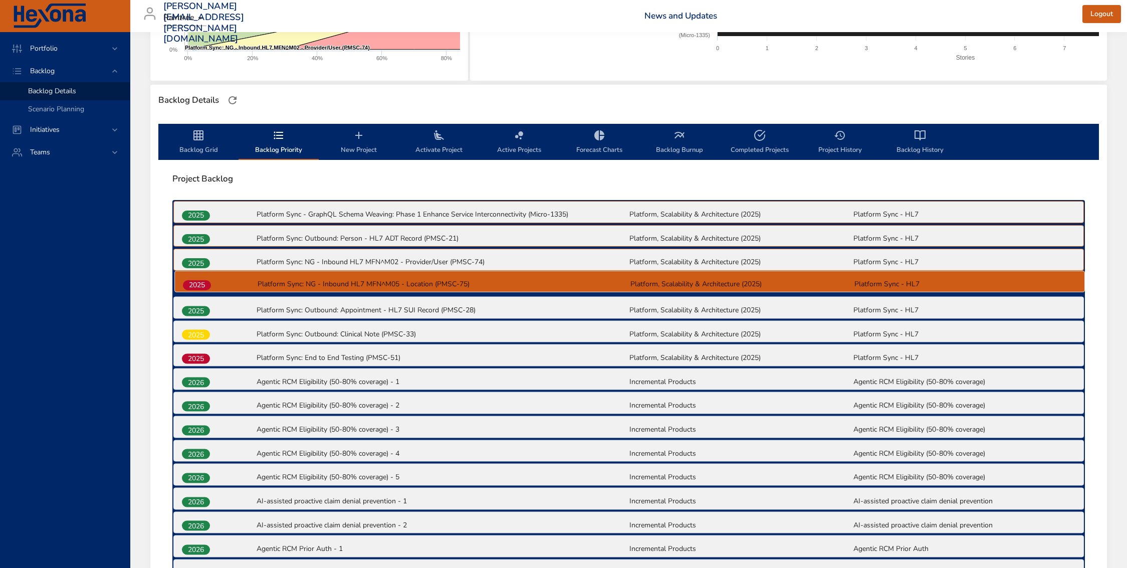
drag, startPoint x: 198, startPoint y: 465, endPoint x: 201, endPoint y: 282, distance: 183.4
click at [201, 282] on div "2025 Platform Sync - GraphQL Schema Weaving: Phase 1 Enhance Service Interconne…" at bounding box center [628, 561] width 913 height 722
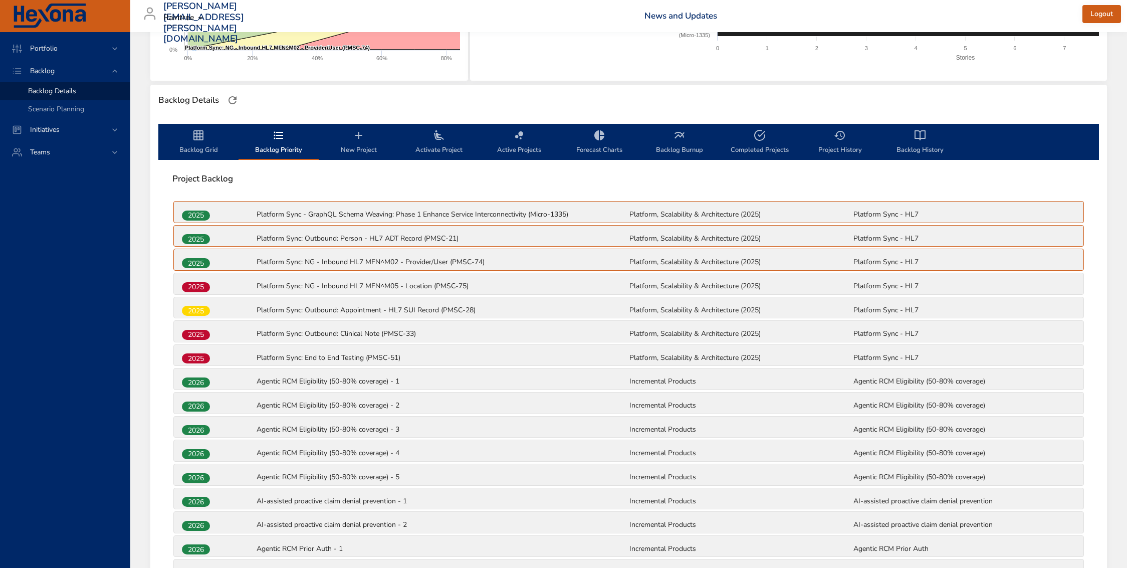
click at [437, 134] on icon "backlog-tab" at bounding box center [439, 135] width 10 height 10
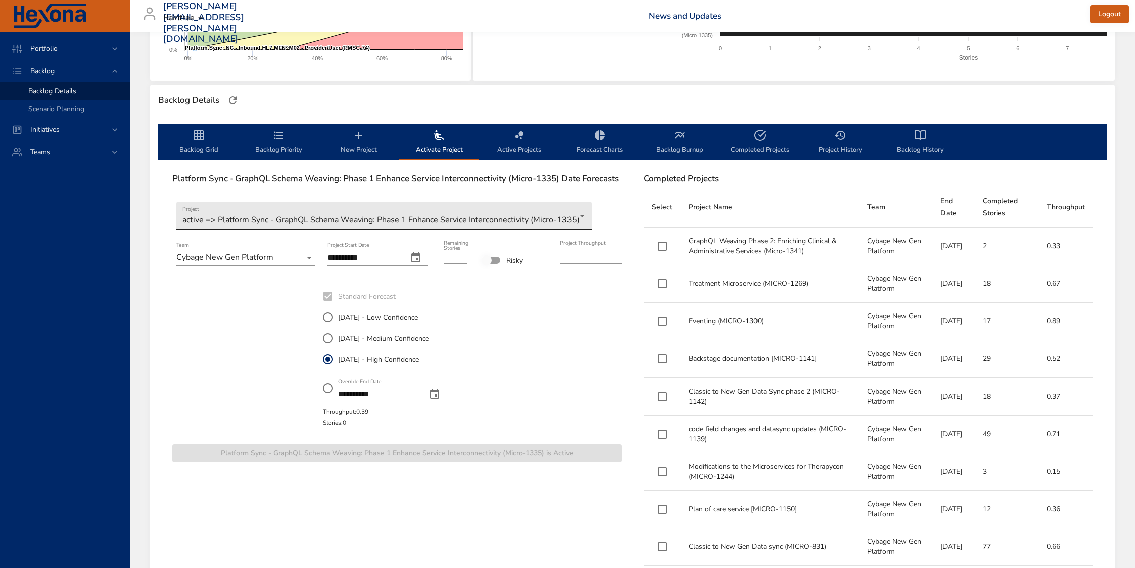
click at [484, 227] on body "Portfolio Backlog Backlog Details Scenario Planning Initiatives Teams [PERSON_N…" at bounding box center [567, 61] width 1135 height 568
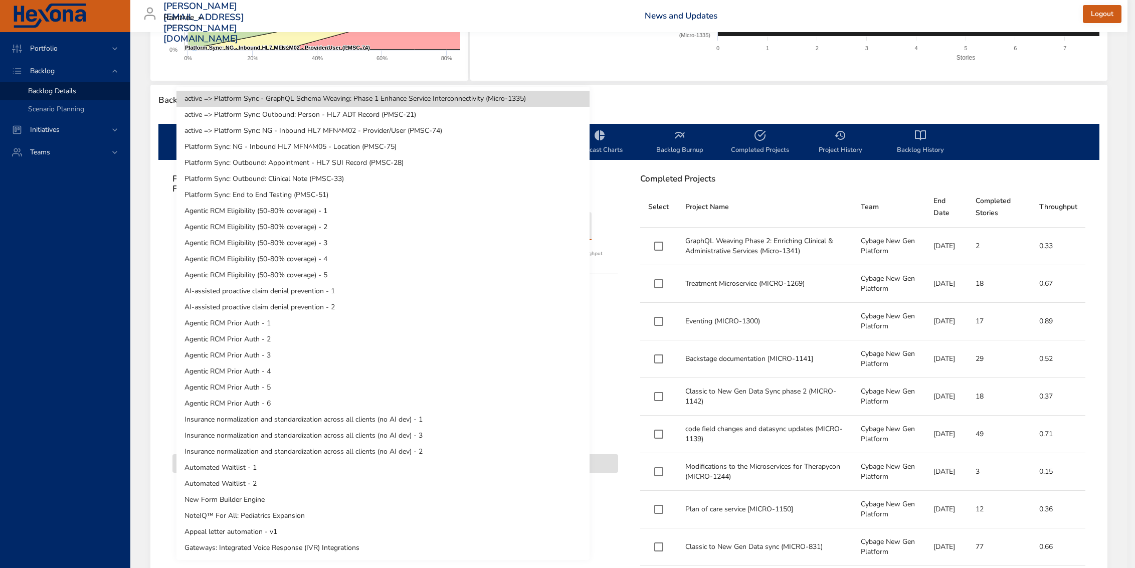
click at [440, 152] on li "Platform Sync: NG - Inbound HL7 MFN^M05 - Location (PMSC-75)" at bounding box center [382, 147] width 413 height 16
type input "**"
type input "****"
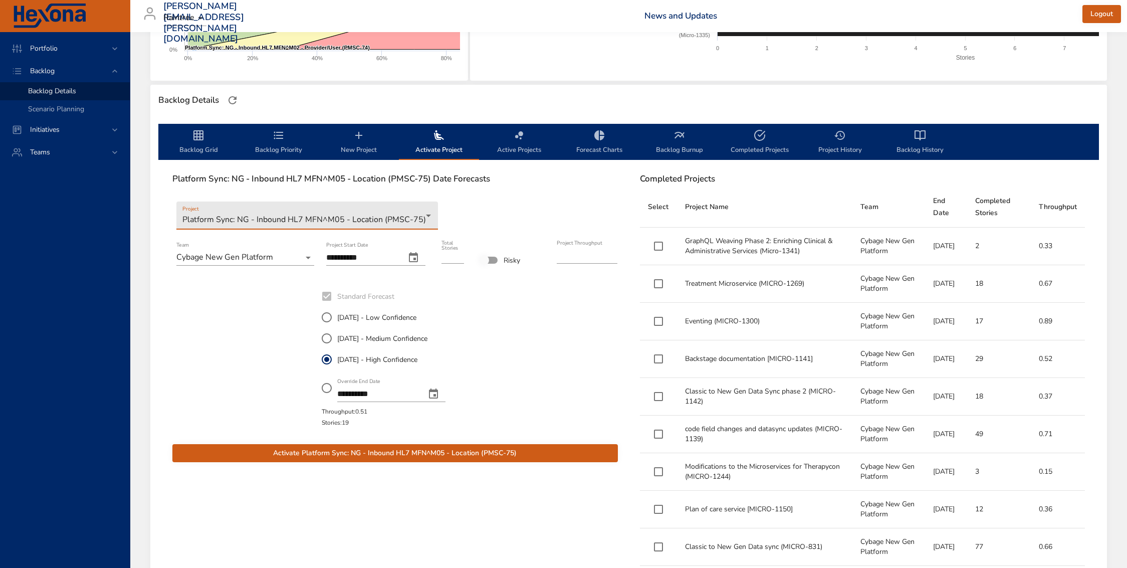
click at [452, 455] on span "Activate Platform Sync: NG - Inbound HL7 MFN^M05 - Location (PMSC-75)" at bounding box center [394, 453] width 429 height 13
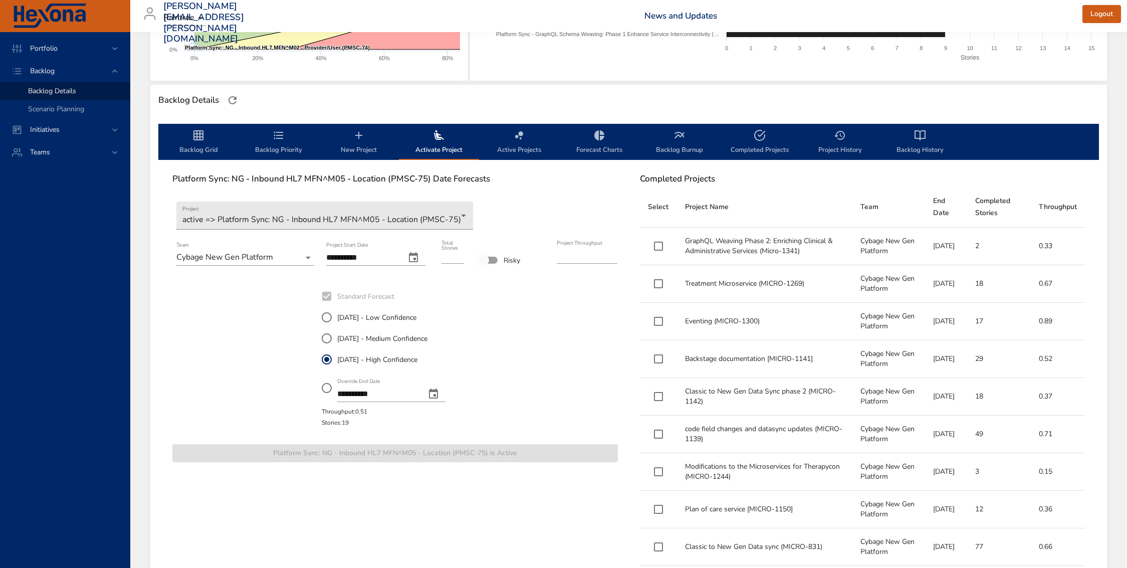
click at [195, 141] on span "Backlog Grid" at bounding box center [198, 142] width 68 height 27
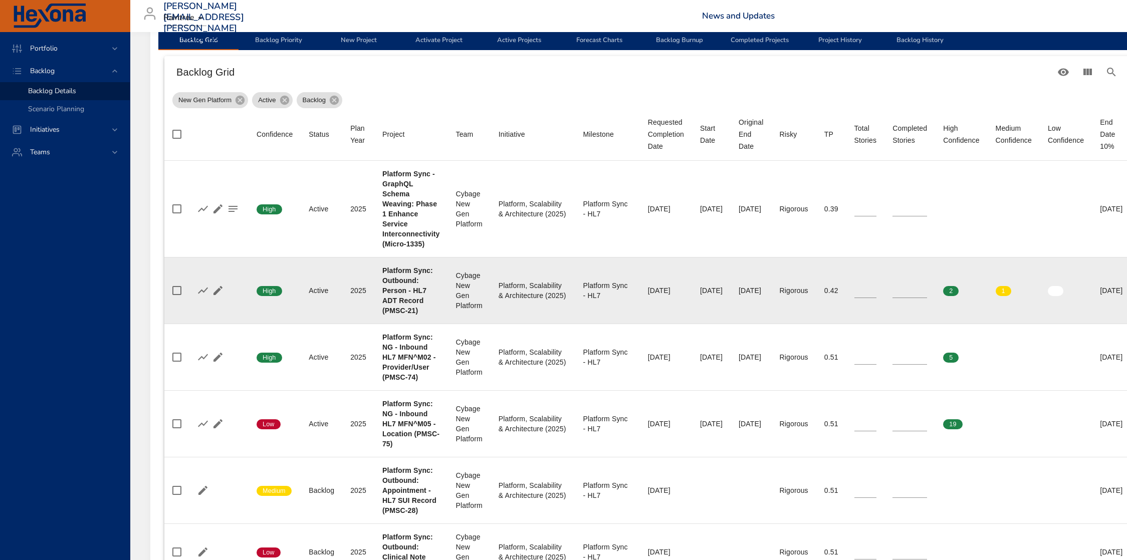
scroll to position [333, 0]
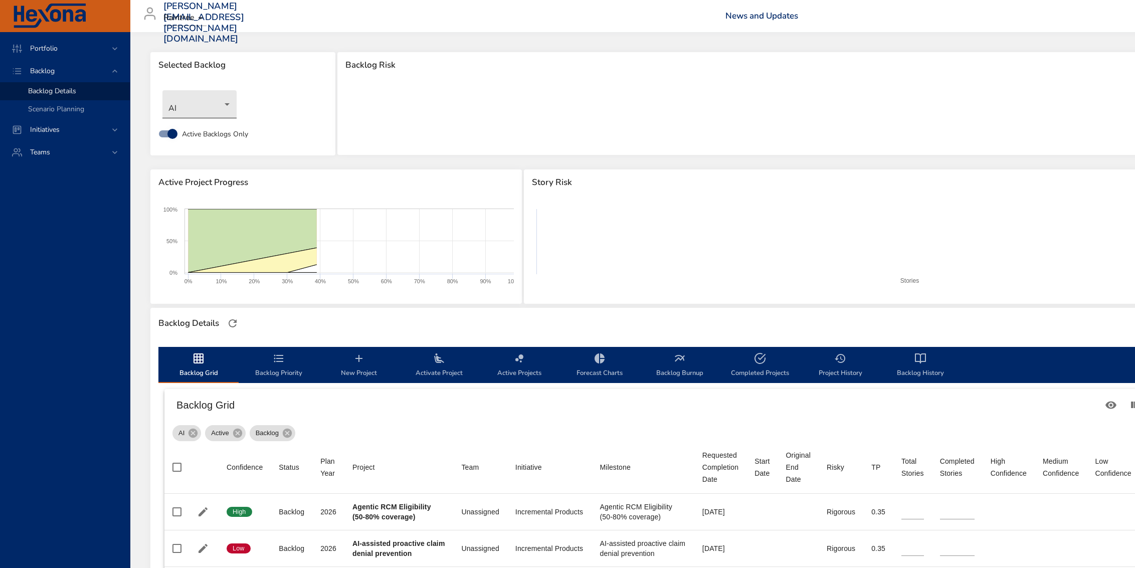
click at [229, 108] on body "Portfolio Backlog Backlog Details Scenario Planning Initiatives Teams [PERSON_N…" at bounding box center [567, 284] width 1135 height 568
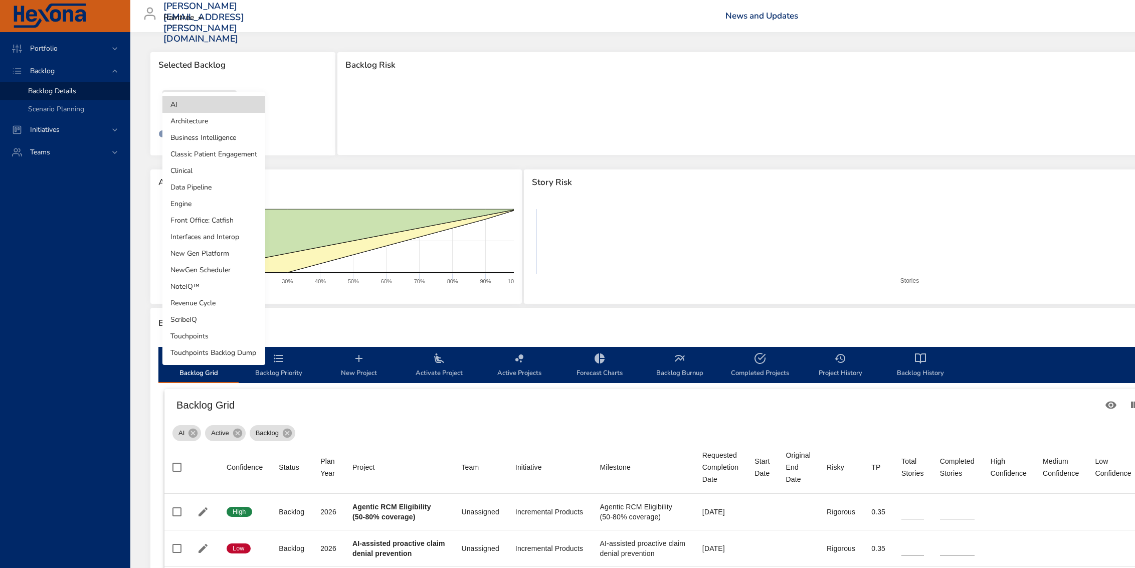
click at [237, 127] on li "Architecture" at bounding box center [213, 121] width 103 height 17
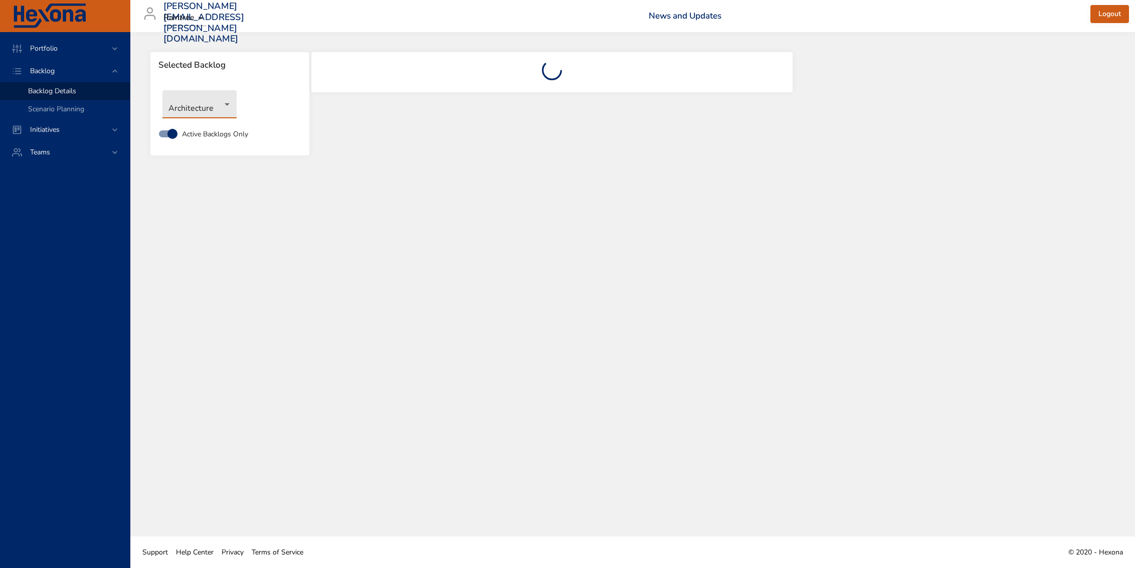
click at [218, 109] on body "Portfolio Backlog Backlog Details Scenario Planning Initiatives Teams darren.mc…" at bounding box center [567, 284] width 1135 height 568
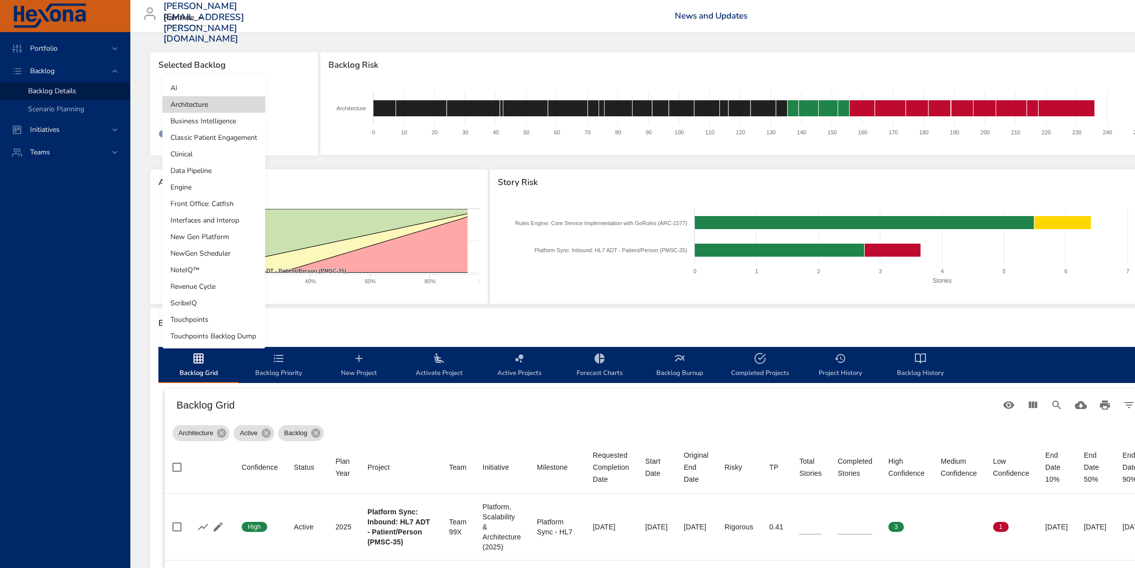
click at [237, 235] on li "New Gen Platform" at bounding box center [213, 237] width 103 height 17
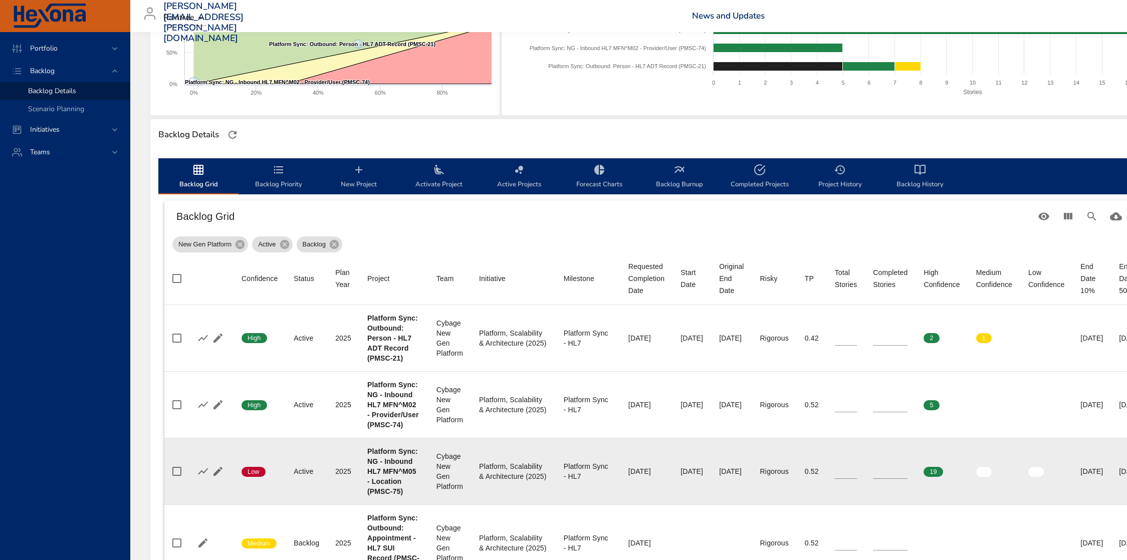
scroll to position [308, 0]
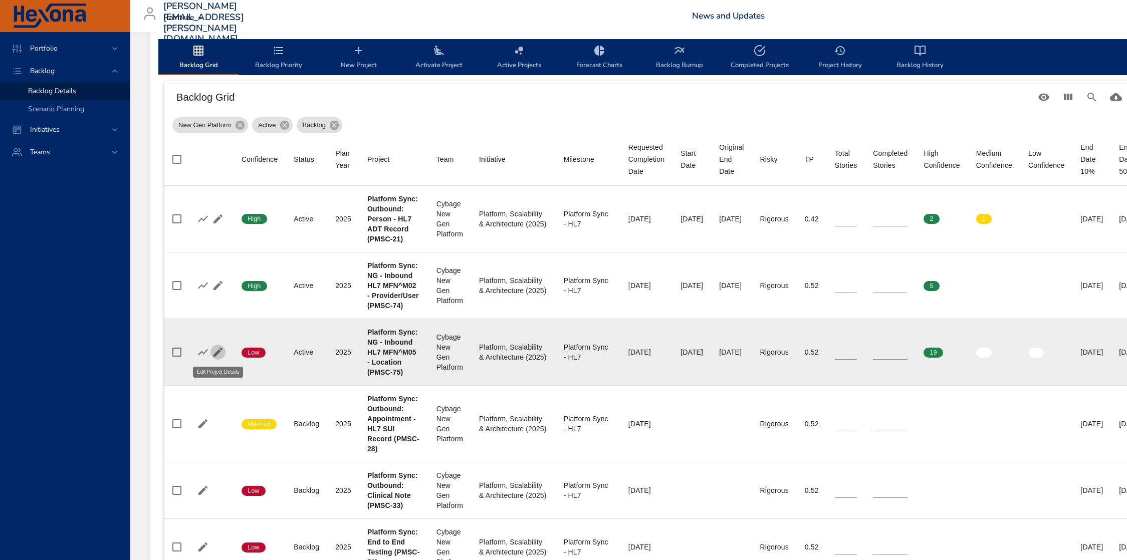
click at [220, 354] on icon "button" at bounding box center [218, 352] width 12 height 12
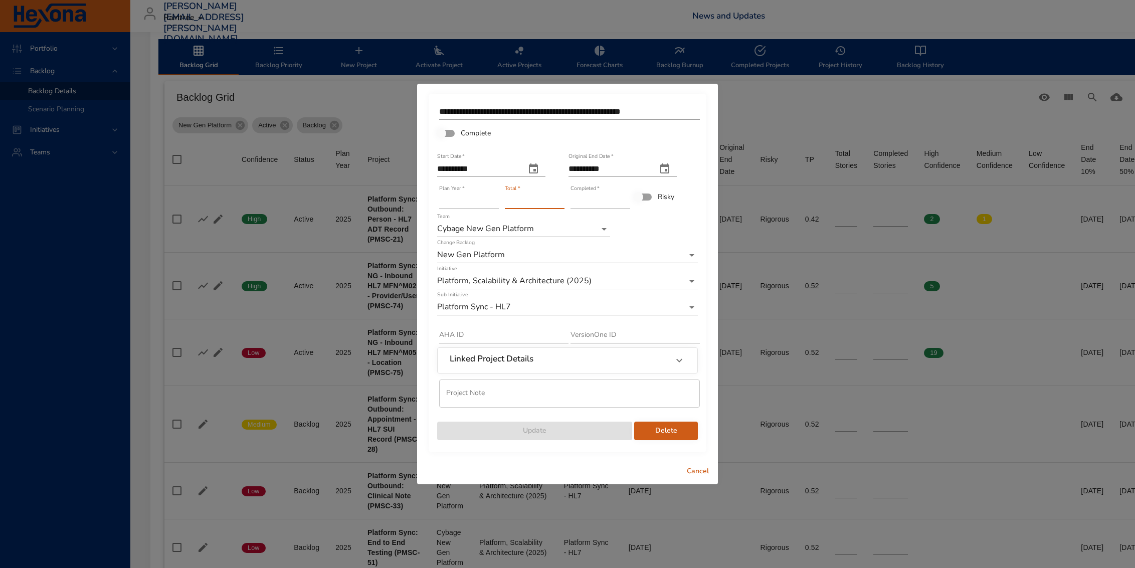
drag, startPoint x: 526, startPoint y: 201, endPoint x: 404, endPoint y: 188, distance: 122.5
click at [404, 188] on div "**********" at bounding box center [567, 284] width 1135 height 568
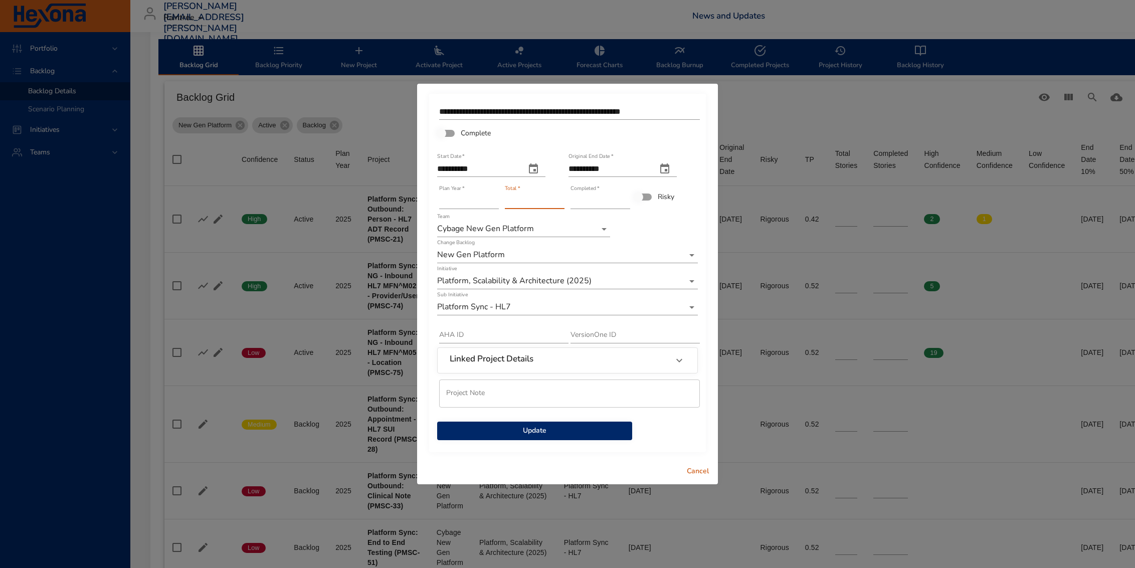
type input "*"
click at [590, 433] on span "Update" at bounding box center [534, 430] width 179 height 13
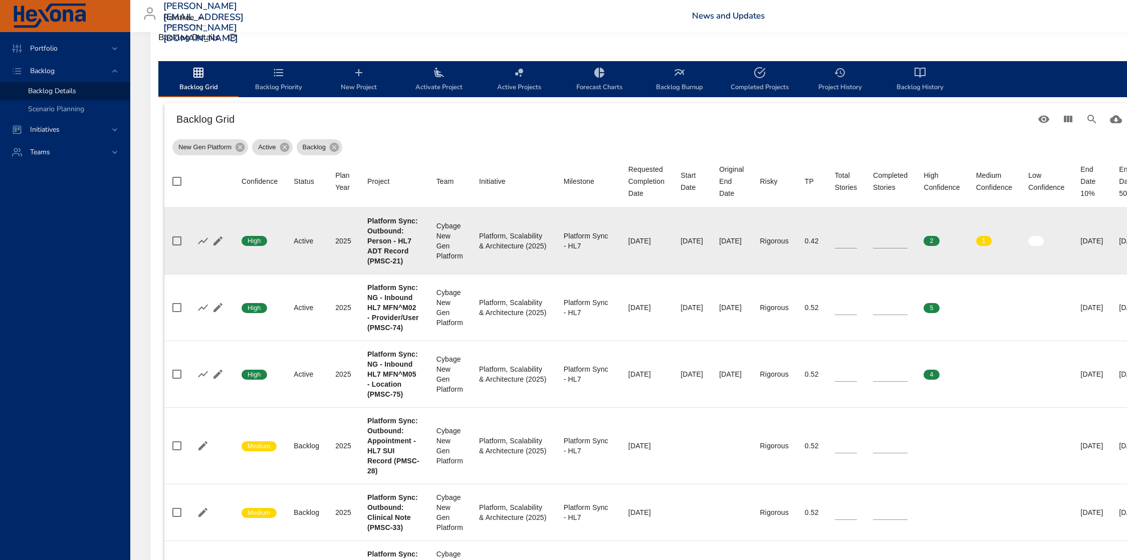
scroll to position [292, 0]
